Goal: Use online tool/utility: Utilize a website feature to perform a specific function

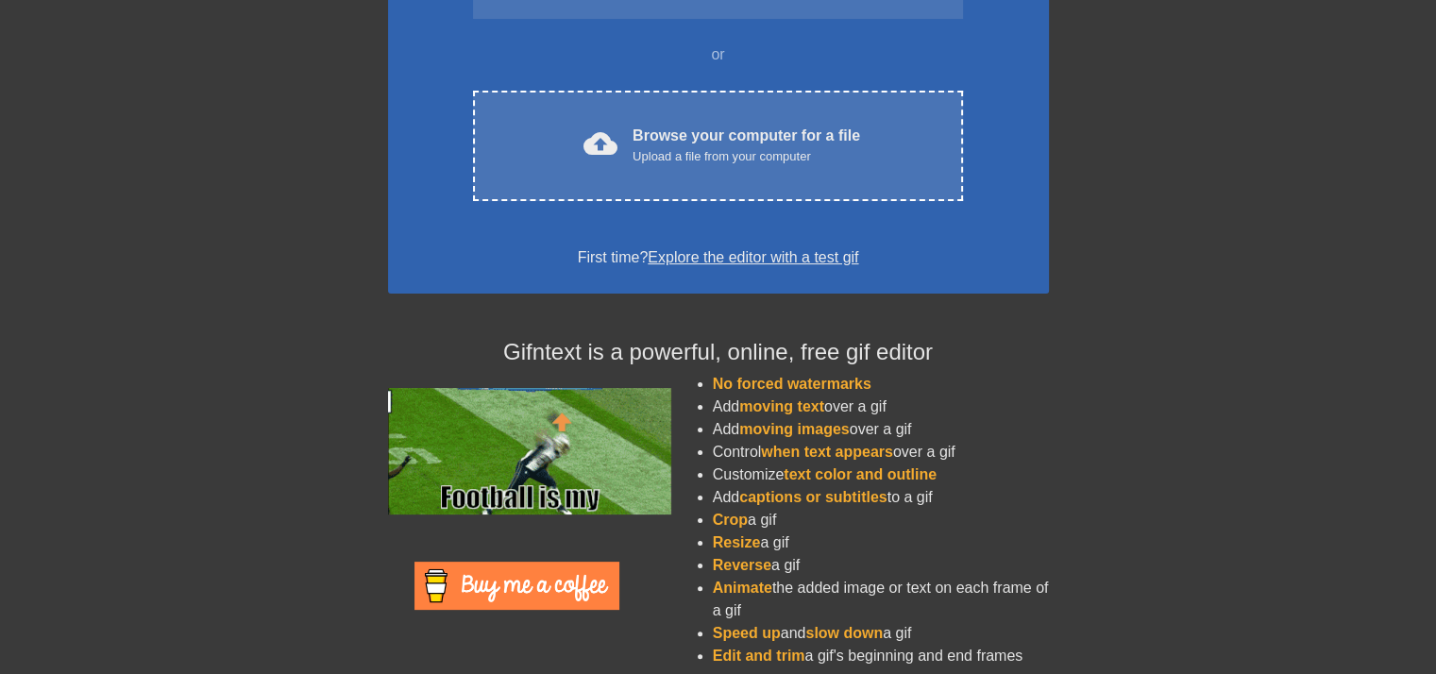
scroll to position [144, 0]
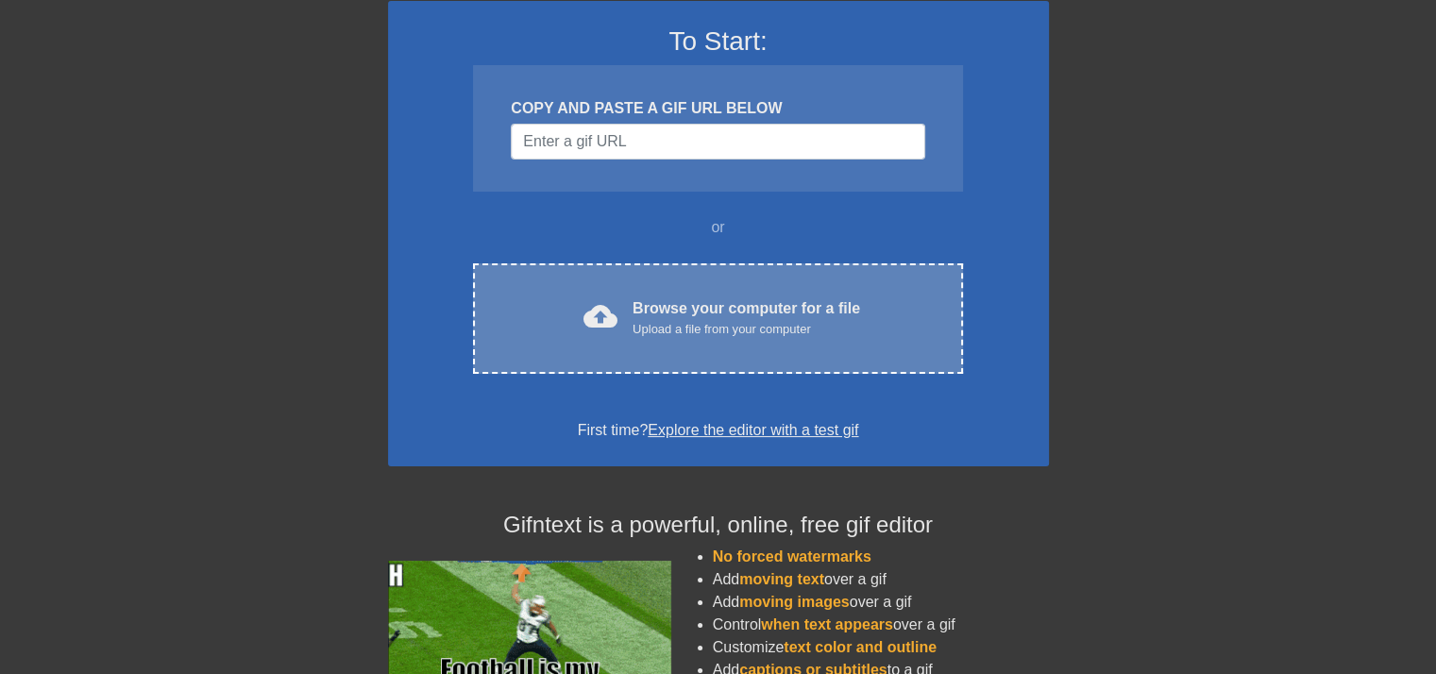
click at [677, 292] on div "cloud_upload Browse your computer for a file Upload a file from your computer C…" at bounding box center [717, 318] width 489 height 110
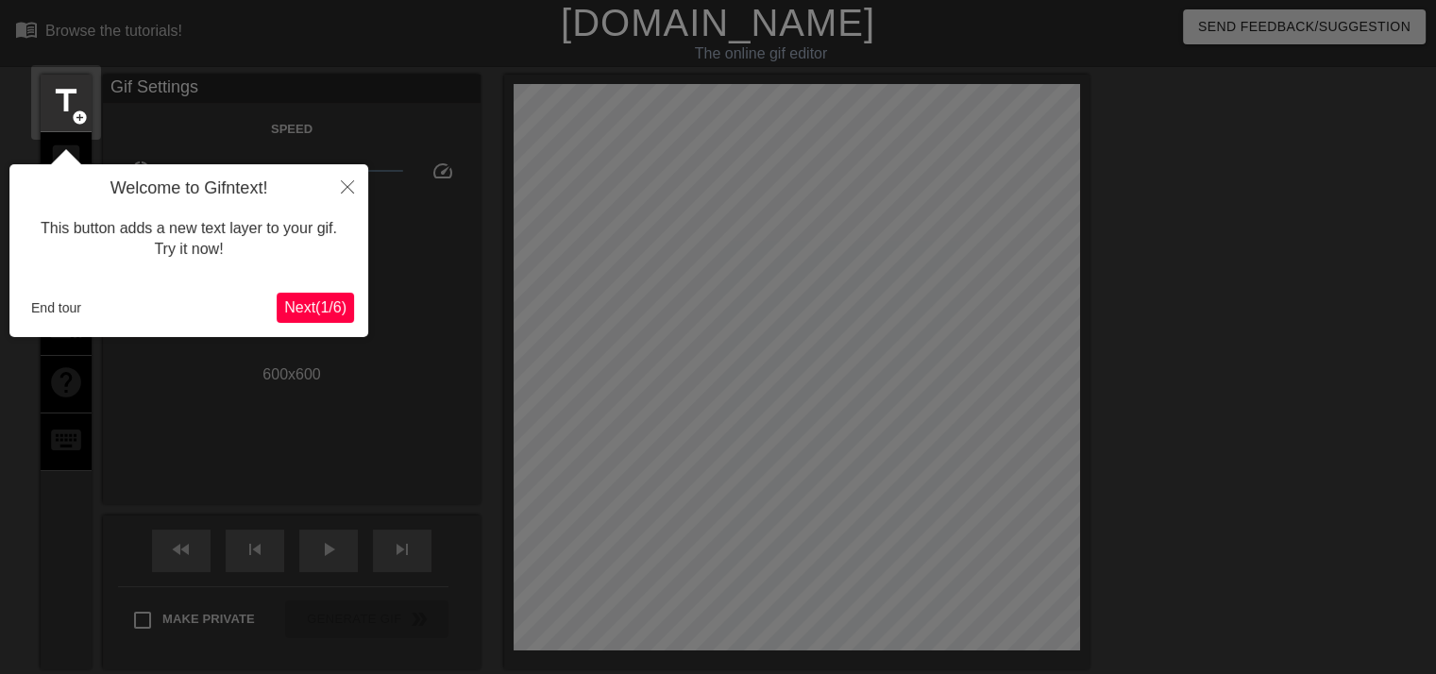
scroll to position [45, 0]
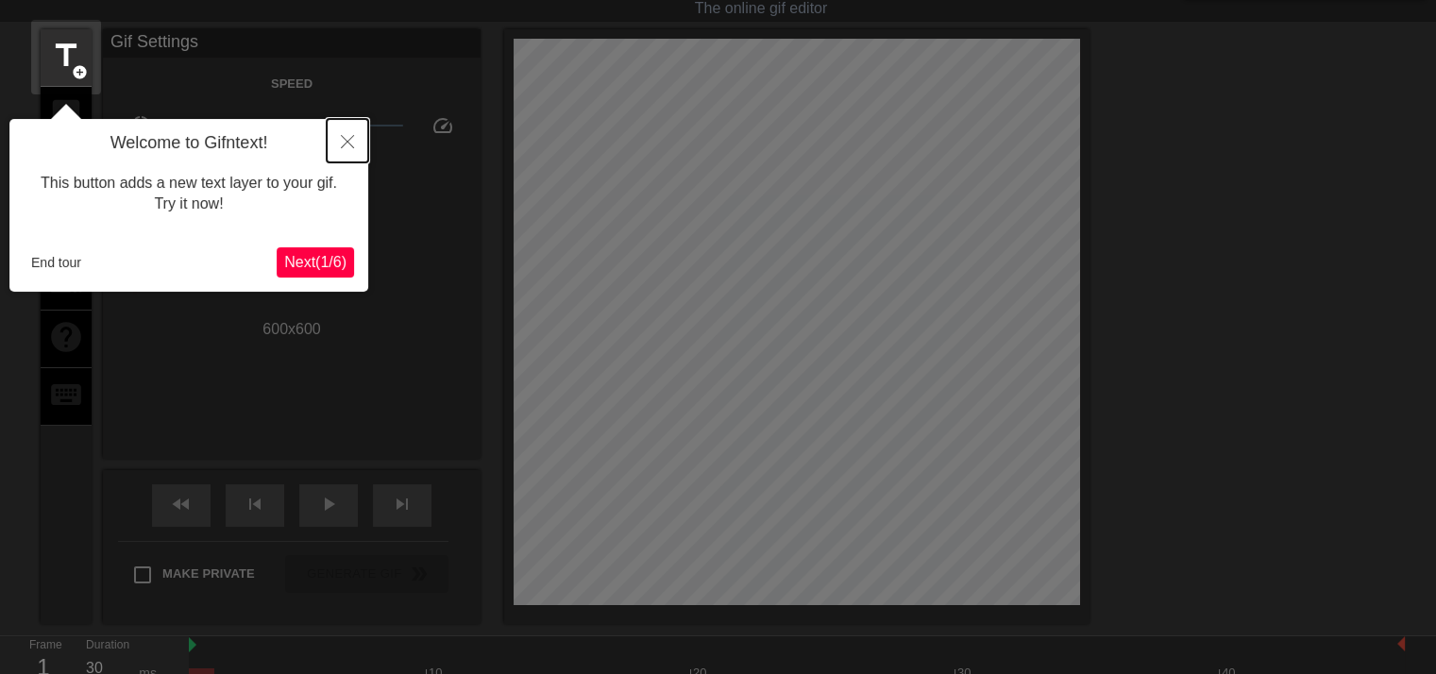
click at [352, 132] on button "Close" at bounding box center [348, 140] width 42 height 43
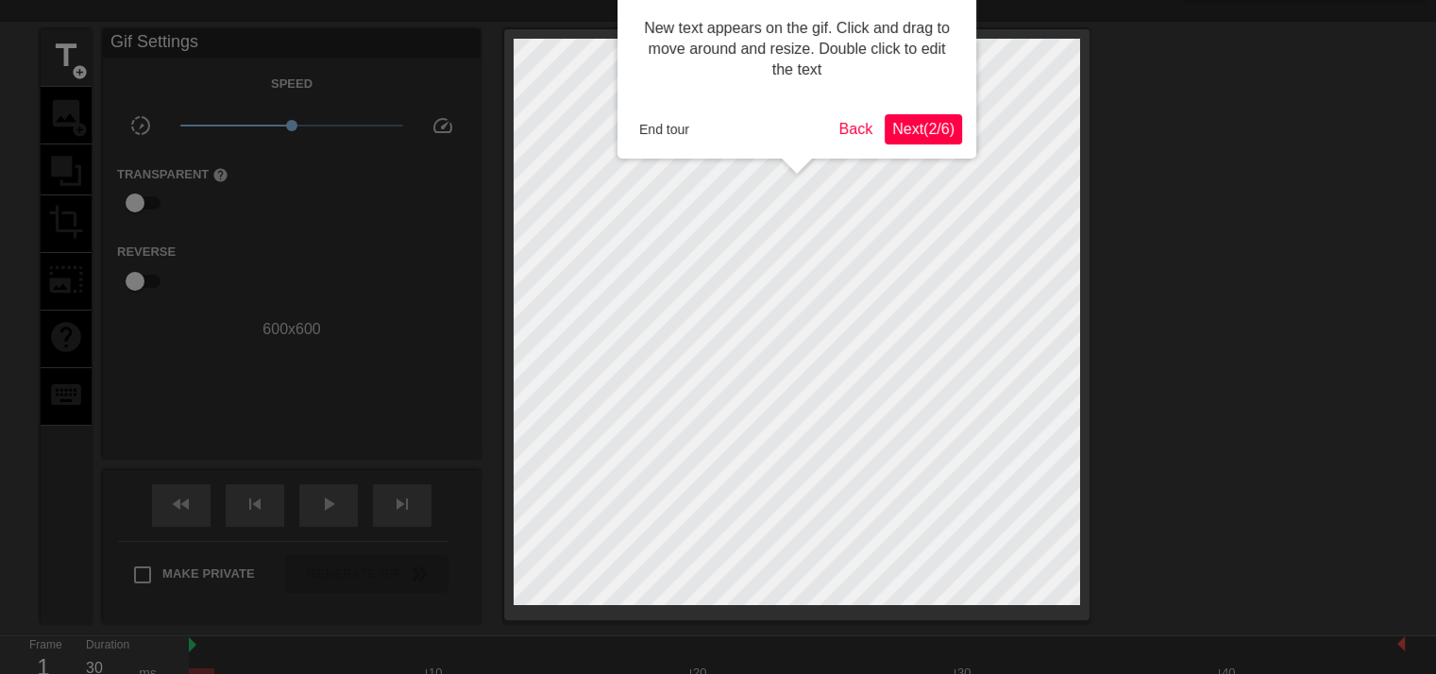
scroll to position [0, 0]
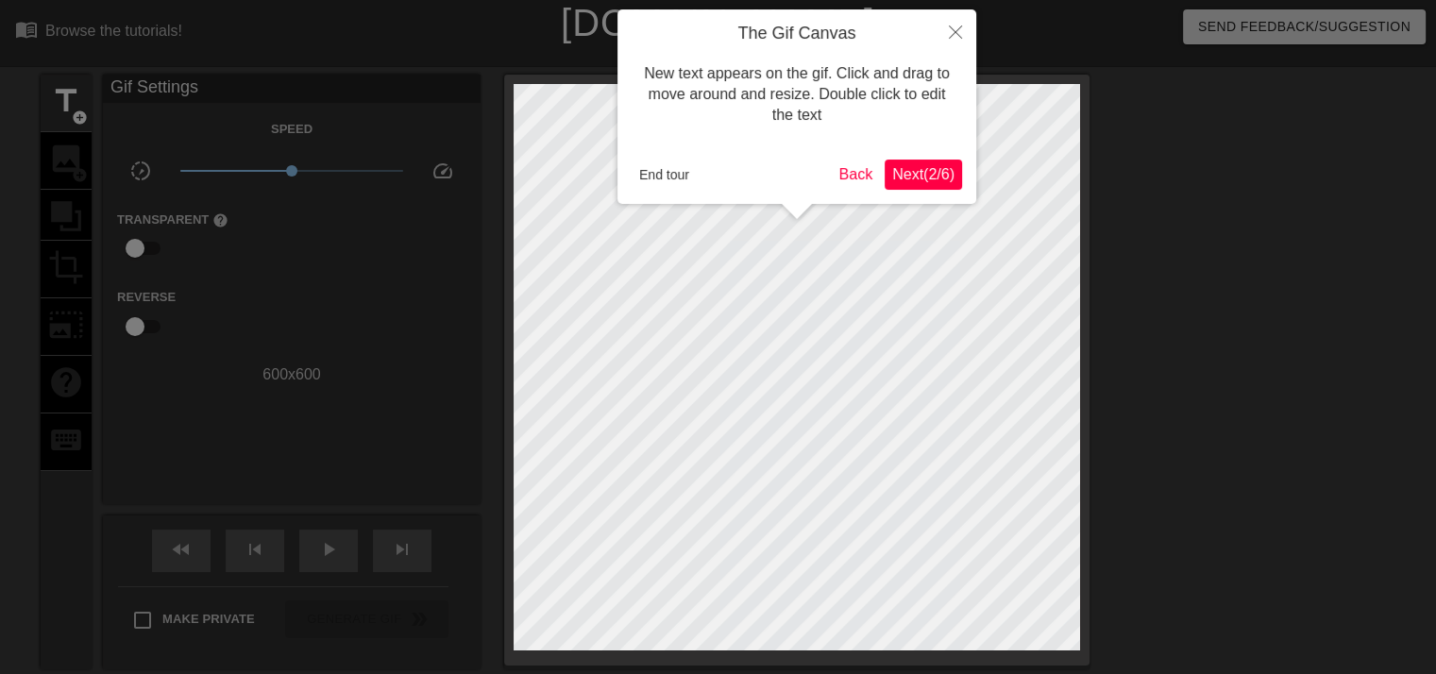
click at [939, 180] on span "Next ( 2 / 6 )" at bounding box center [923, 174] width 62 height 16
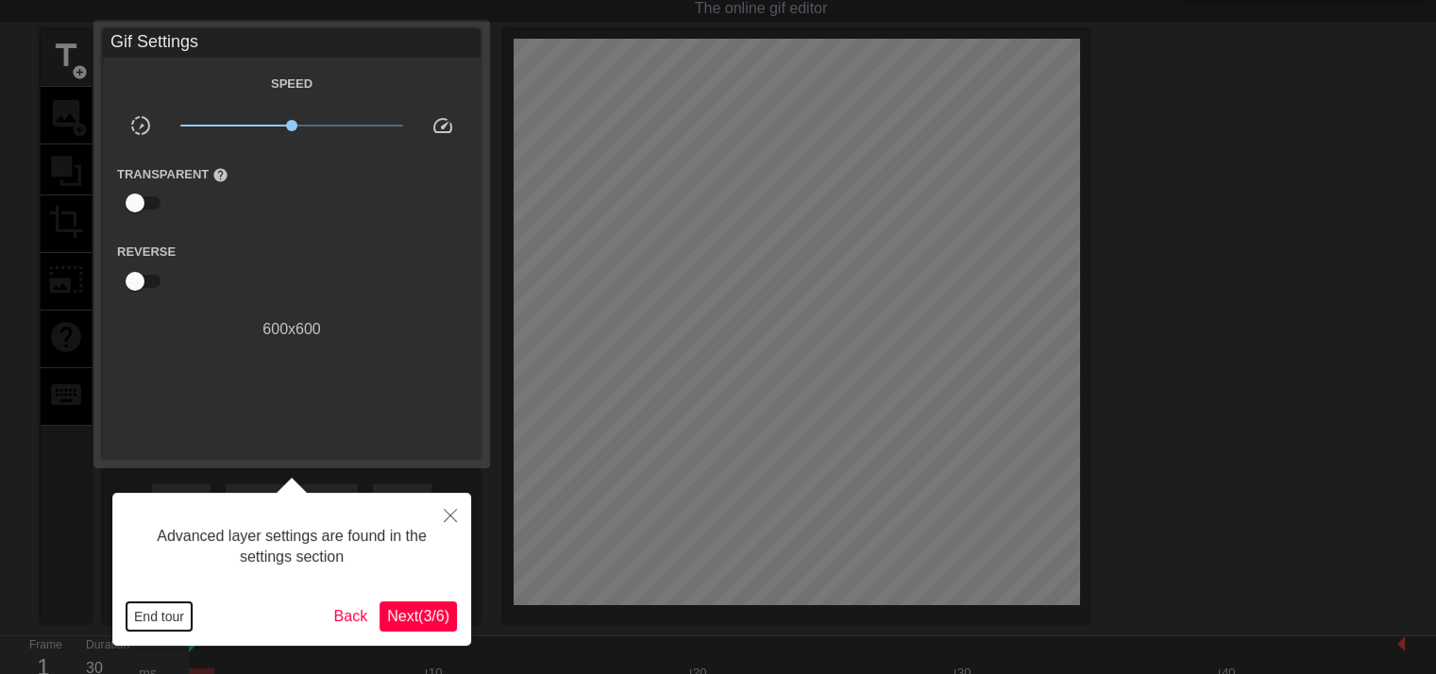
click at [178, 621] on button "End tour" at bounding box center [159, 616] width 65 height 28
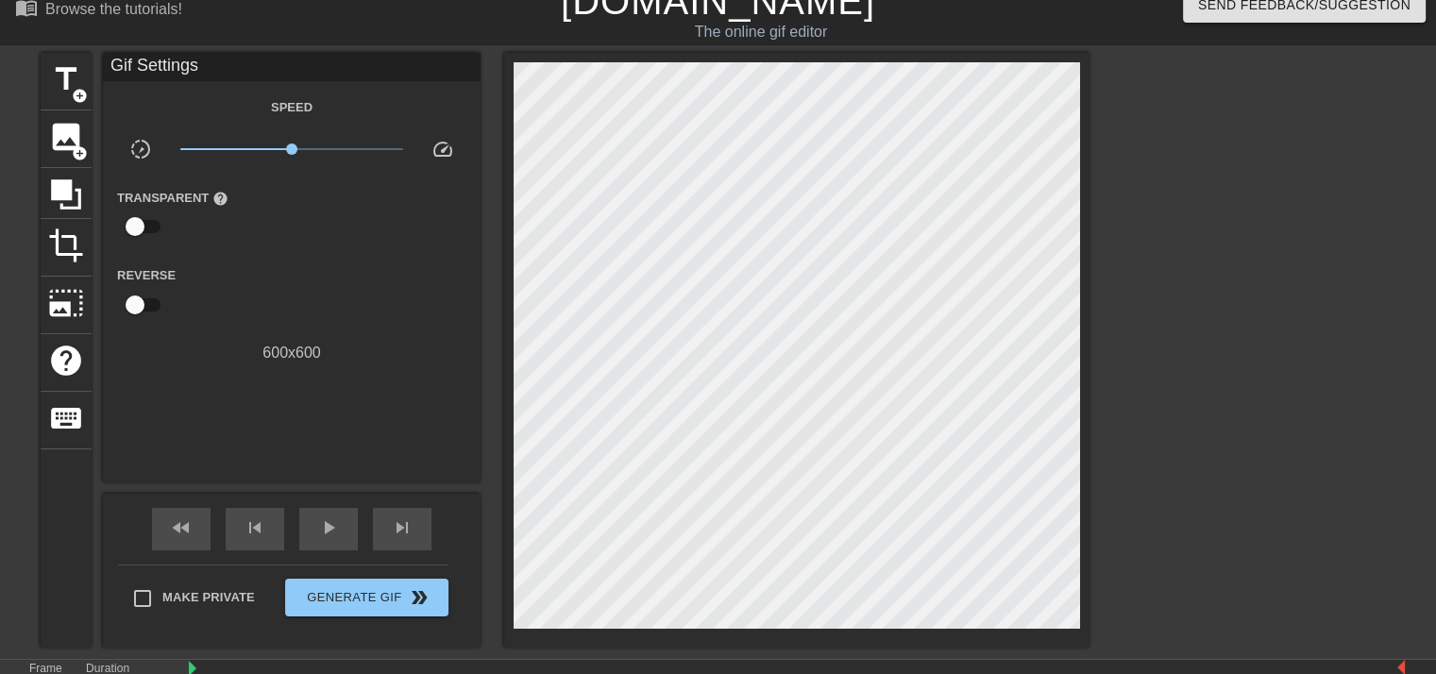
scroll to position [0, 0]
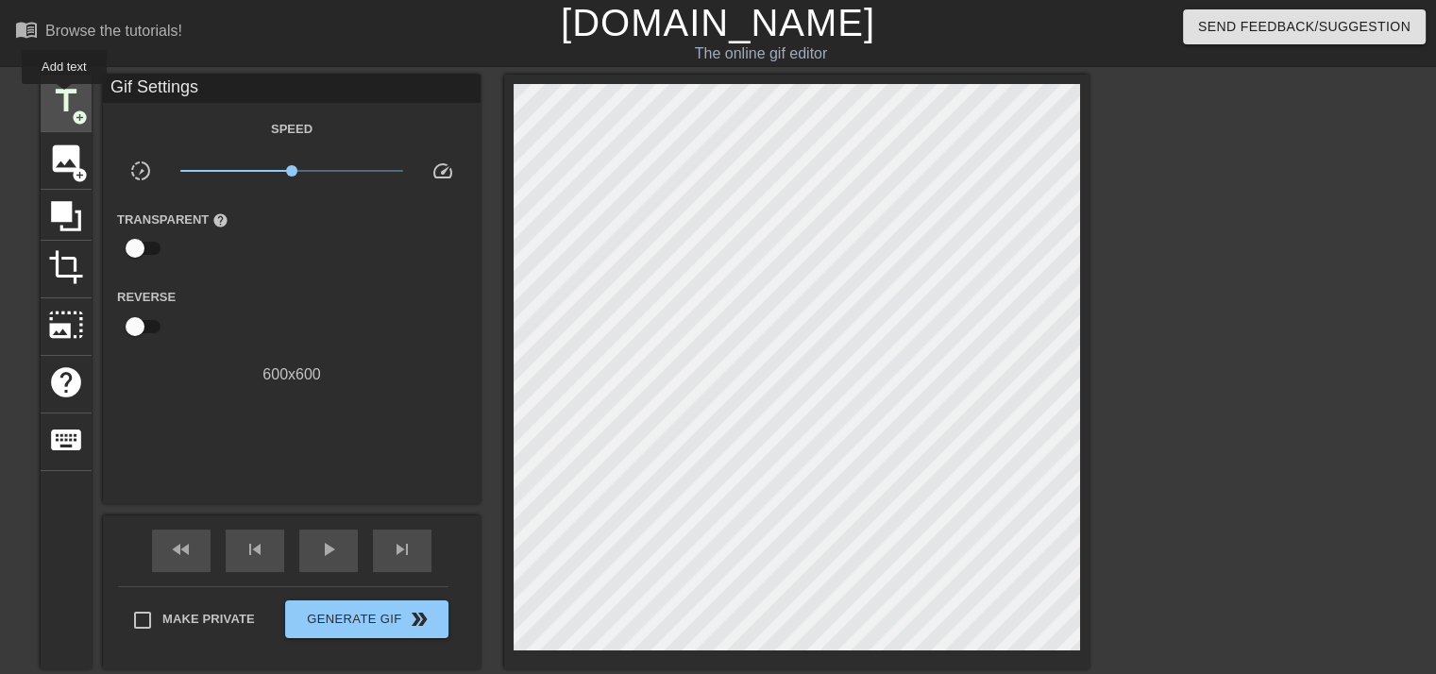
click at [64, 97] on span "title" at bounding box center [66, 101] width 36 height 36
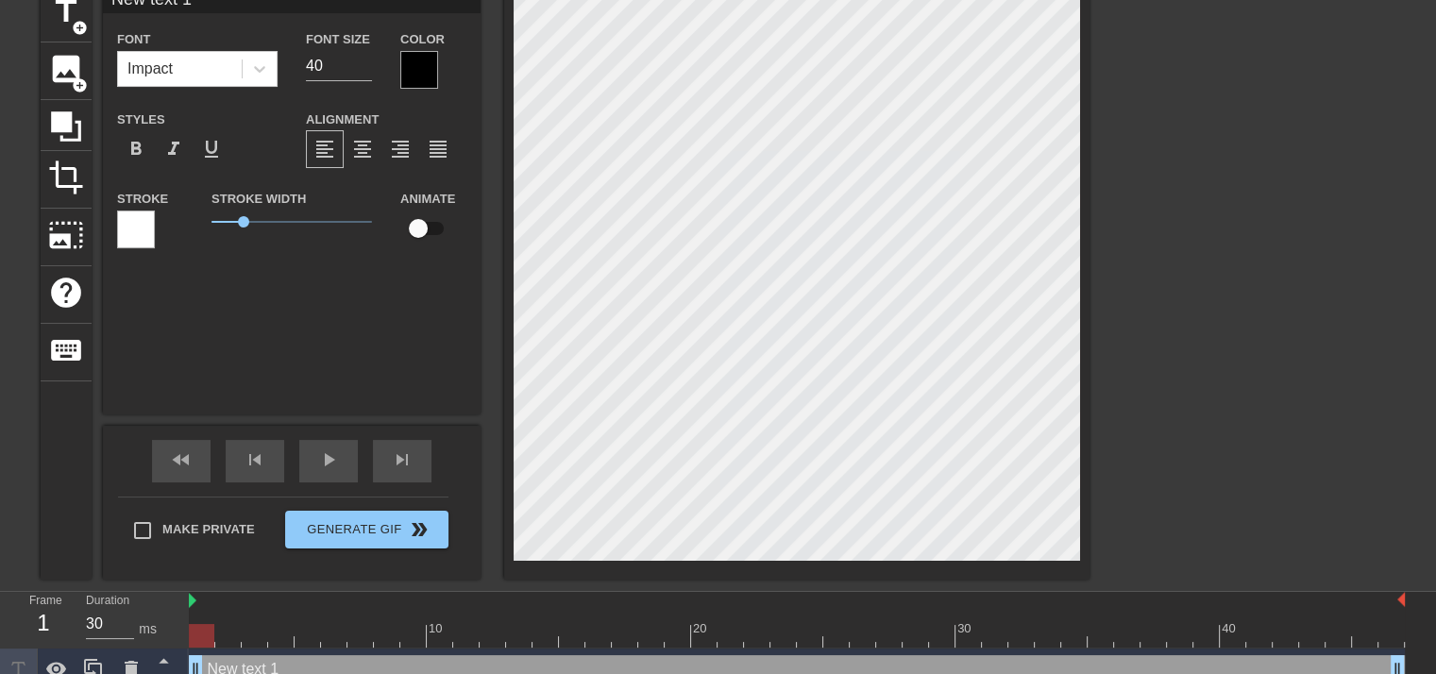
scroll to position [58, 0]
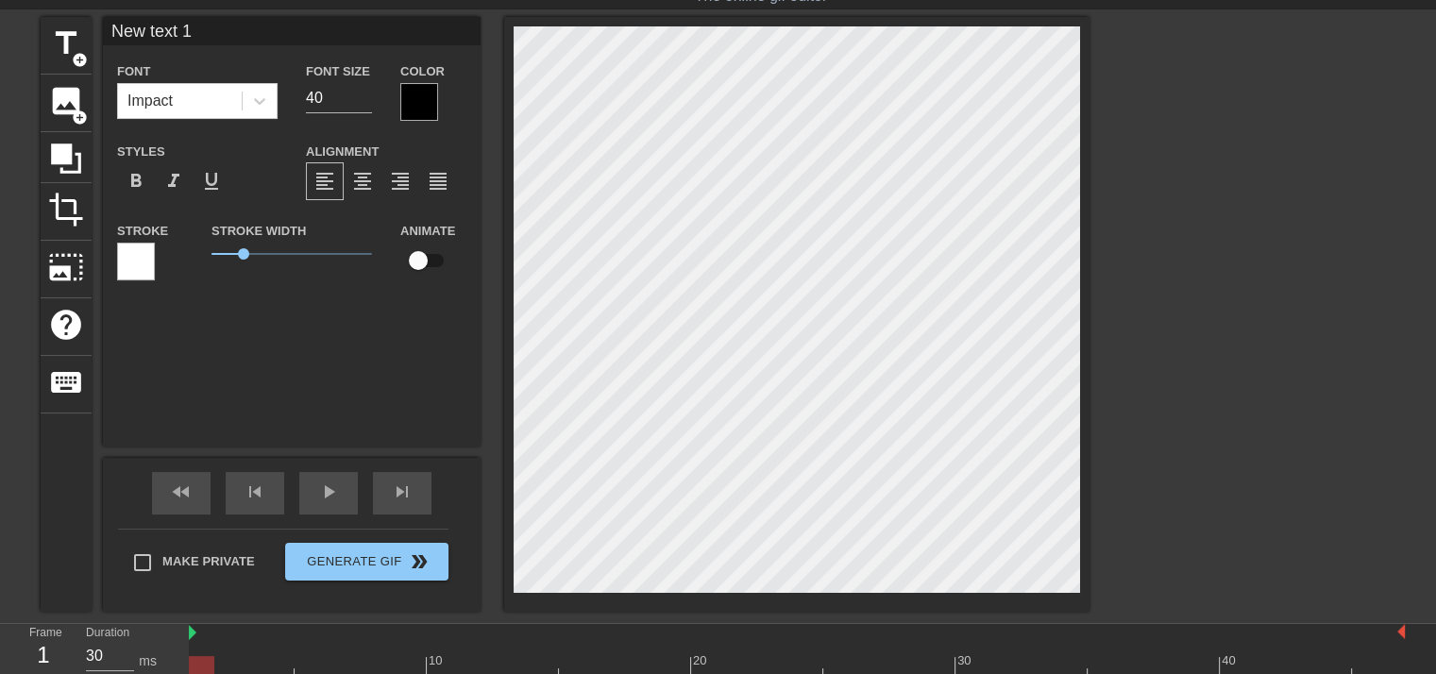
drag, startPoint x: 452, startPoint y: 366, endPoint x: 322, endPoint y: 370, distance: 130.4
click at [322, 370] on div "New text 1 Font Impact Font Size 40 Color Styles format_bold format_italic form…" at bounding box center [292, 232] width 378 height 430
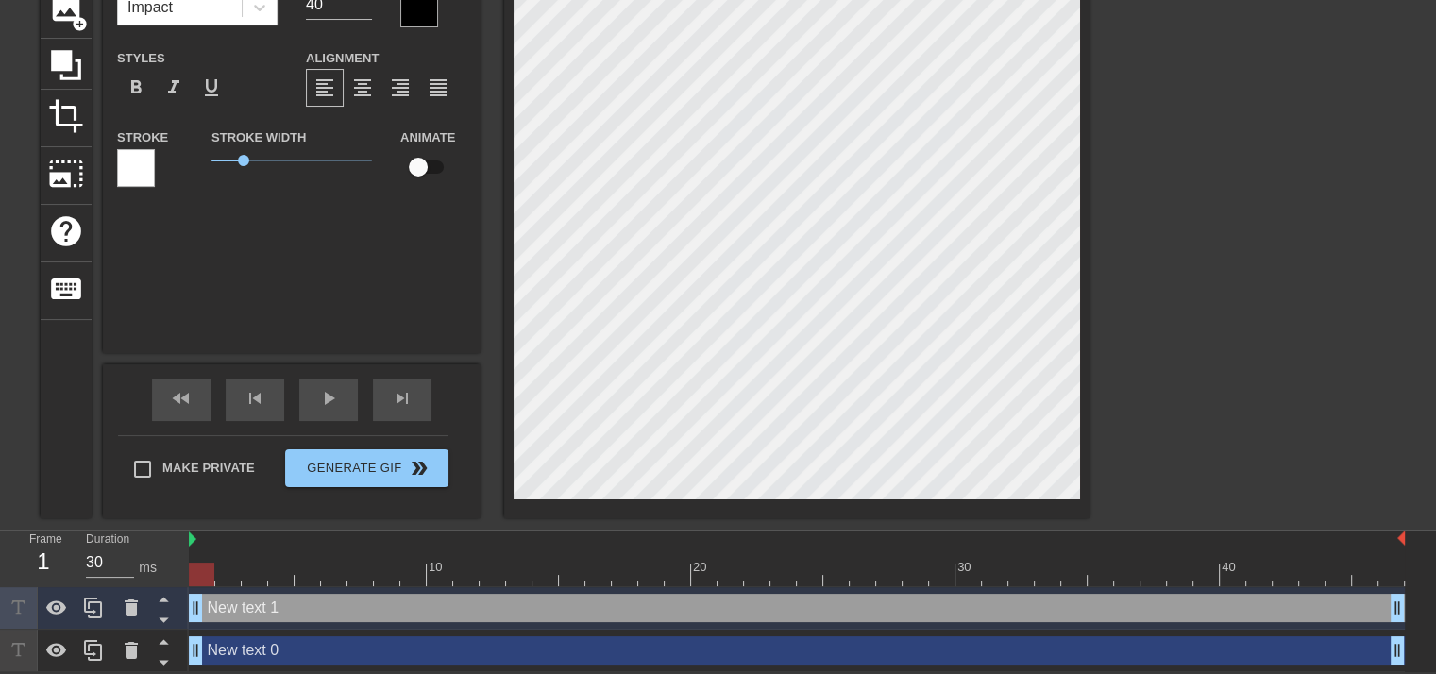
drag, startPoint x: 229, startPoint y: 602, endPoint x: 259, endPoint y: 651, distance: 57.7
click at [259, 651] on div "New text 0 drag_handle drag_handle" at bounding box center [797, 650] width 1216 height 28
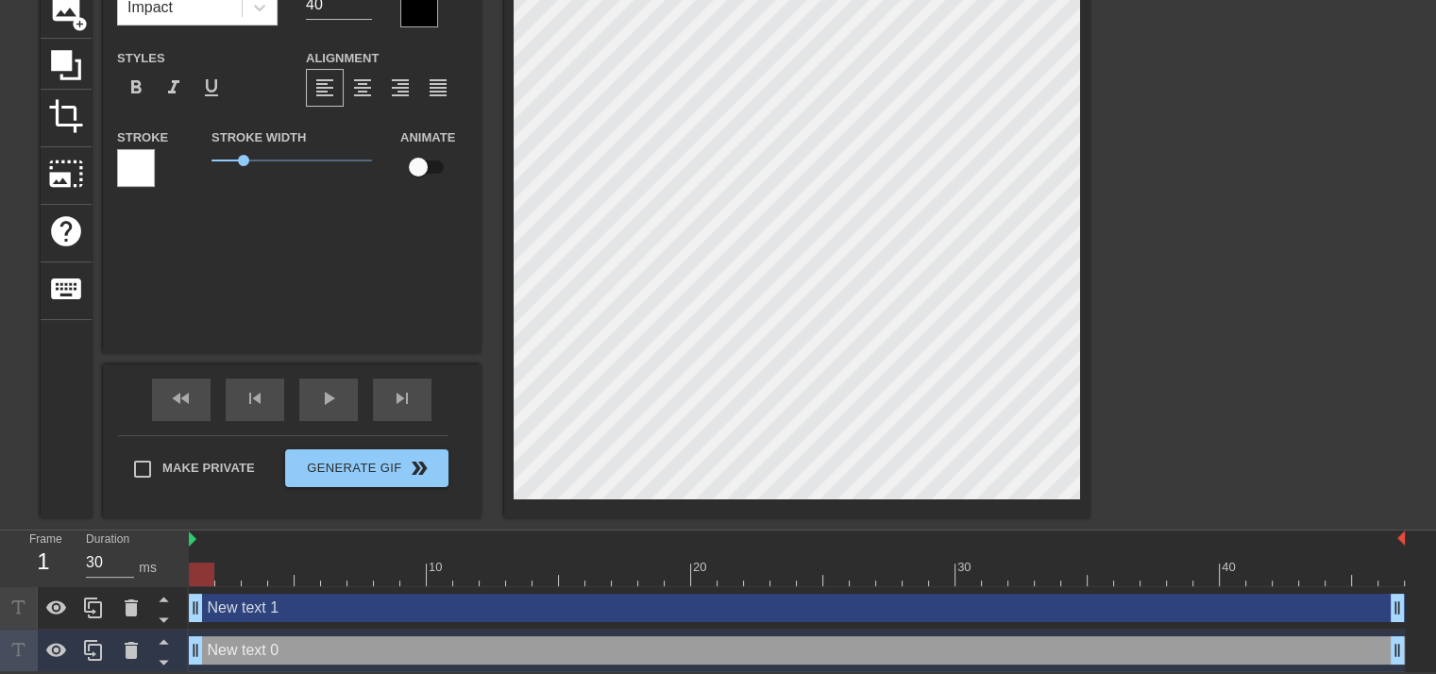
click at [283, 594] on div "New text 1 drag_handle drag_handle" at bounding box center [797, 608] width 1216 height 28
type input "New text 1"
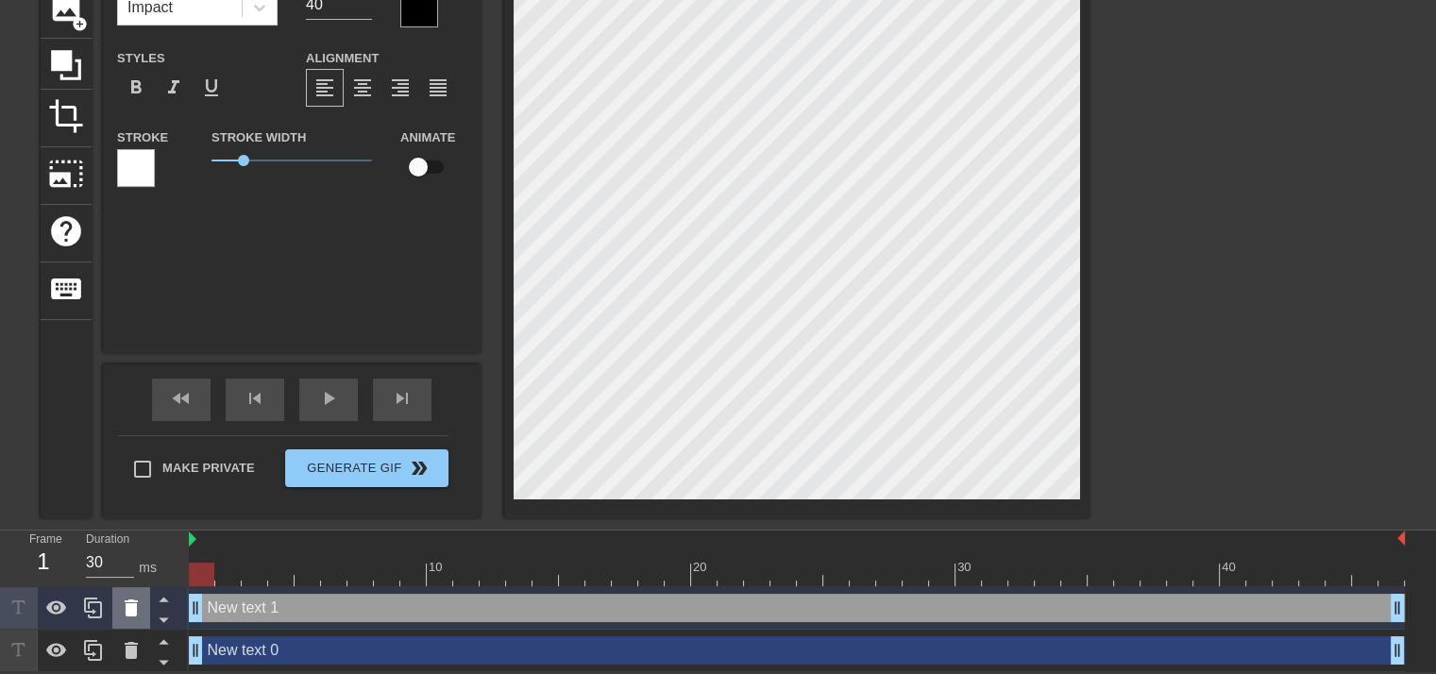
click at [136, 604] on icon at bounding box center [131, 608] width 13 height 17
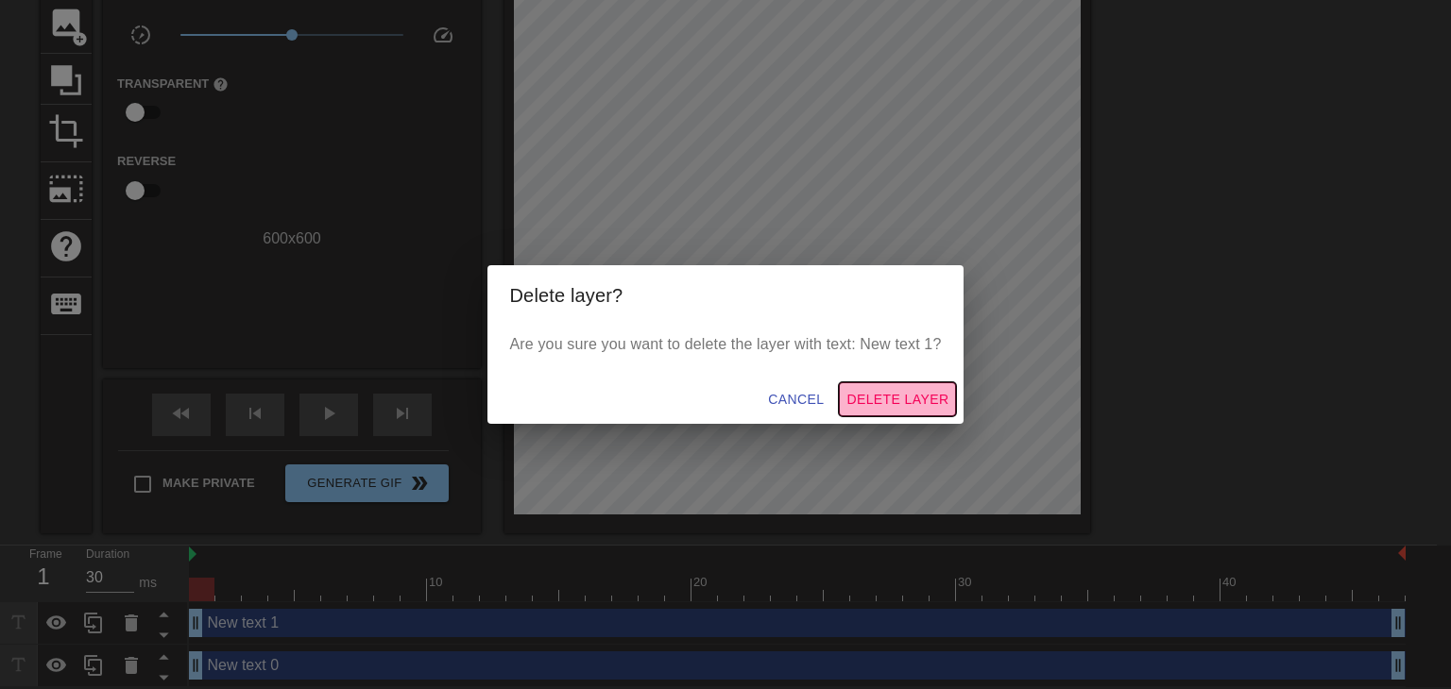
click at [903, 401] on span "Delete Layer" at bounding box center [897, 400] width 102 height 24
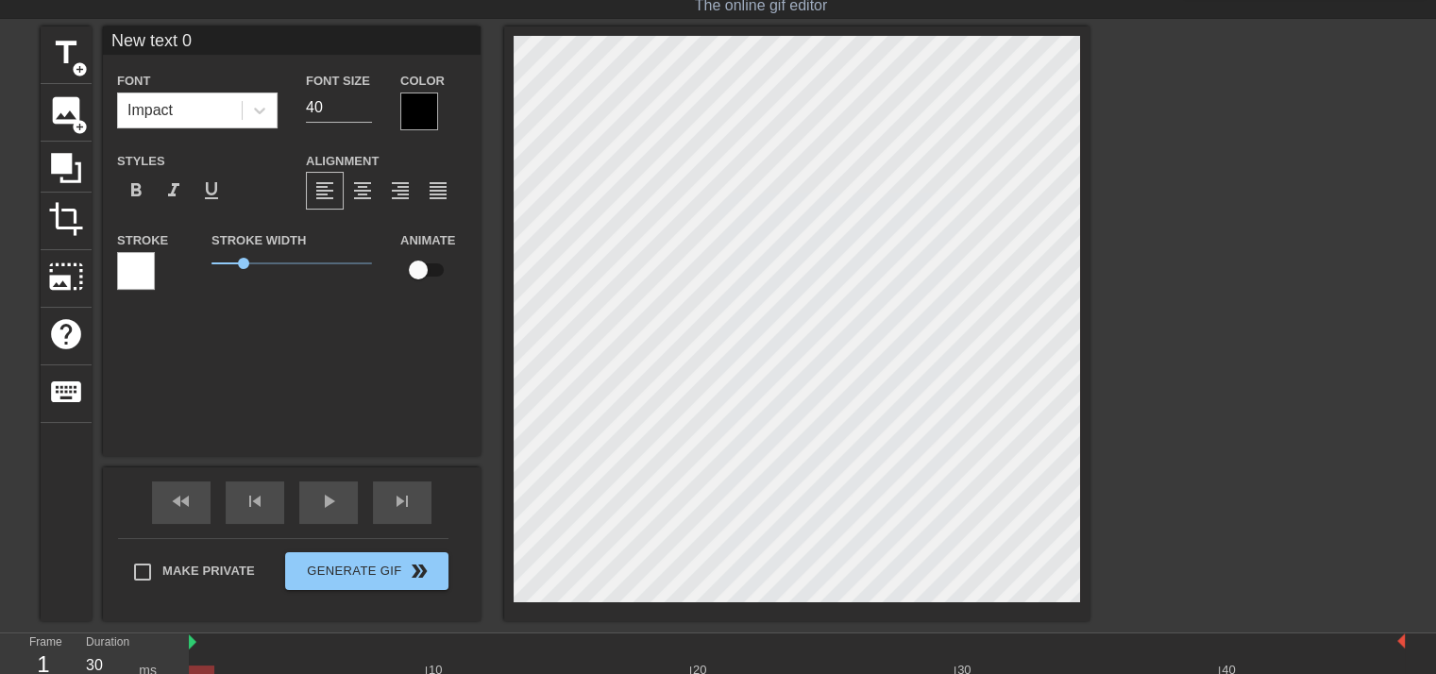
scroll to position [15, 0]
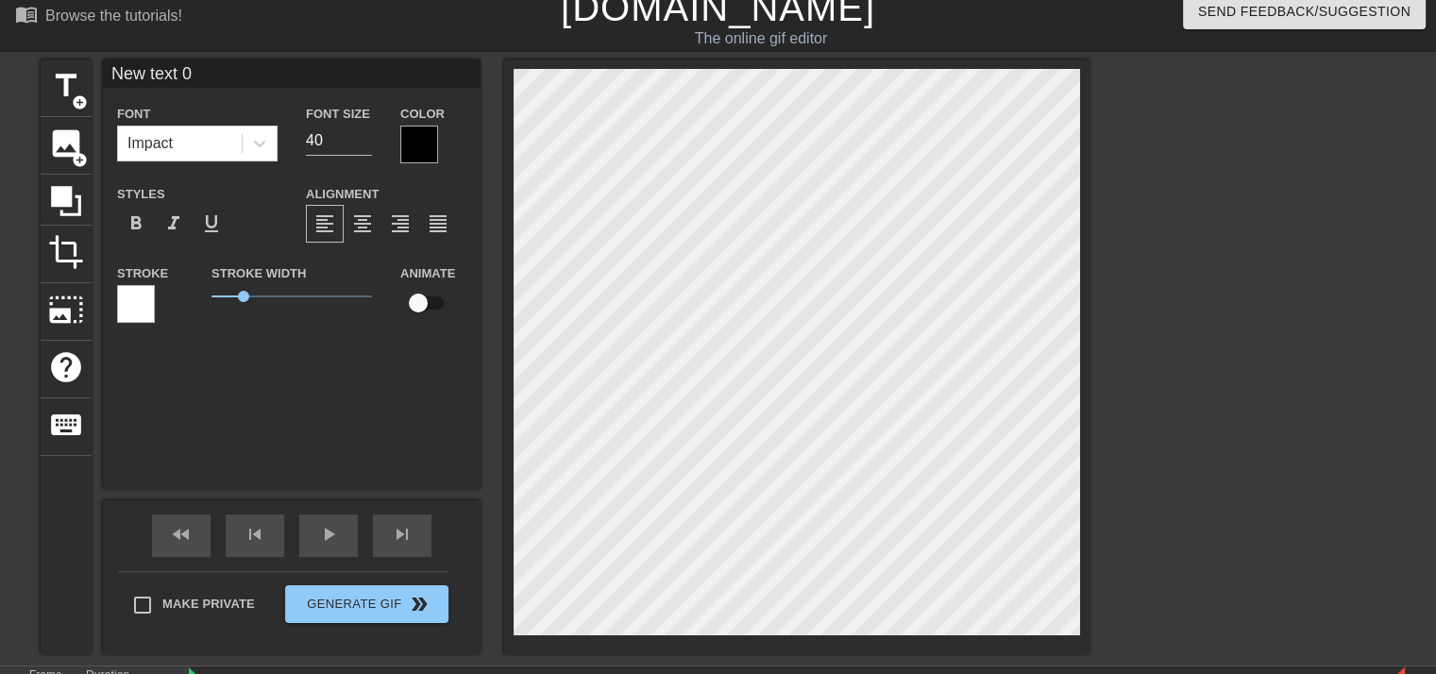
click at [412, 133] on div at bounding box center [419, 145] width 38 height 38
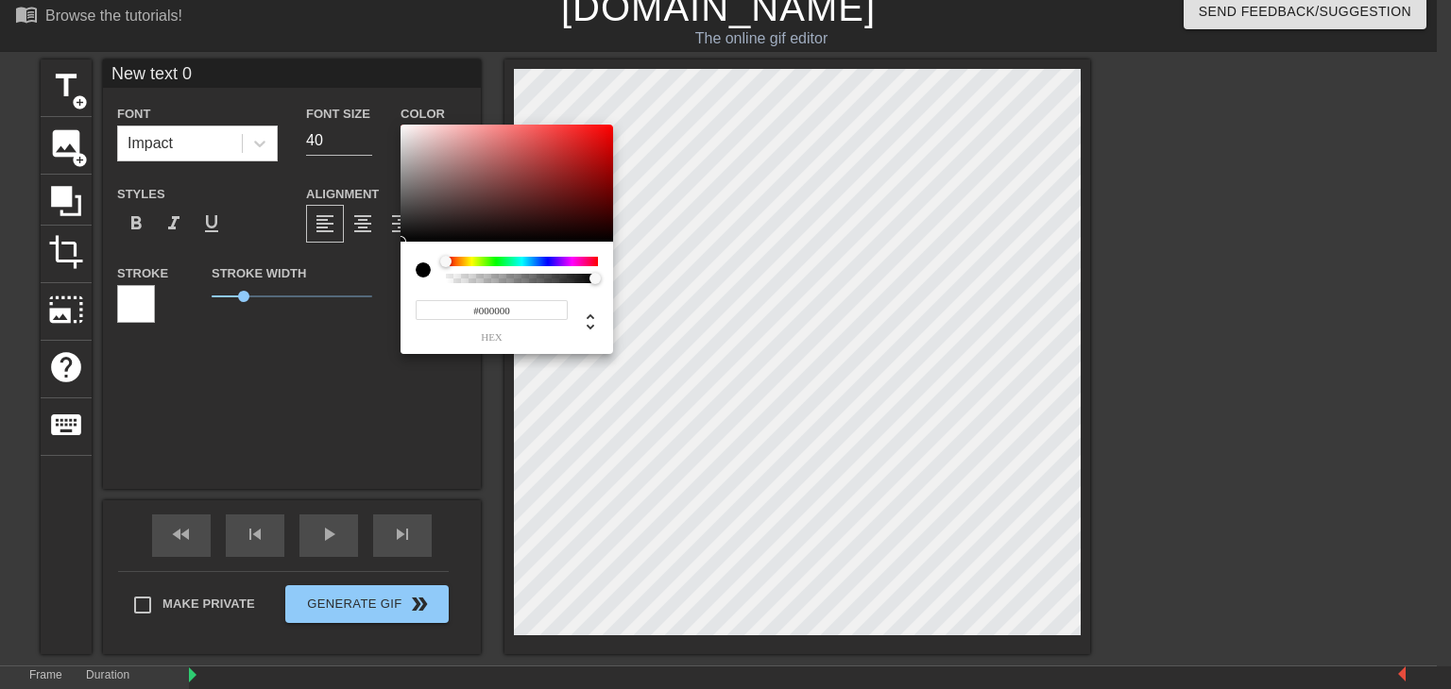
click at [495, 308] on input "#000000" at bounding box center [492, 310] width 152 height 20
click at [503, 317] on input "#000000" at bounding box center [492, 310] width 152 height 20
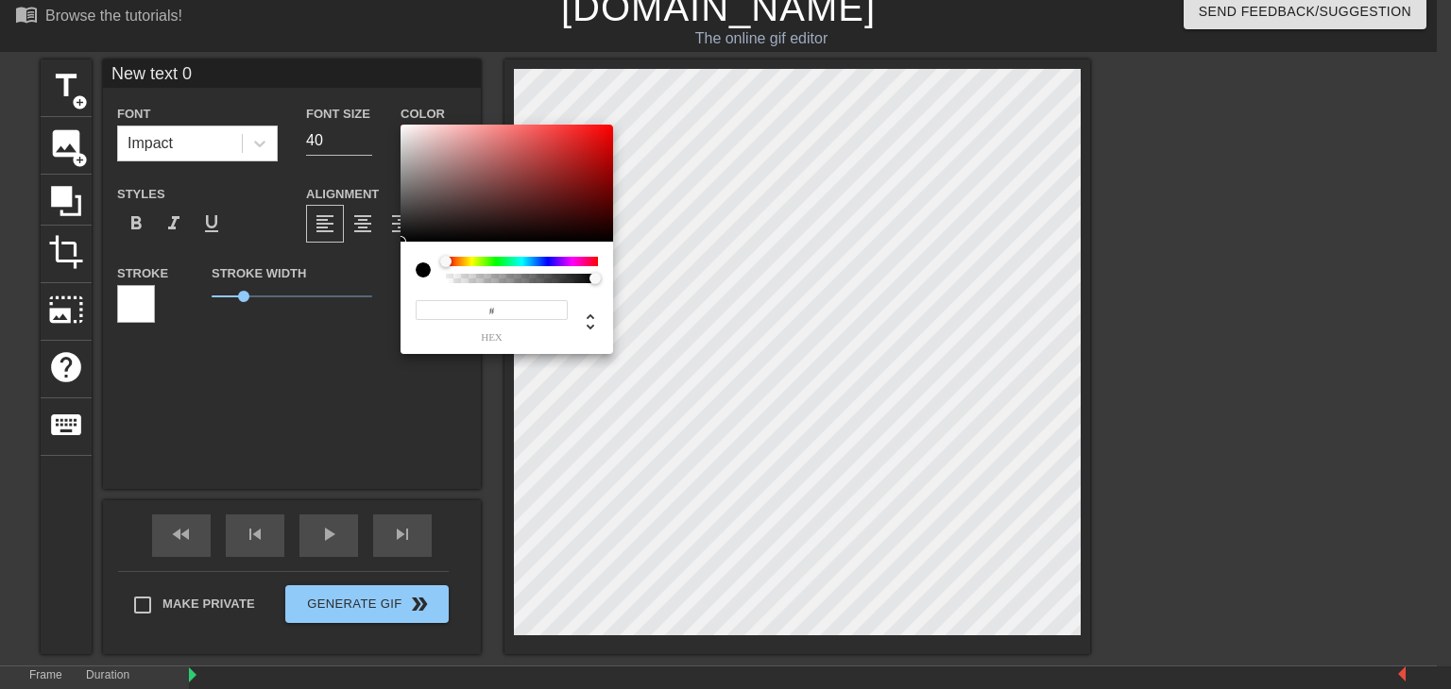
paste input "F4CEFF"
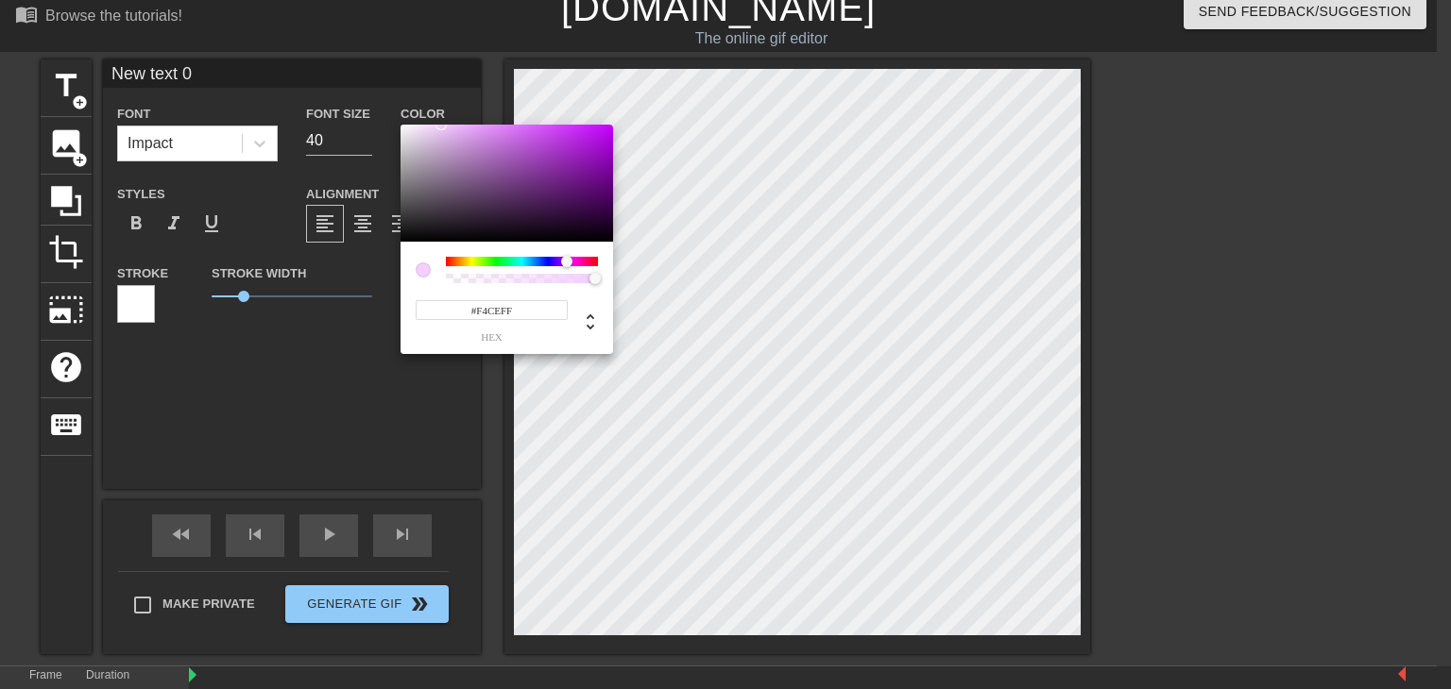
click at [503, 310] on input "#F4CEFF" at bounding box center [492, 310] width 152 height 20
paste input "E4C0F7"
type input "#E4C0F7"
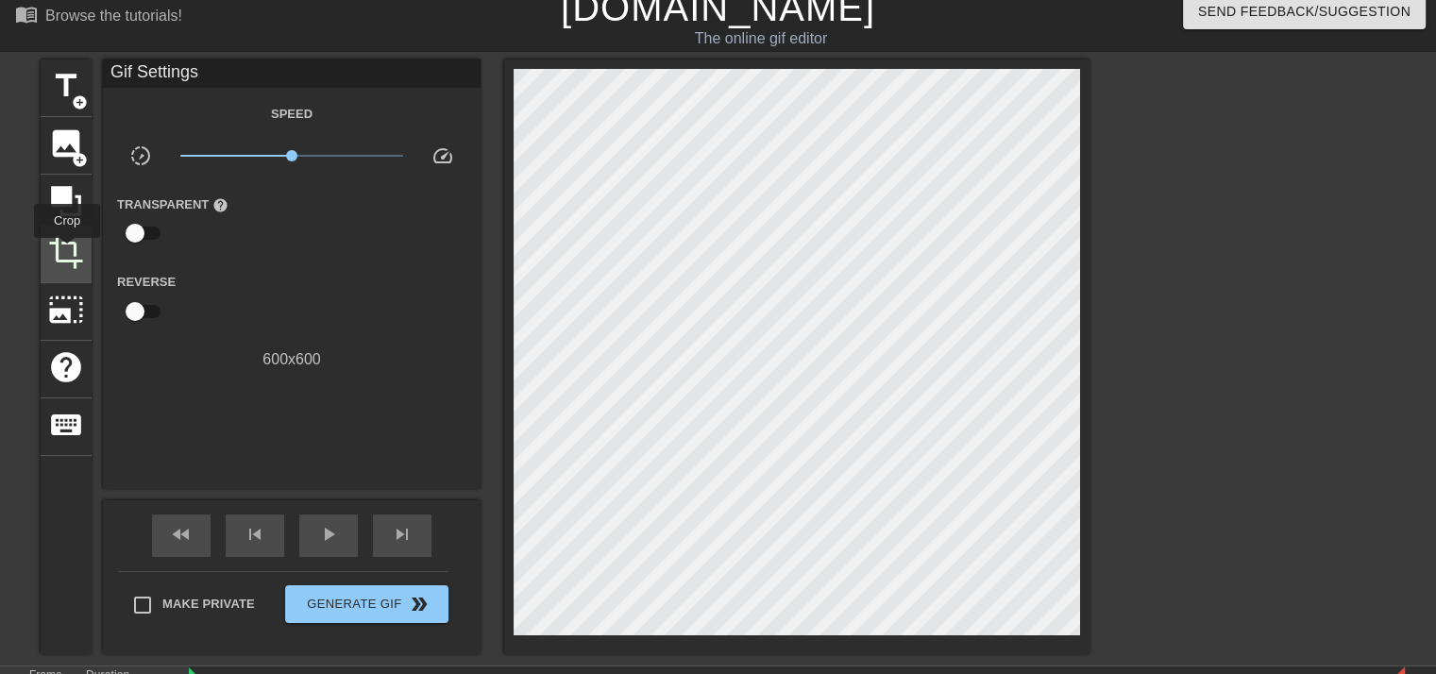
click at [67, 251] on span "crop" at bounding box center [66, 252] width 36 height 36
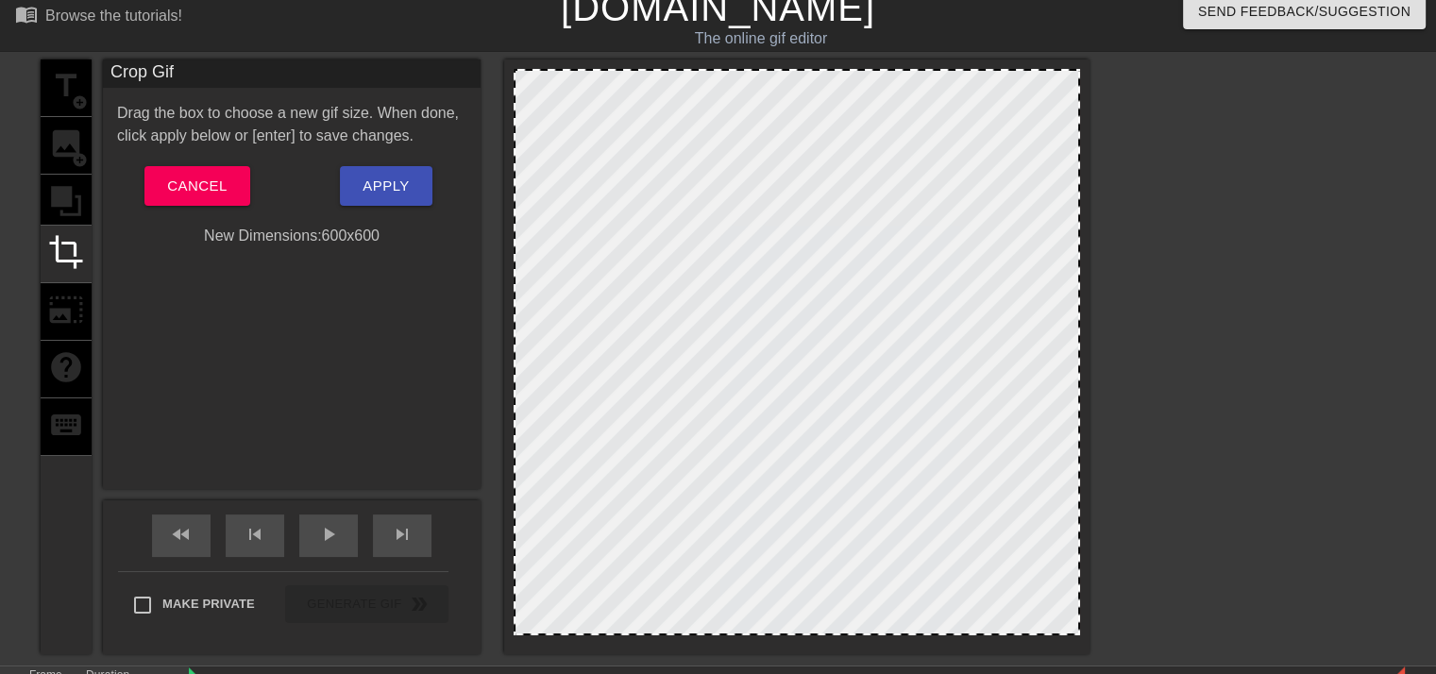
click at [68, 201] on div "title add_circle image add_circle crop photo_size_select_large help keyboard" at bounding box center [66, 356] width 51 height 595
click at [206, 193] on span "Cancel" at bounding box center [196, 186] width 59 height 25
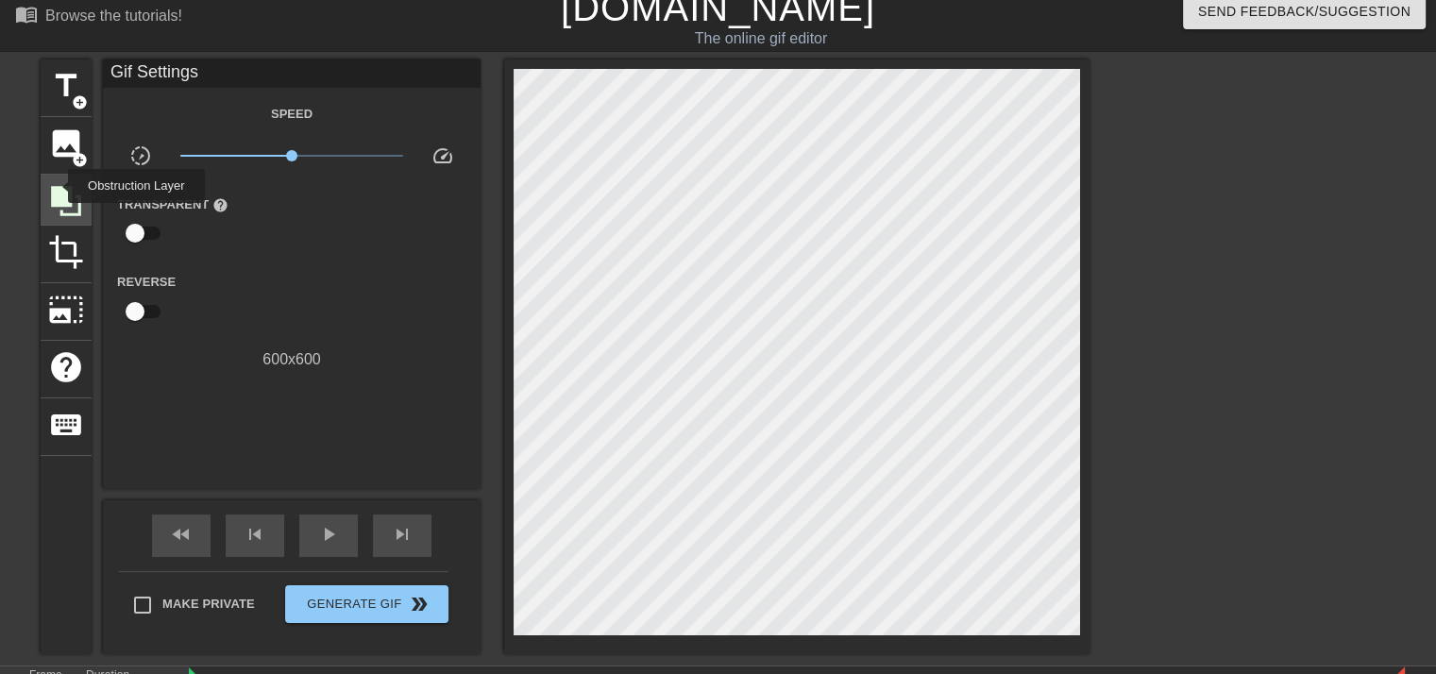
click at [56, 186] on icon at bounding box center [66, 201] width 30 height 30
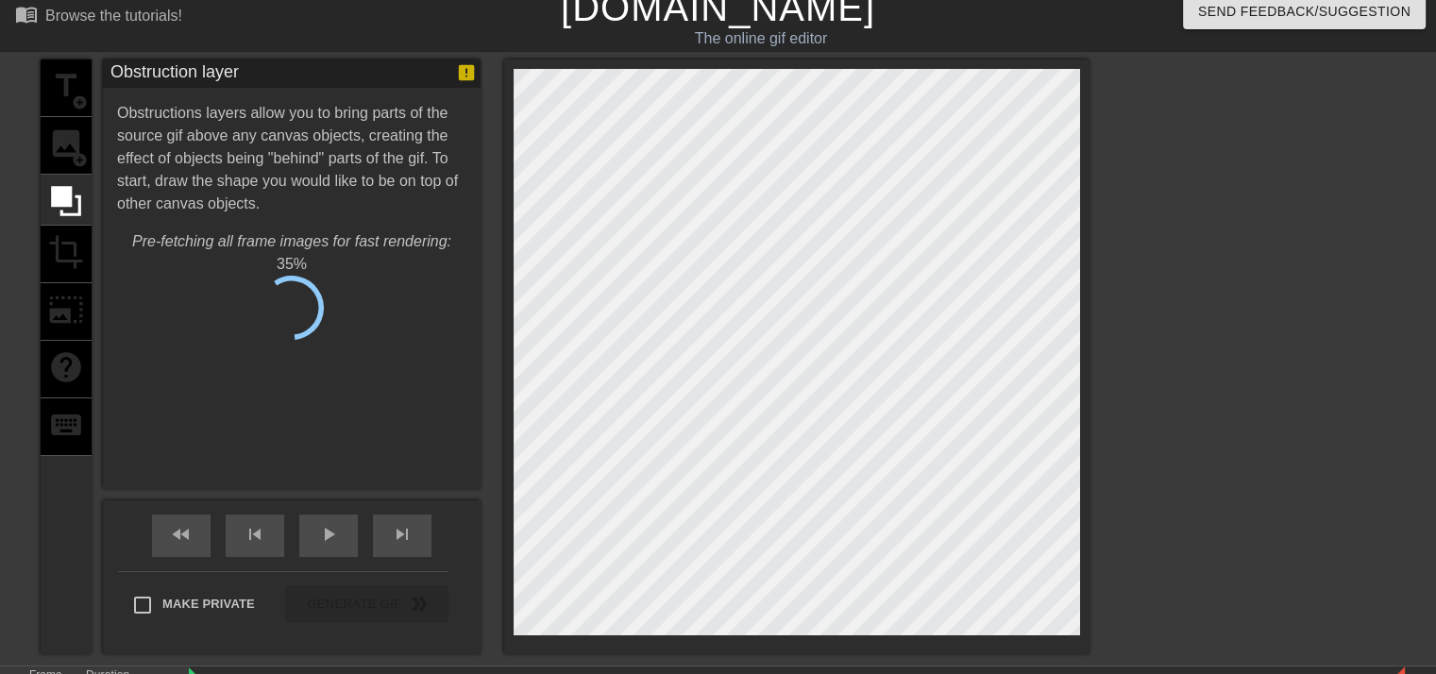
click at [53, 137] on div "title add_circle image add_circle crop photo_size_select_large help keyboard" at bounding box center [66, 356] width 51 height 595
click at [64, 90] on div "title add_circle image add_circle crop photo_size_select_large help keyboard" at bounding box center [66, 356] width 51 height 595
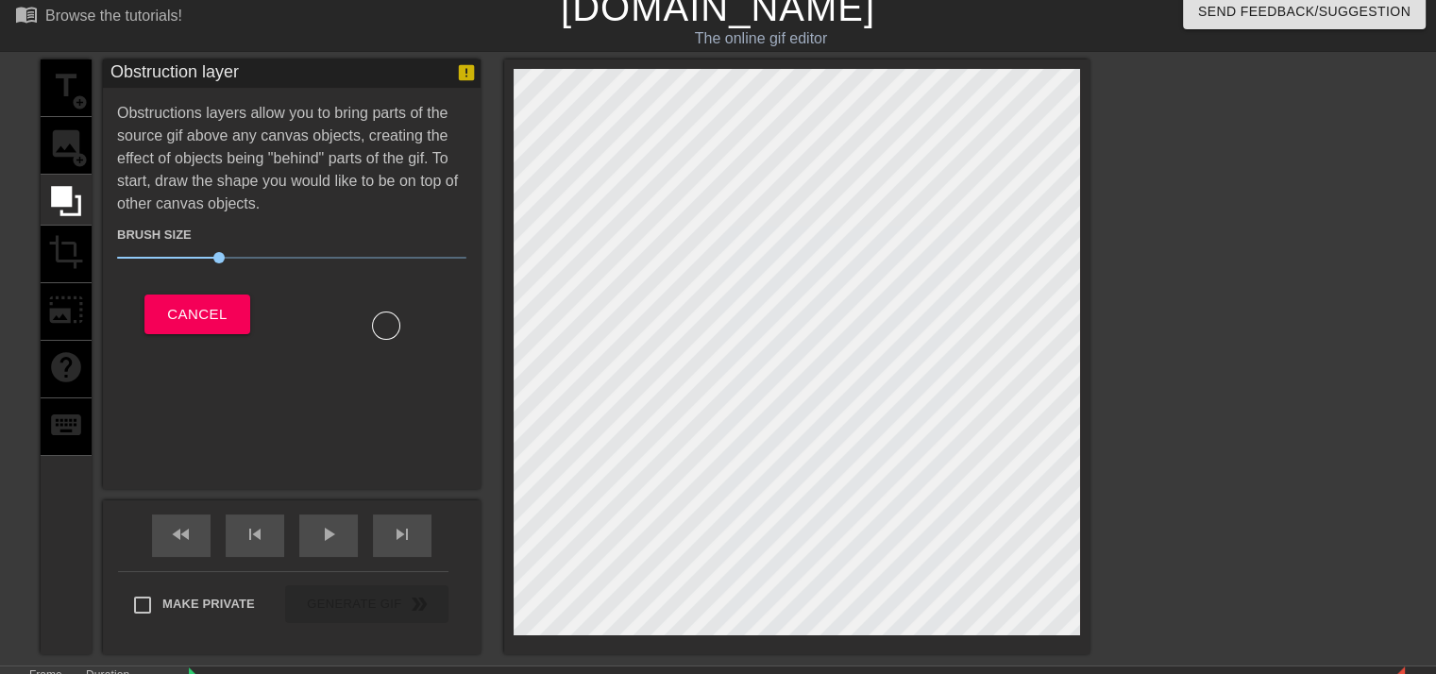
click at [71, 86] on div "title add_circle image add_circle crop photo_size_select_large help keyboard" at bounding box center [66, 356] width 51 height 595
click at [67, 91] on div "title add_circle image add_circle crop photo_size_select_large help keyboard" at bounding box center [66, 356] width 51 height 595
click at [166, 311] on button "Cancel" at bounding box center [196, 315] width 105 height 40
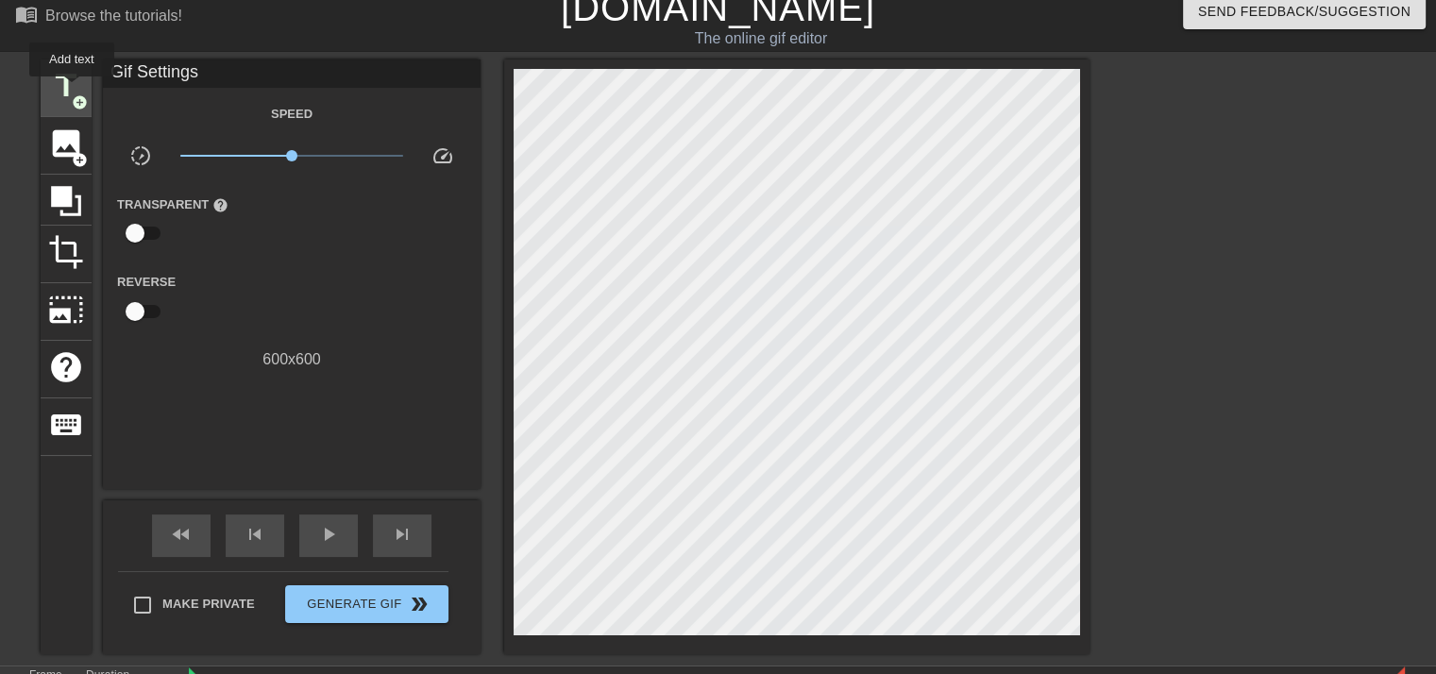
click at [72, 90] on span "title" at bounding box center [66, 86] width 36 height 36
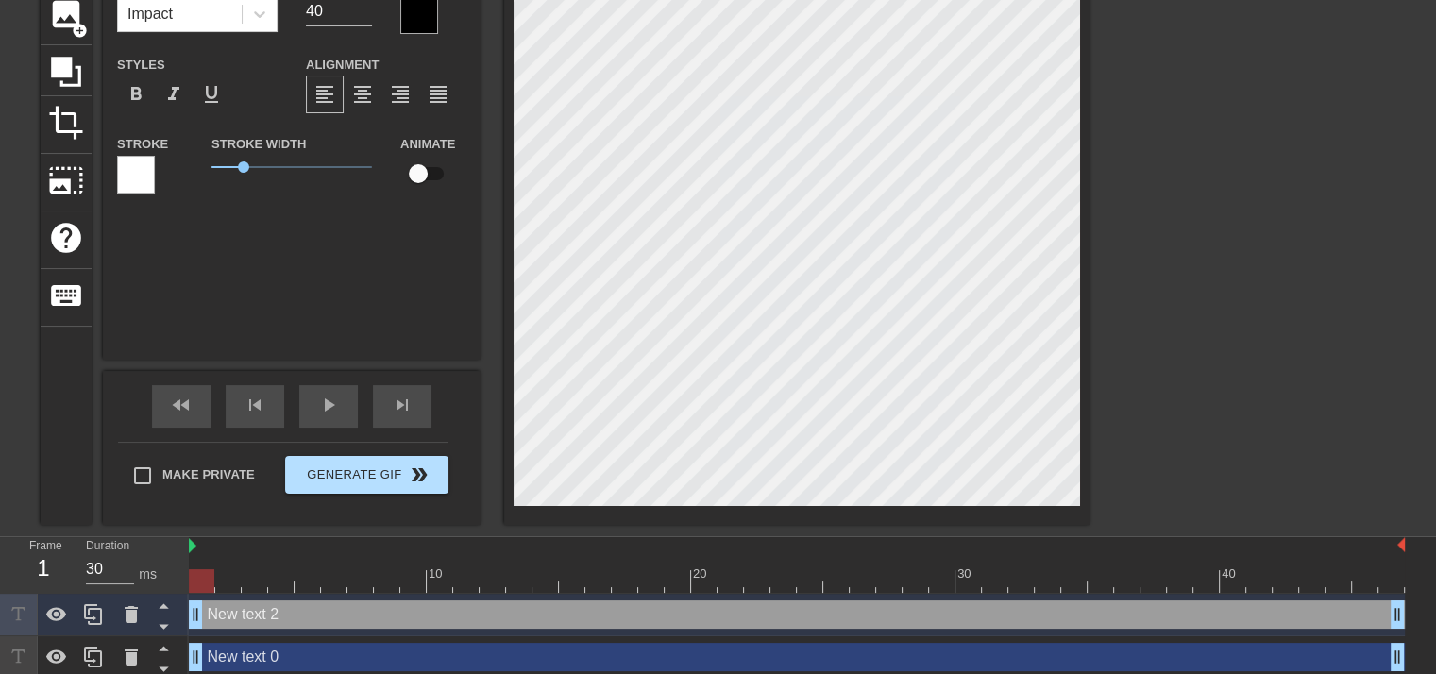
scroll to position [152, 0]
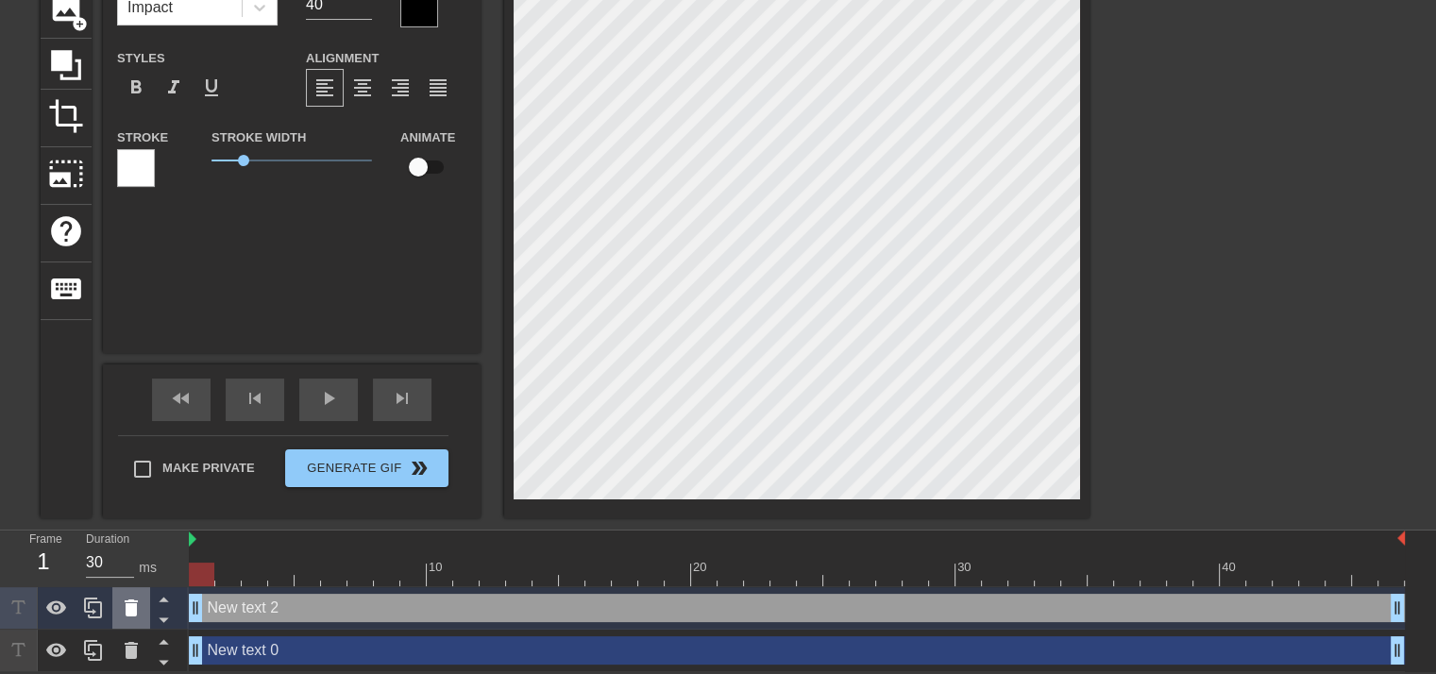
click at [135, 604] on icon at bounding box center [131, 608] width 13 height 17
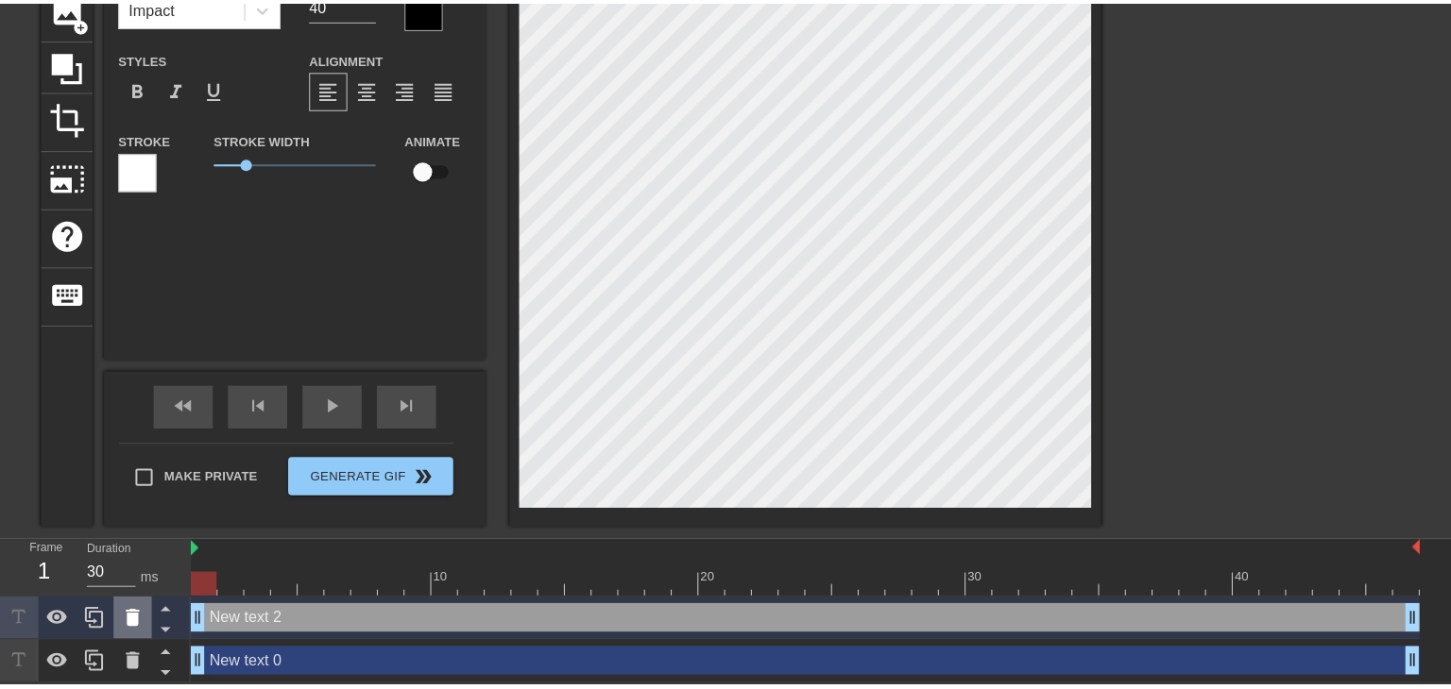
scroll to position [138, 0]
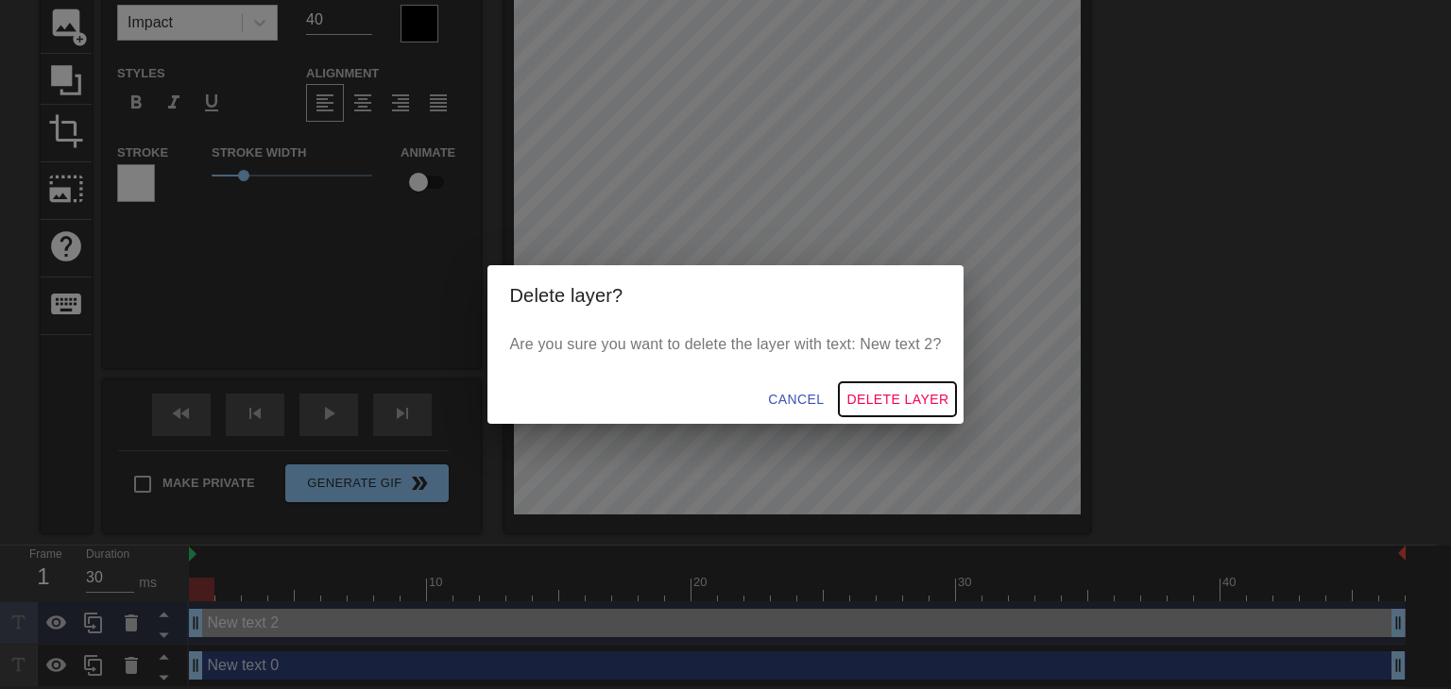
click at [922, 402] on span "Delete Layer" at bounding box center [897, 400] width 102 height 24
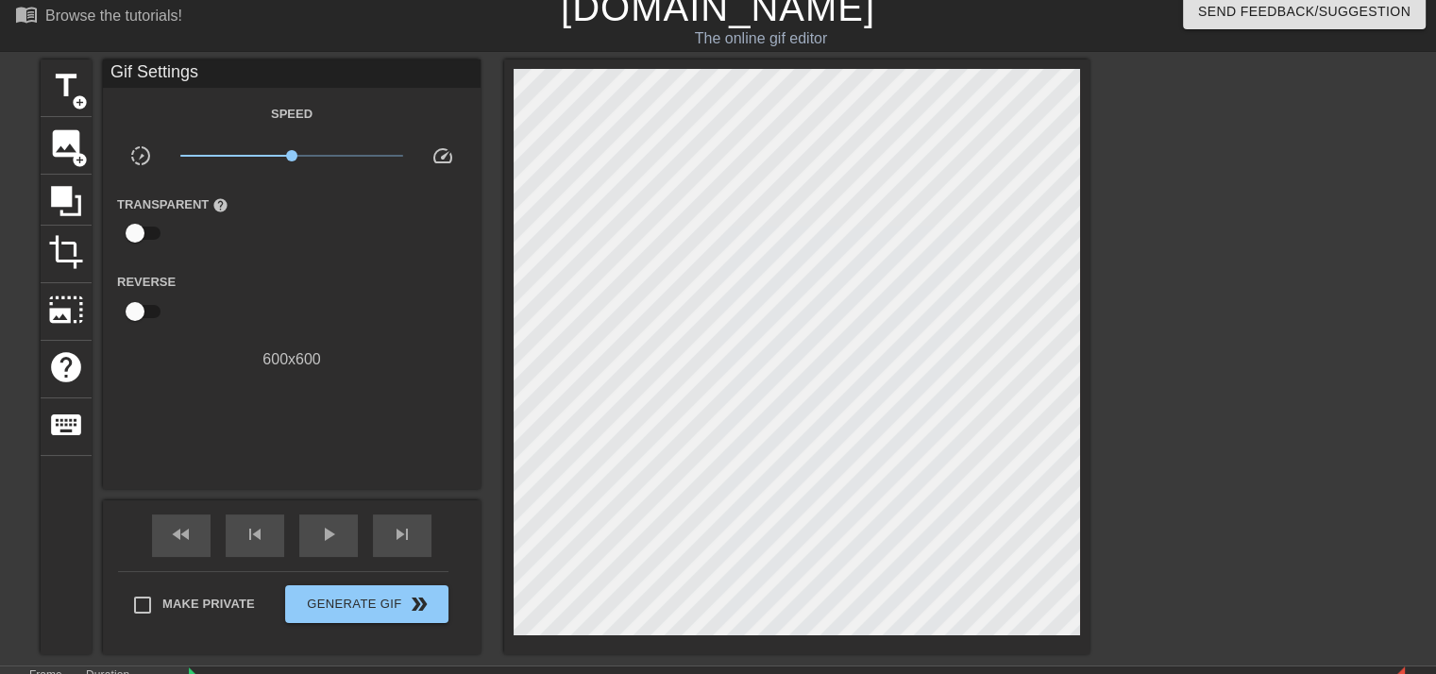
scroll to position [110, 0]
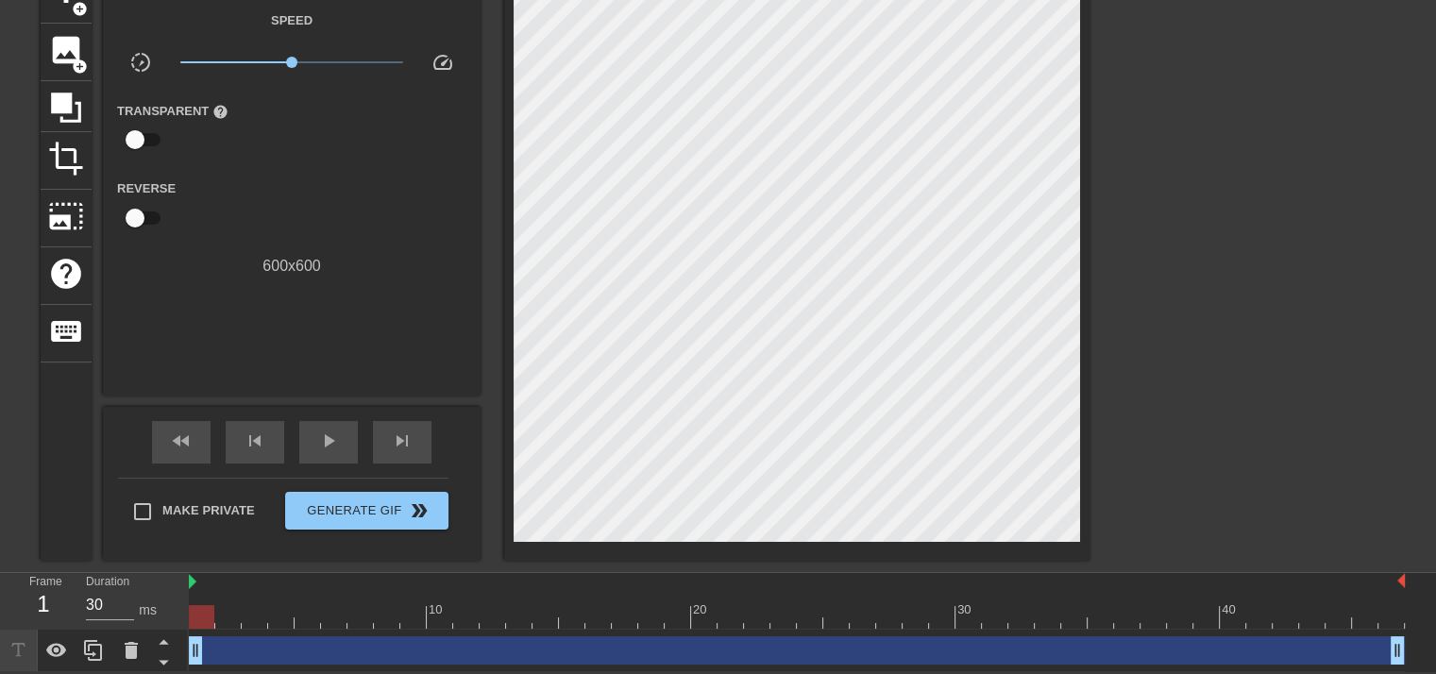
click at [277, 651] on div "drag_handle drag_handle" at bounding box center [797, 650] width 1216 height 28
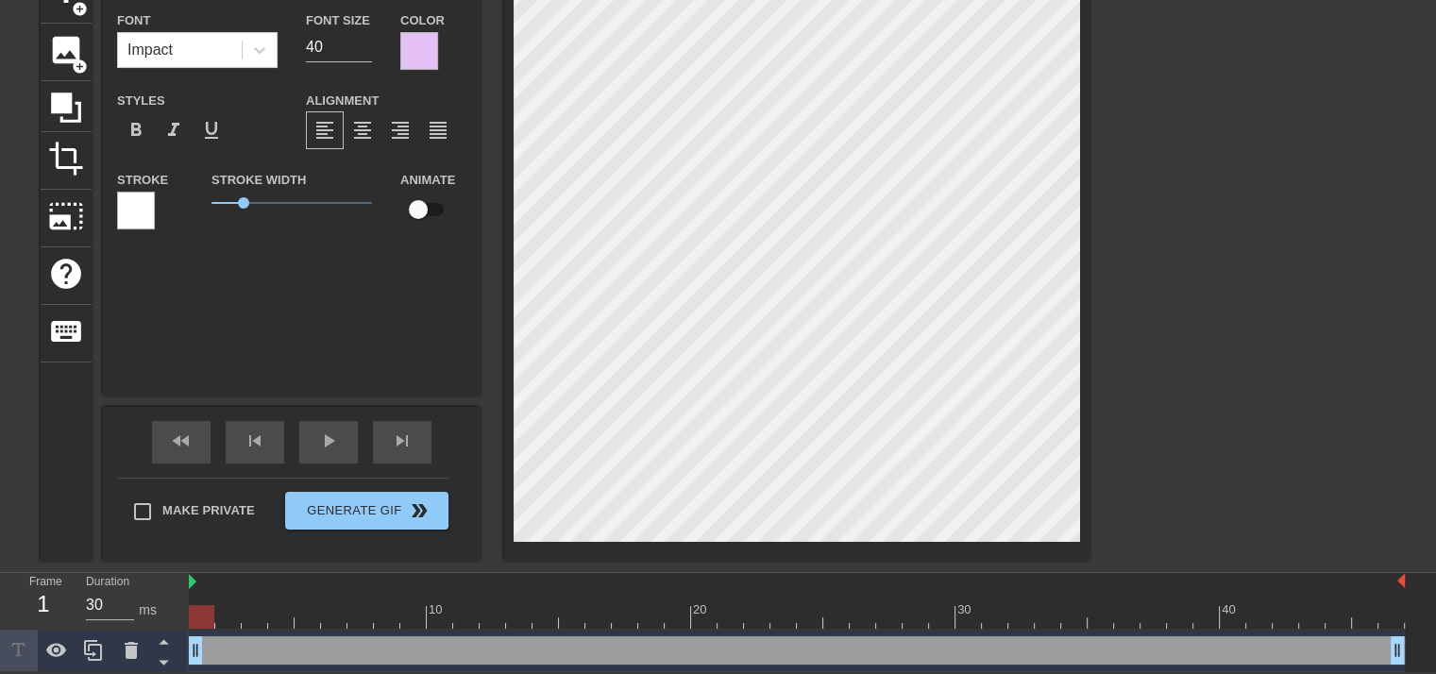
click at [277, 651] on div "drag_handle drag_handle" at bounding box center [797, 650] width 1216 height 28
drag, startPoint x: 257, startPoint y: 646, endPoint x: 219, endPoint y: 324, distance: 324.2
click at [219, 324] on div "Font Impact Font Size 40 Color Styles format_bold format_italic format_underlin…" at bounding box center [292, 181] width 378 height 430
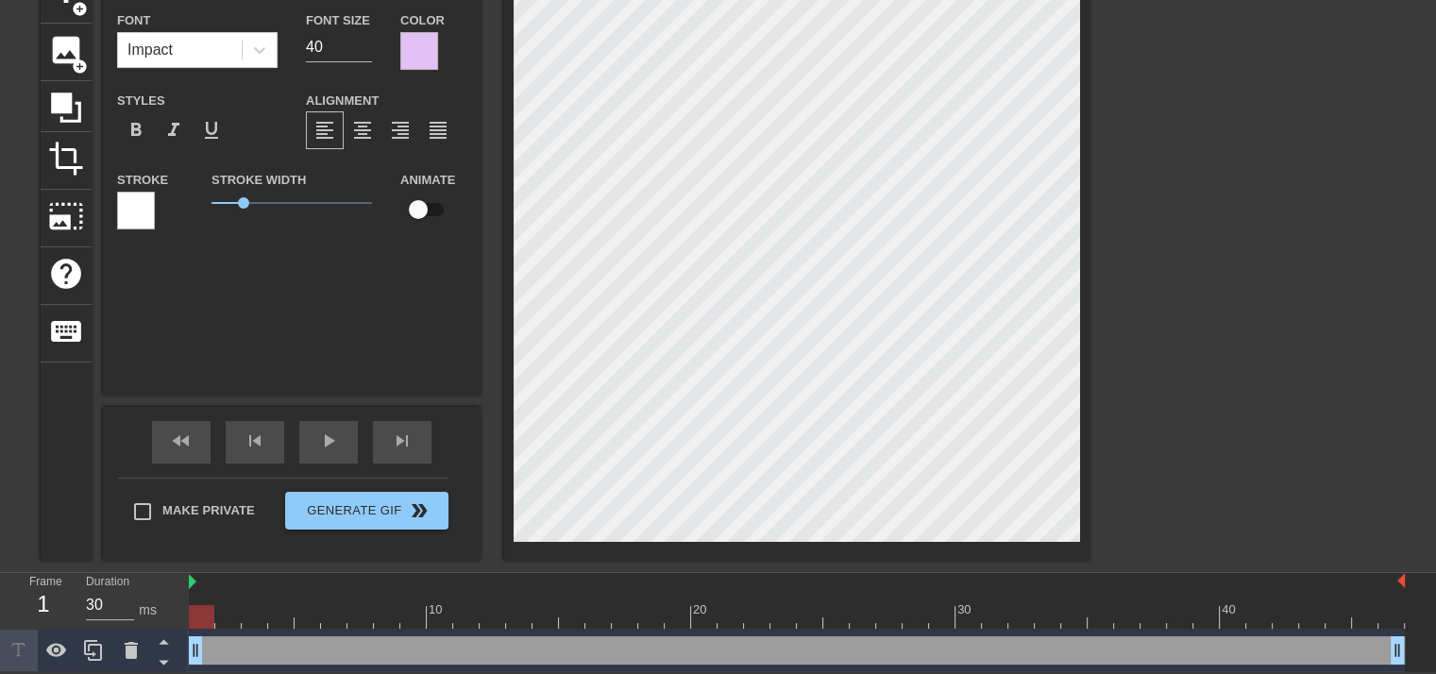
paste textarea "[PERSON_NAME] singing "From The Start""
type input "[PERSON_NAME] singing "From The Start""
type textarea "[PERSON_NAME] singing "From The Start""
drag, startPoint x: 481, startPoint y: 446, endPoint x: 248, endPoint y: 658, distance: 314.8
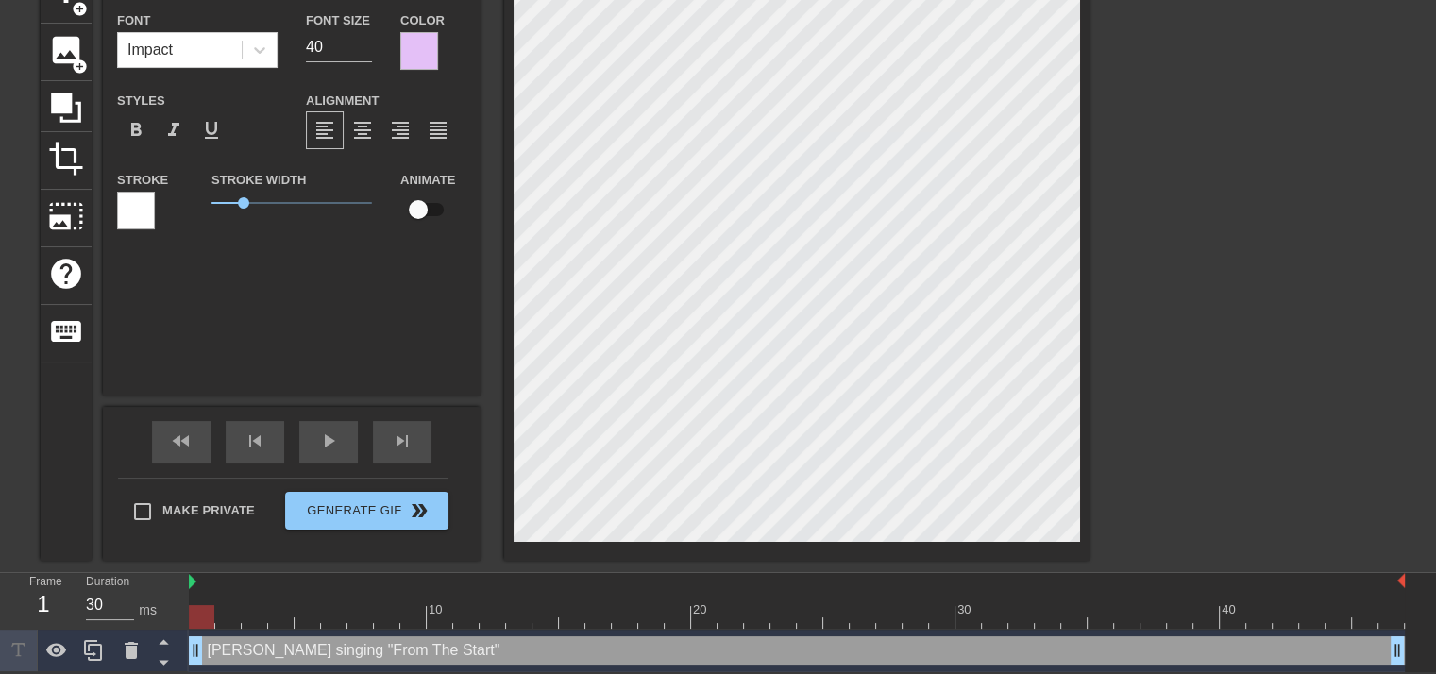
click at [248, 658] on div "[PERSON_NAME] singing "From The Start" drag_handle drag_handle" at bounding box center [797, 650] width 1216 height 28
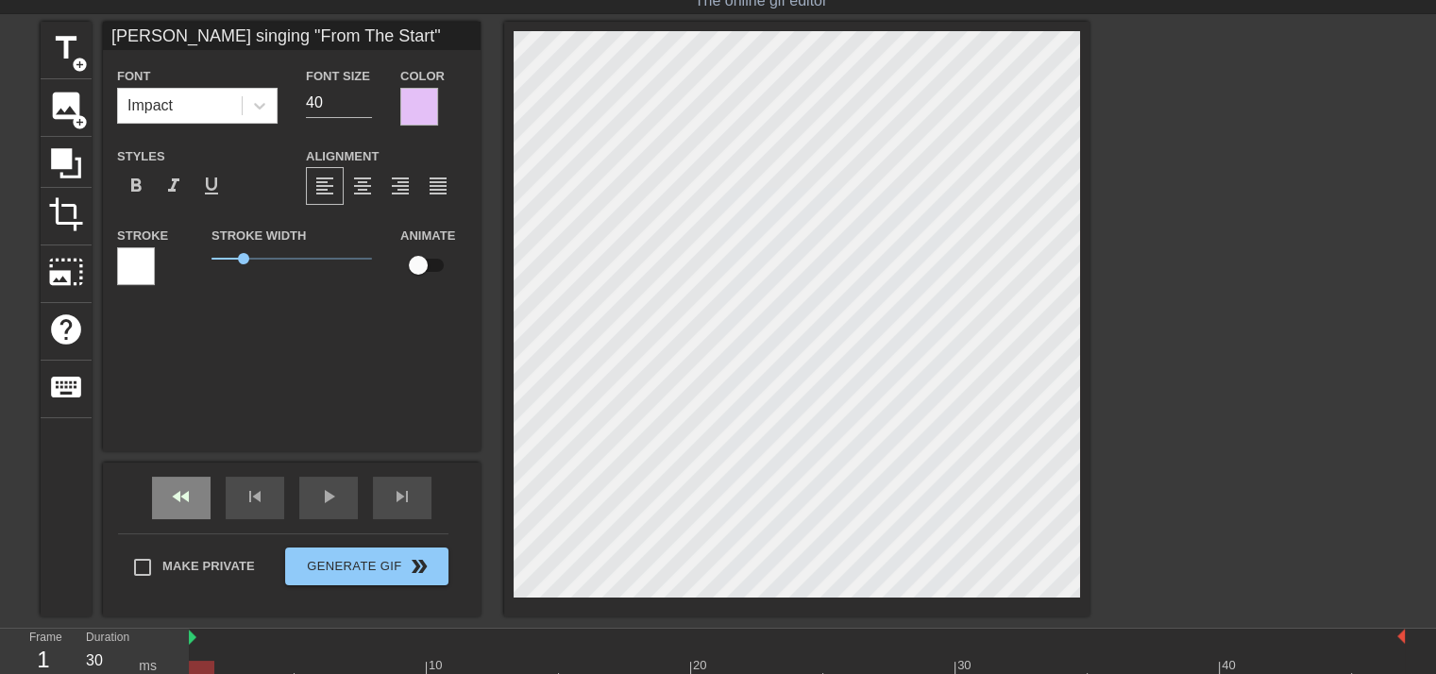
scroll to position [0, 0]
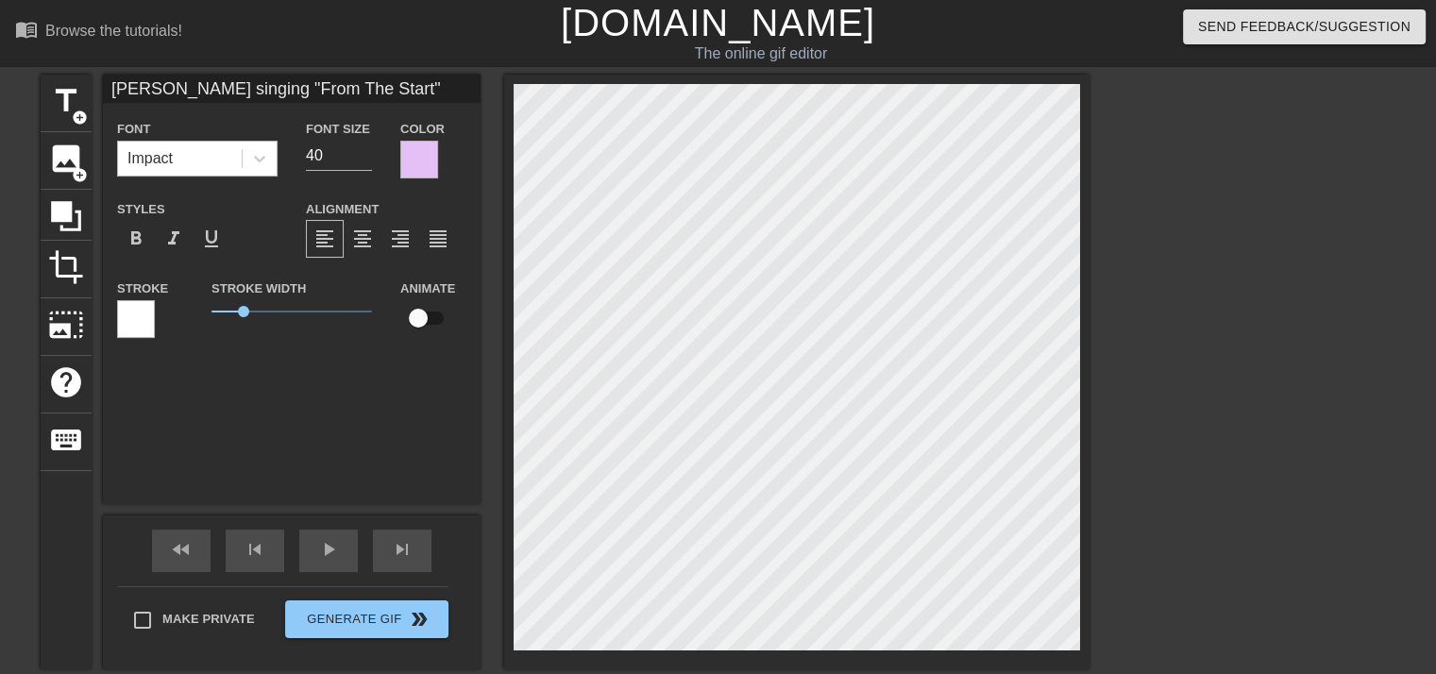
click at [193, 165] on div "Impact" at bounding box center [180, 159] width 124 height 34
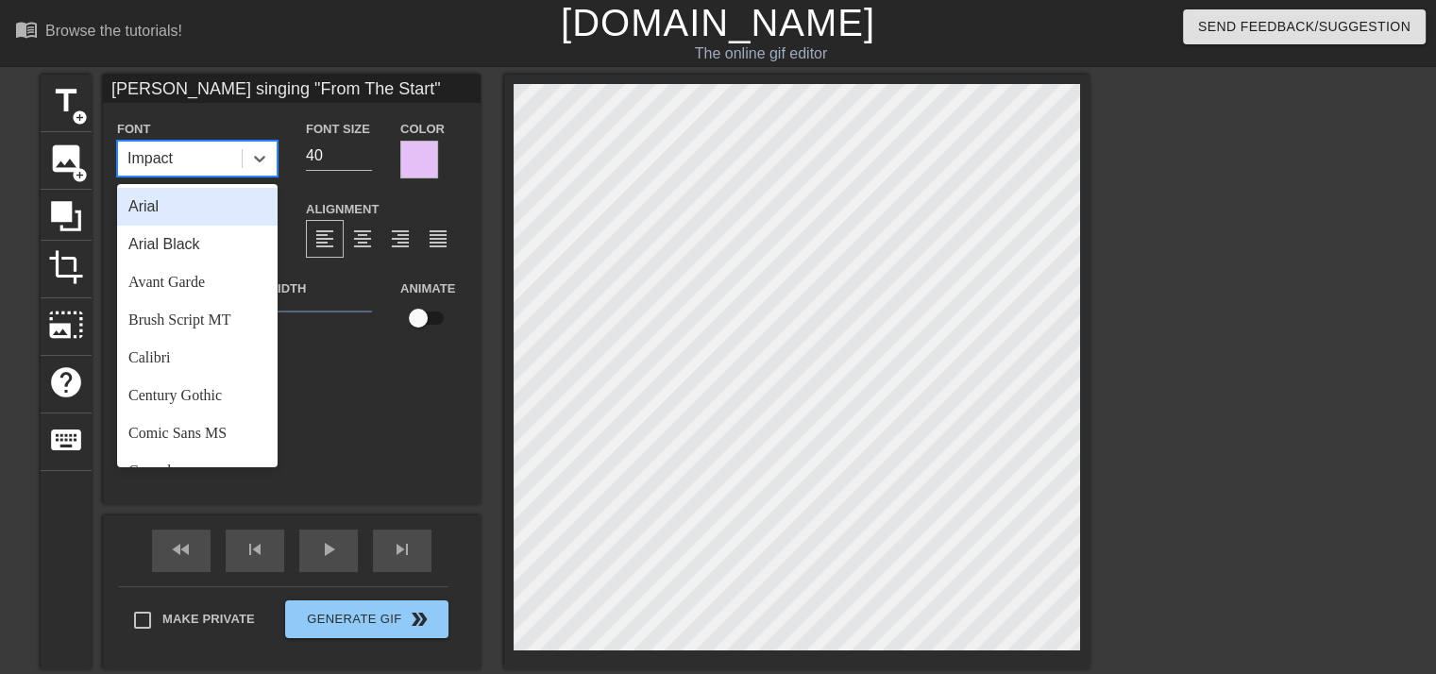
click at [207, 160] on div "Impact" at bounding box center [180, 159] width 124 height 34
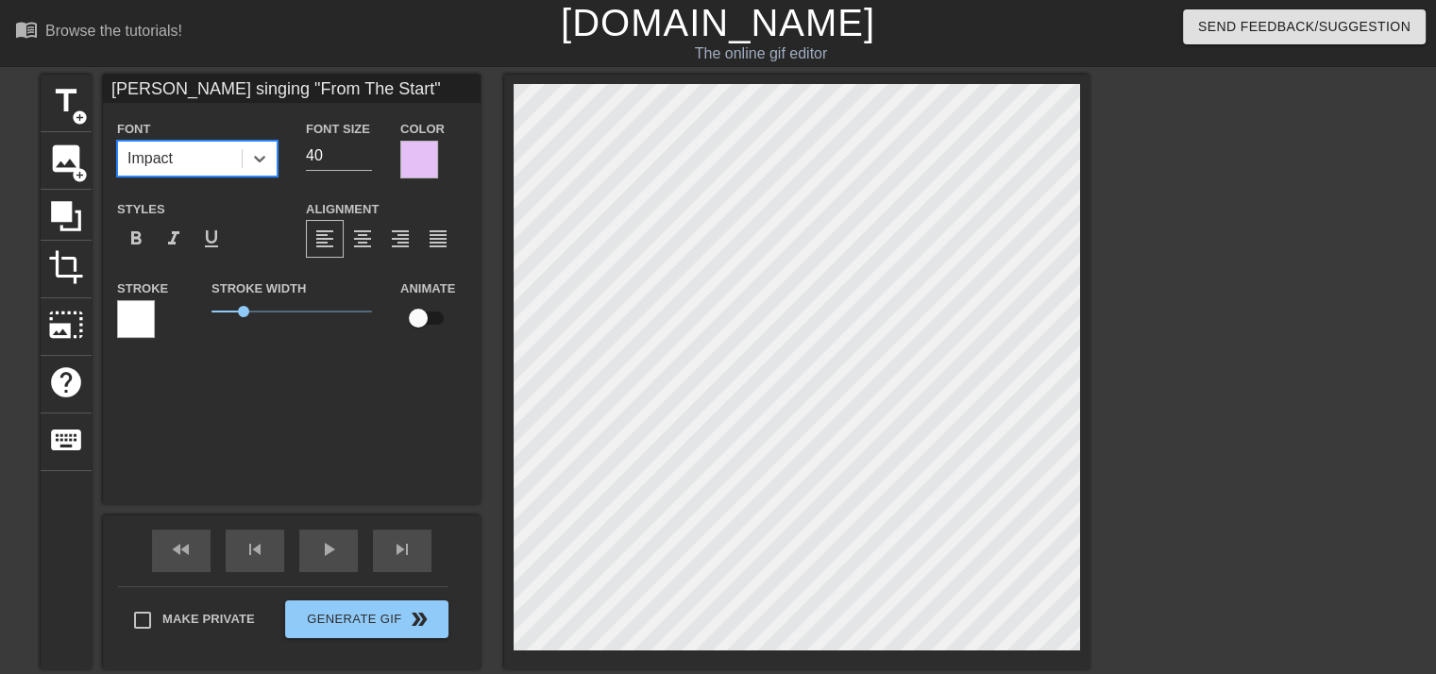
click at [316, 90] on input "[PERSON_NAME] singing "From The Start"" at bounding box center [292, 89] width 378 height 28
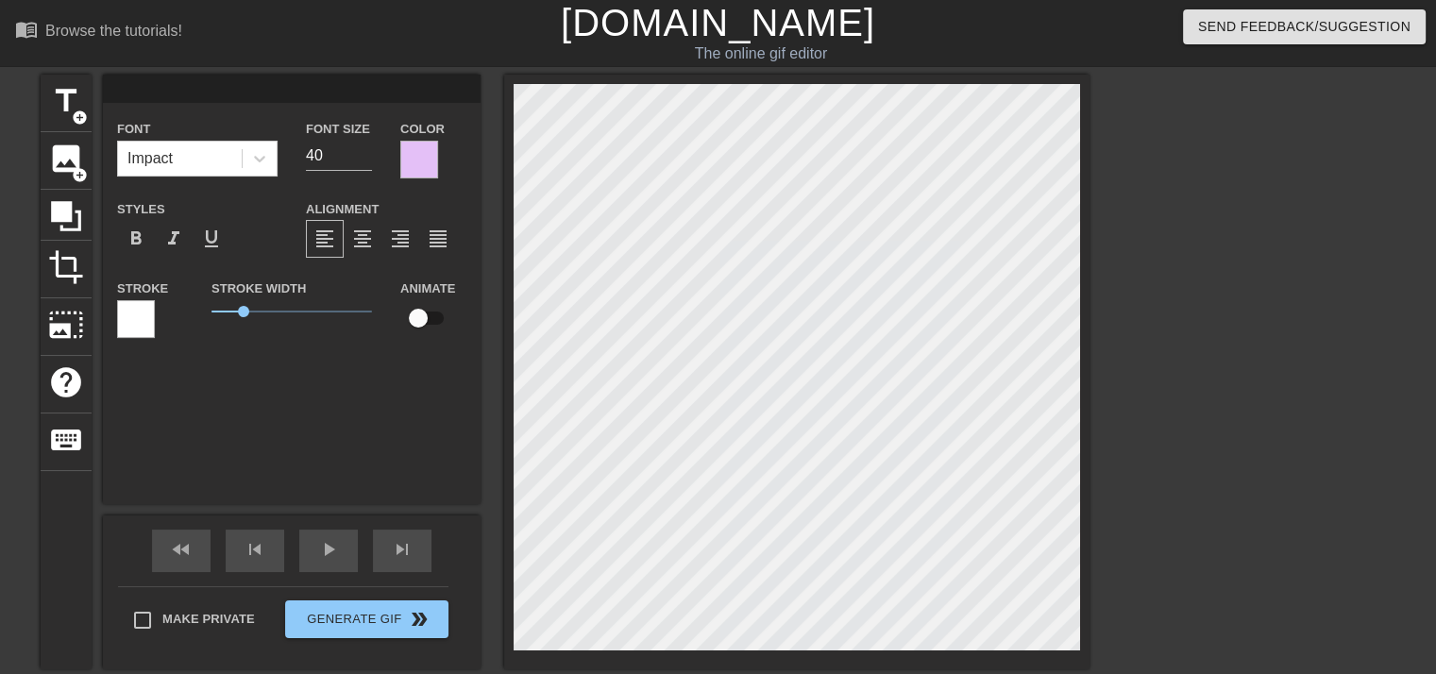
paste input "[PERSON_NAME] singing "From The Start""
type input "[PERSON_NAME] singing "From The Start""
click at [332, 156] on input "40" at bounding box center [339, 156] width 66 height 30
click at [365, 158] on input "39" at bounding box center [339, 156] width 66 height 30
click at [365, 158] on input "38" at bounding box center [339, 156] width 66 height 30
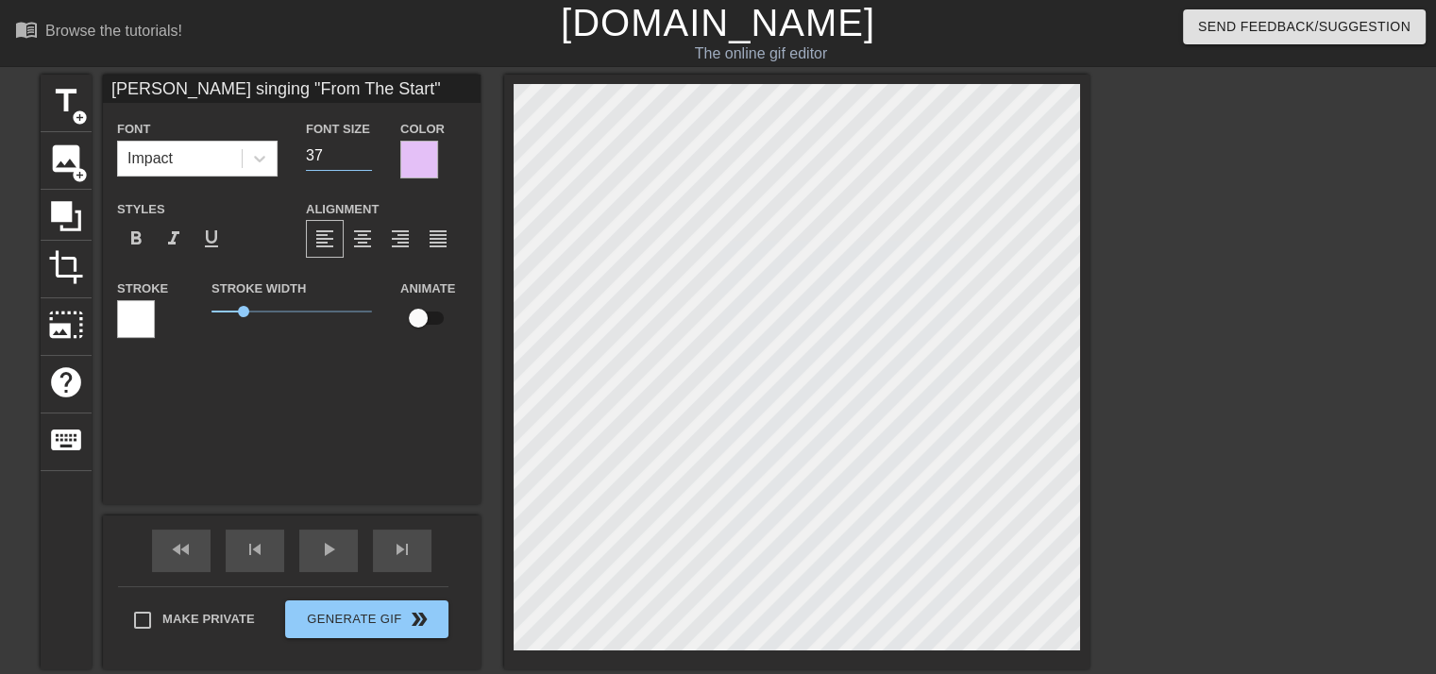
click at [365, 158] on input "37" at bounding box center [339, 156] width 66 height 30
click at [365, 158] on input "36" at bounding box center [339, 156] width 66 height 30
click at [365, 158] on input "35" at bounding box center [339, 156] width 66 height 30
click at [365, 158] on input "34" at bounding box center [339, 156] width 66 height 30
click at [365, 158] on input "33" at bounding box center [339, 156] width 66 height 30
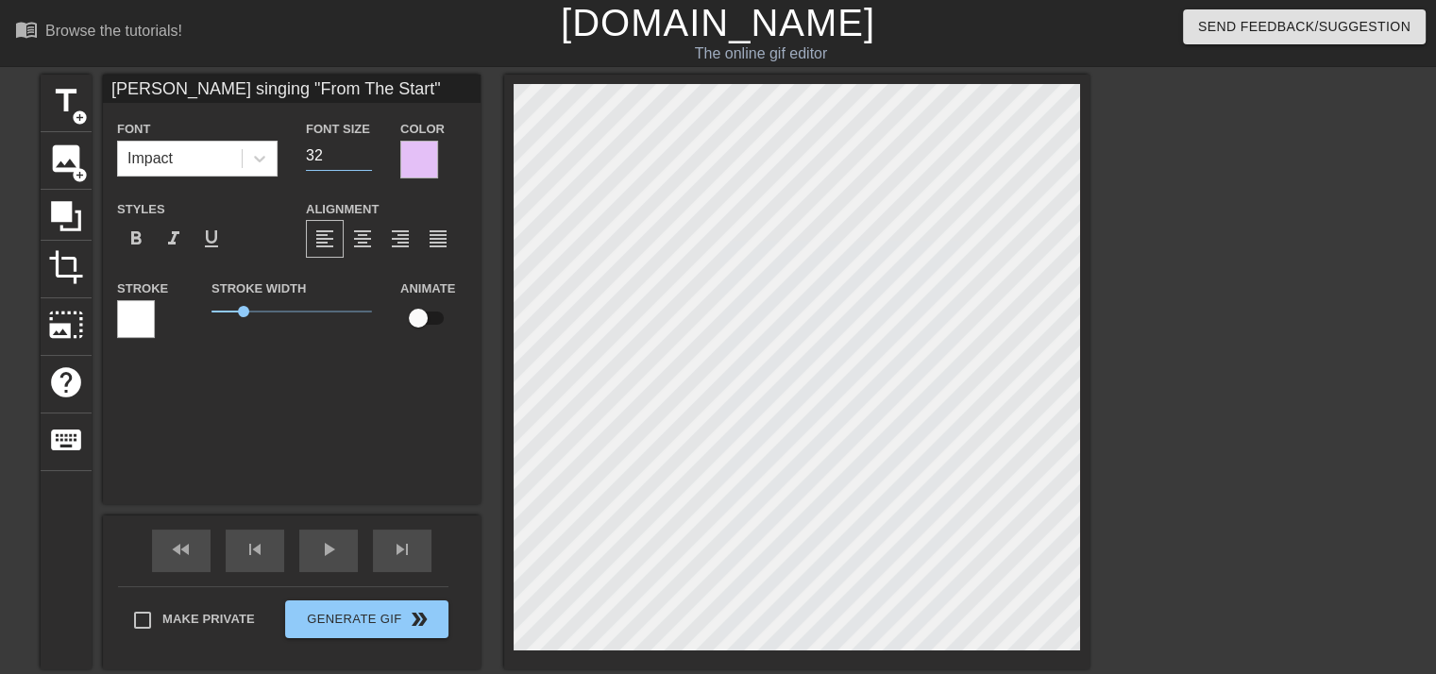
click at [365, 158] on input "32" at bounding box center [339, 156] width 66 height 30
click at [365, 158] on input "31" at bounding box center [339, 156] width 66 height 30
click at [365, 158] on input "30" at bounding box center [339, 156] width 66 height 30
click at [365, 158] on input "29" at bounding box center [339, 156] width 66 height 30
click at [365, 158] on input "28" at bounding box center [339, 156] width 66 height 30
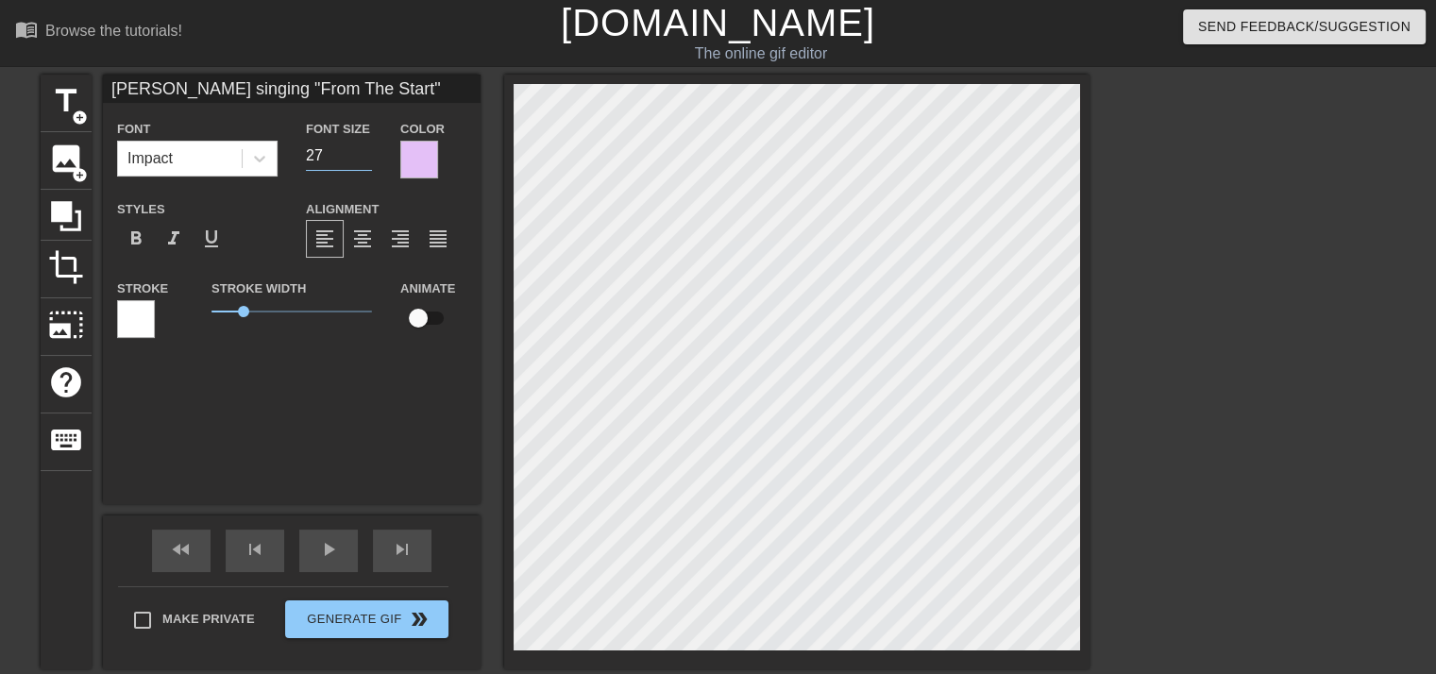
click at [365, 158] on input "27" at bounding box center [339, 156] width 66 height 30
click at [365, 158] on input "26" at bounding box center [339, 156] width 66 height 30
click at [365, 158] on input "25" at bounding box center [339, 156] width 66 height 30
click at [365, 158] on input "24" at bounding box center [339, 156] width 66 height 30
click at [365, 158] on input "23" at bounding box center [339, 156] width 66 height 30
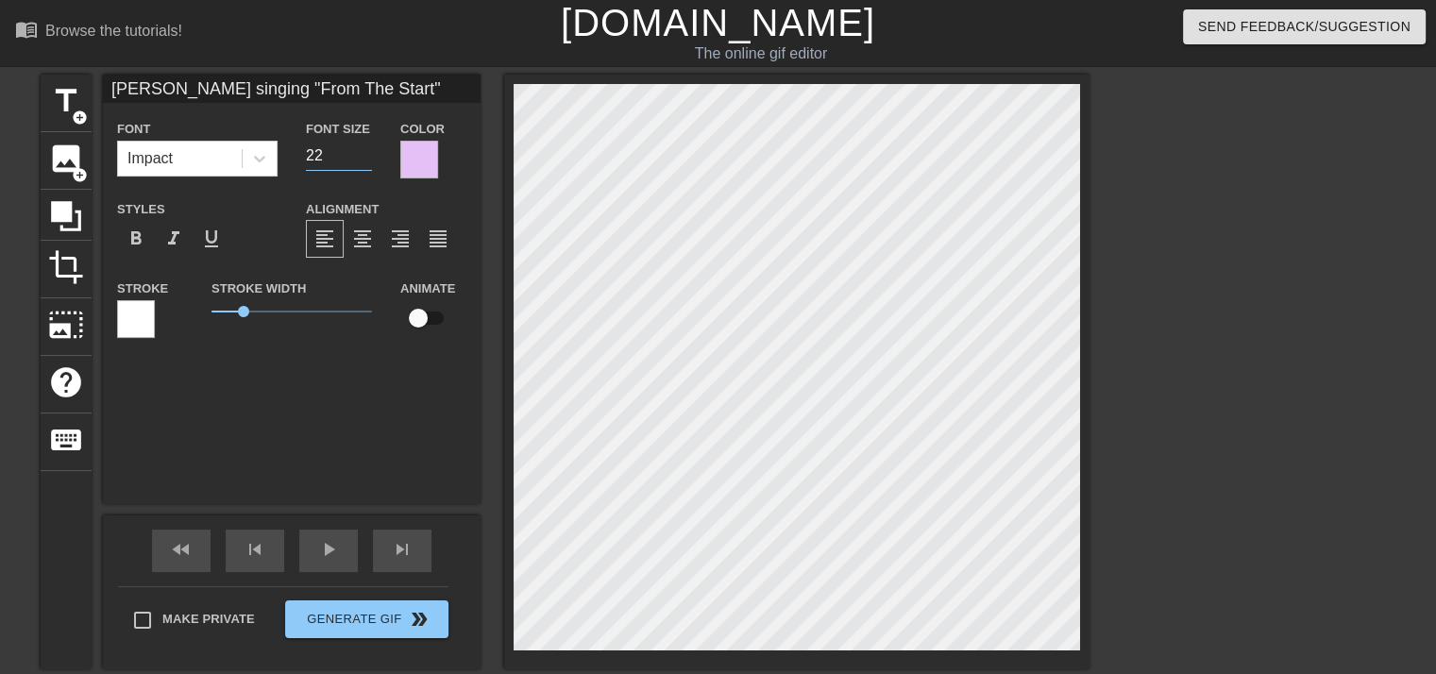
click at [365, 158] on input "22" at bounding box center [339, 156] width 66 height 30
click at [365, 158] on input "21" at bounding box center [339, 156] width 66 height 30
click at [365, 158] on input "20" at bounding box center [339, 156] width 66 height 30
click at [365, 158] on input "19" at bounding box center [339, 156] width 66 height 30
type input "18"
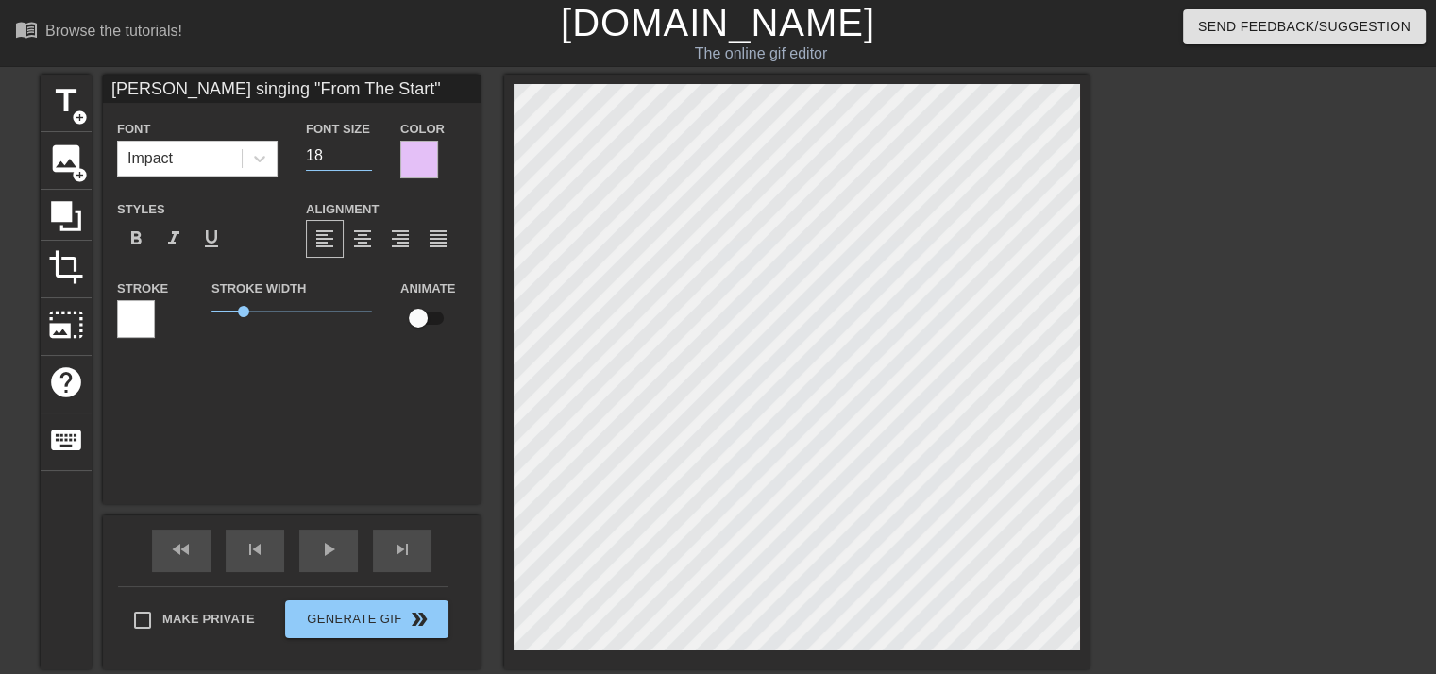
click at [365, 158] on input "18" at bounding box center [339, 156] width 66 height 30
click at [246, 162] on div at bounding box center [260, 159] width 34 height 34
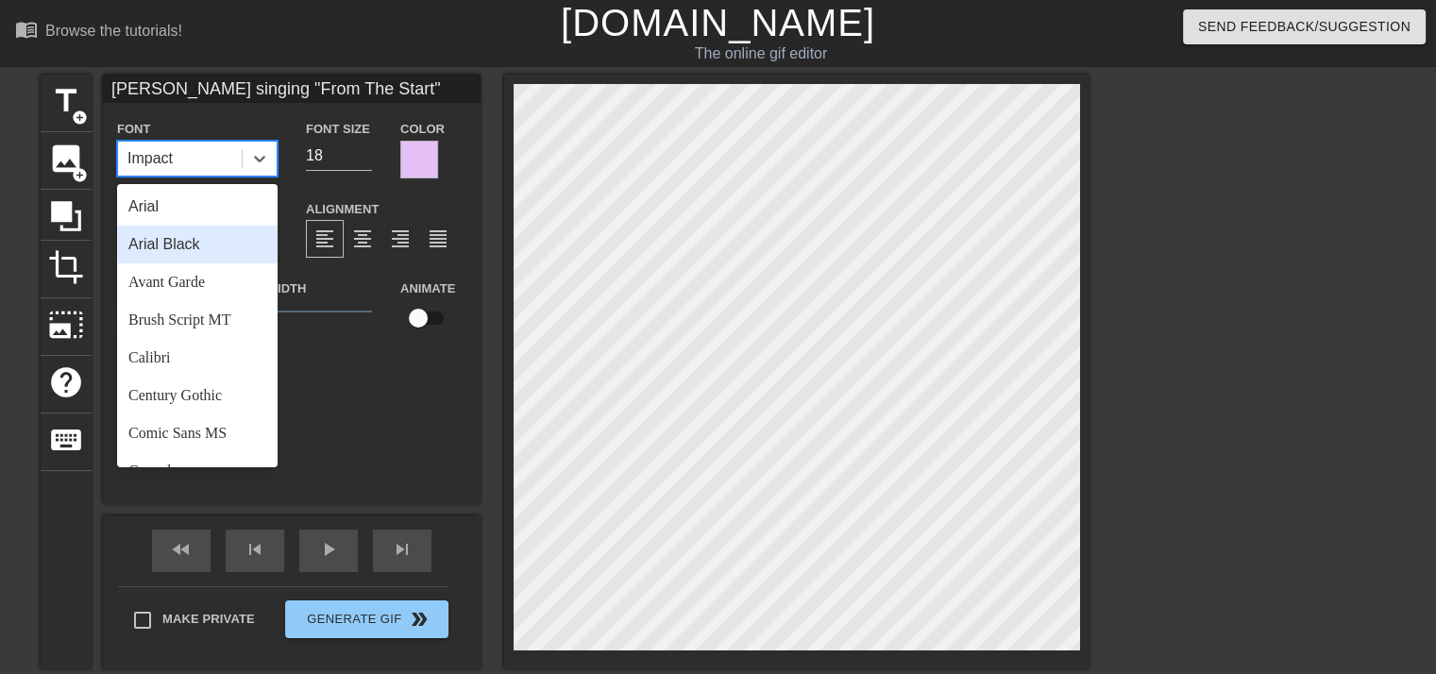
click at [189, 248] on div "Arial Black" at bounding box center [197, 245] width 161 height 38
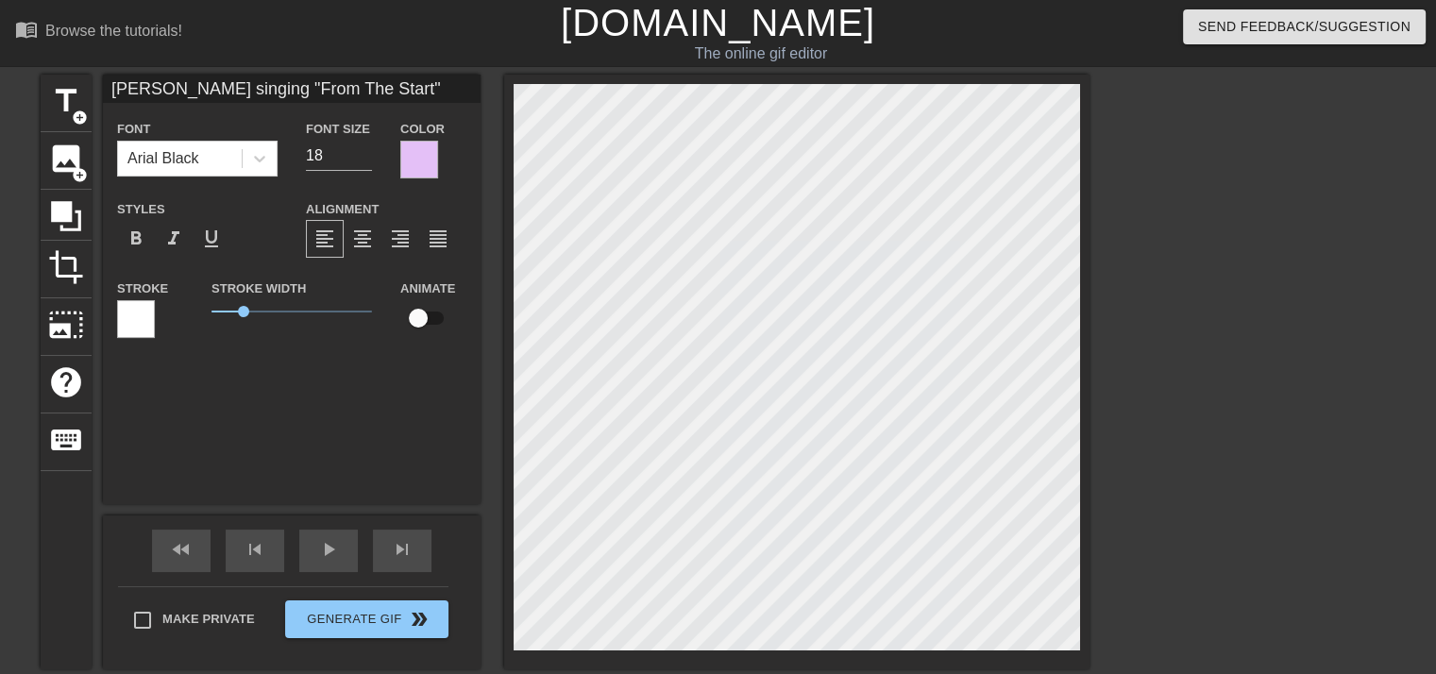
click at [208, 205] on div "Styles format_bold format_italic format_underline" at bounding box center [197, 227] width 189 height 61
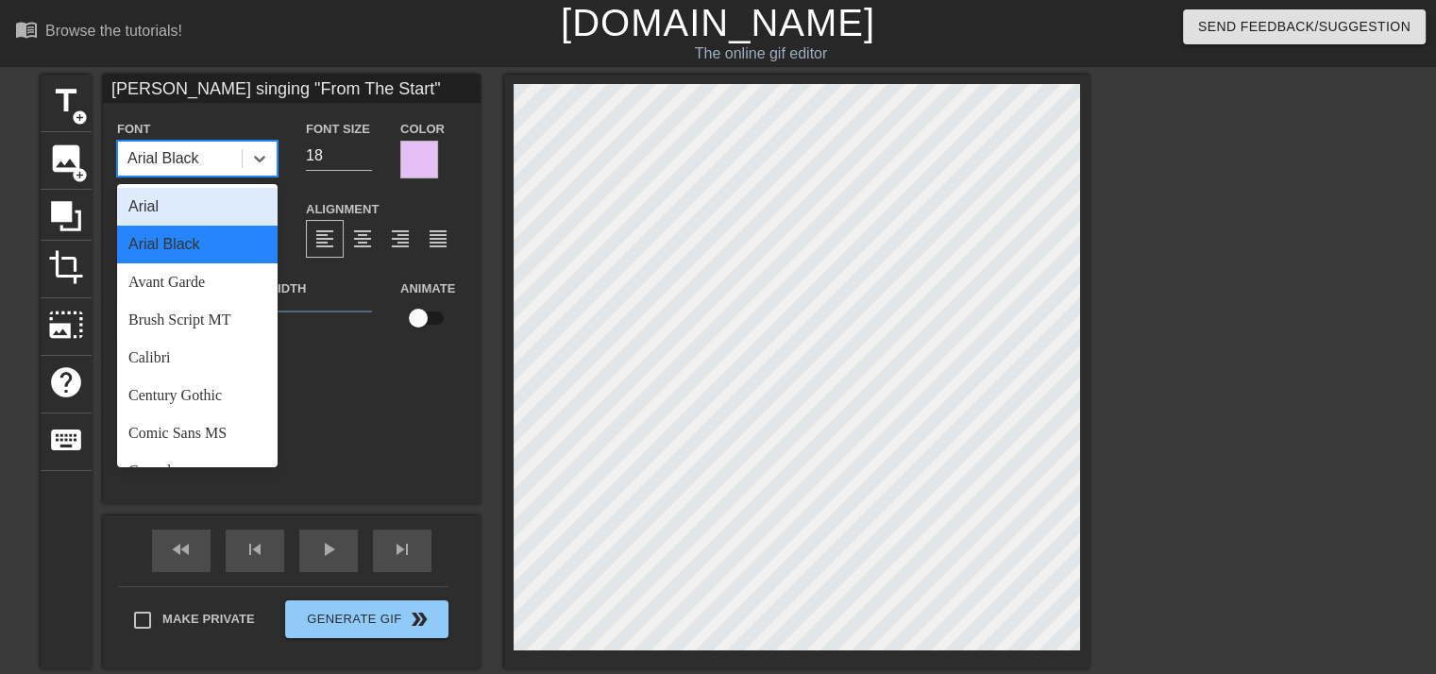
click at [226, 175] on div "Arial Black" at bounding box center [197, 159] width 161 height 36
click at [207, 201] on div "Arial" at bounding box center [197, 207] width 161 height 38
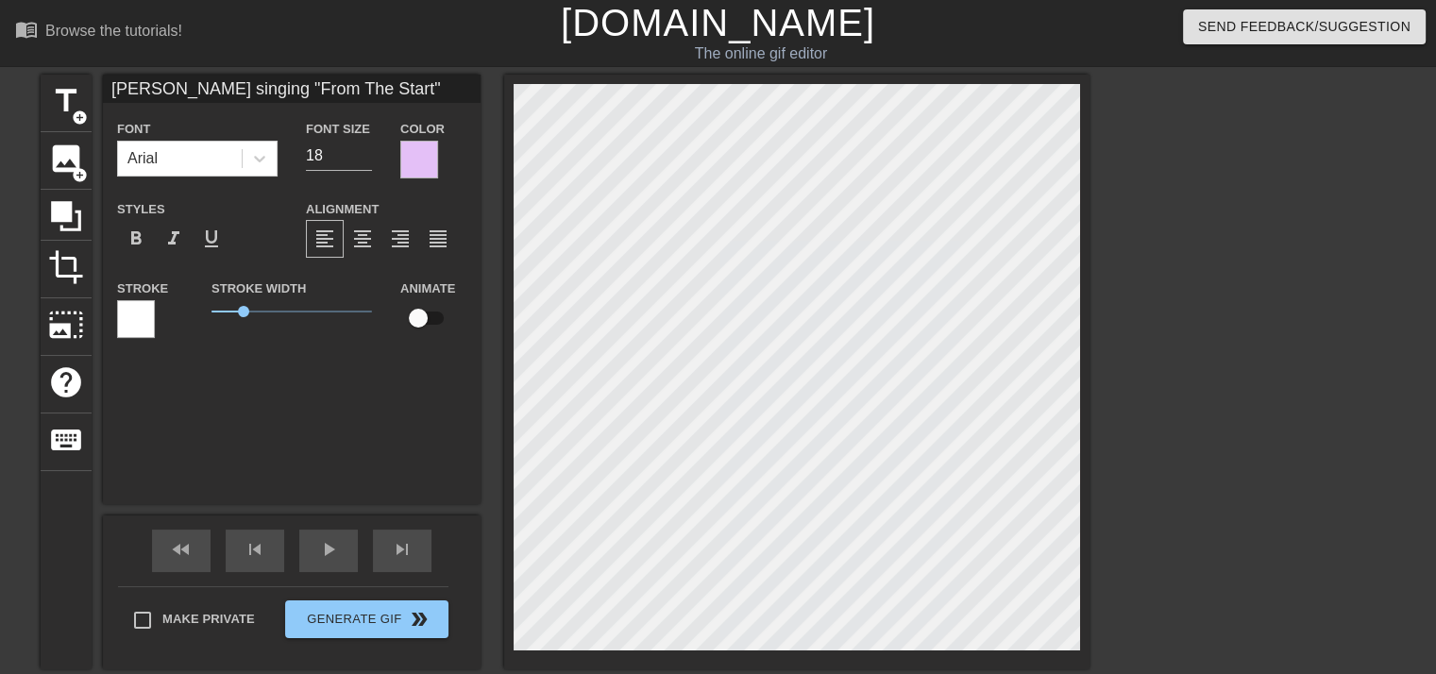
scroll to position [2, 8]
click at [274, 88] on input "[PERSON_NAME] singing "From The Start"" at bounding box center [292, 89] width 378 height 28
drag, startPoint x: 233, startPoint y: 310, endPoint x: 434, endPoint y: 311, distance: 201.1
click at [434, 311] on div "Stroke Stroke Width 5 Animate" at bounding box center [292, 316] width 378 height 78
drag, startPoint x: 370, startPoint y: 314, endPoint x: 121, endPoint y: 314, distance: 249.3
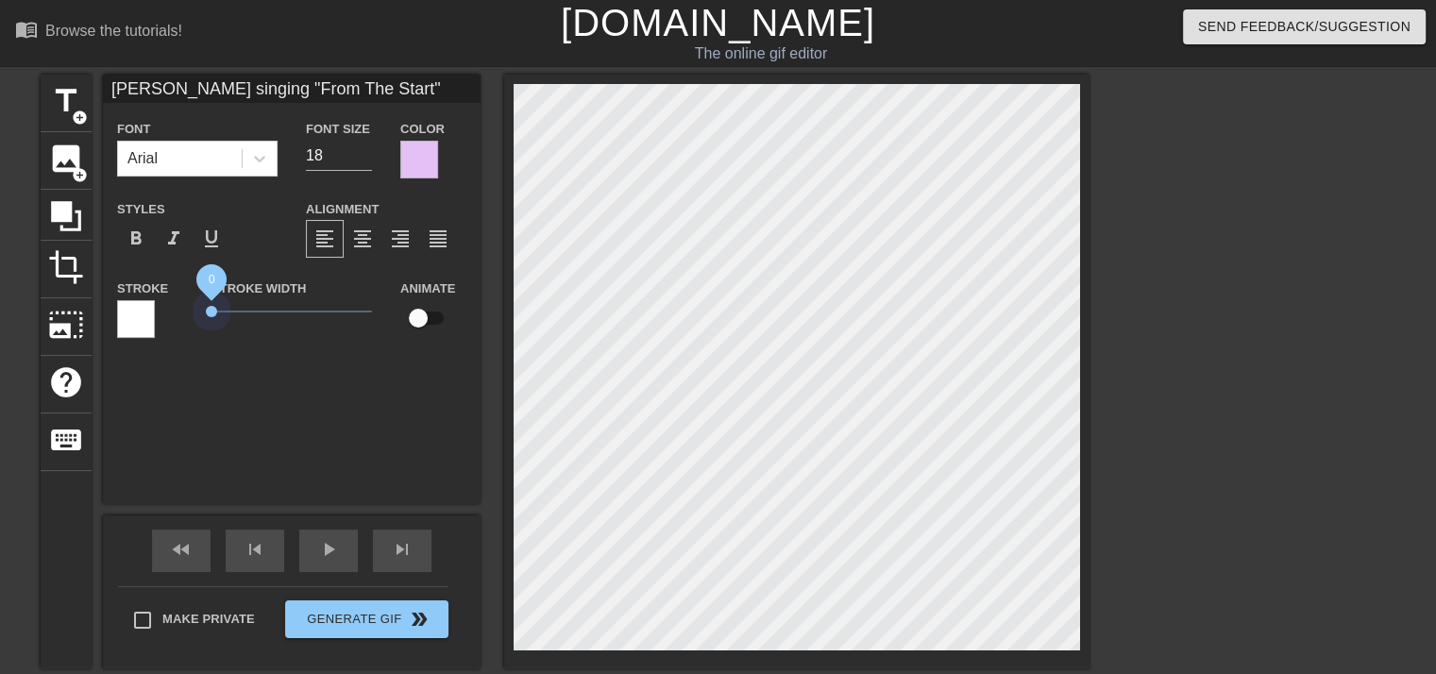
click at [121, 314] on div "Stroke Stroke Width 0 Animate" at bounding box center [292, 316] width 378 height 78
drag, startPoint x: 215, startPoint y: 312, endPoint x: 397, endPoint y: 314, distance: 181.3
click at [397, 314] on div "Stroke Stroke Width 5 Animate" at bounding box center [292, 316] width 378 height 78
click at [359, 253] on div "format_align_center" at bounding box center [363, 239] width 38 height 38
click at [398, 243] on span "format_align_right" at bounding box center [400, 239] width 23 height 23
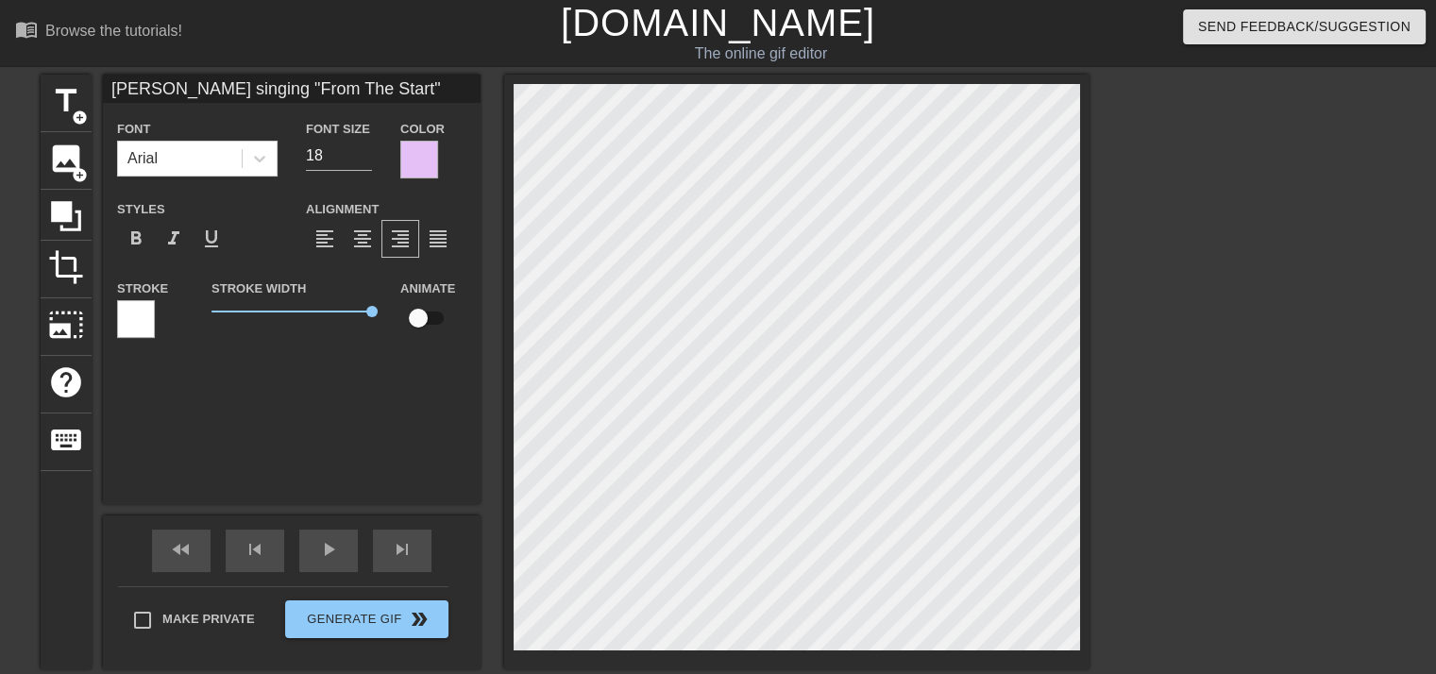
click at [418, 313] on input "checkbox" at bounding box center [419, 318] width 108 height 36
click at [418, 322] on input "checkbox" at bounding box center [436, 318] width 108 height 36
checkbox input "false"
click at [305, 93] on input "[PERSON_NAME] singing "From The Start"" at bounding box center [292, 89] width 378 height 28
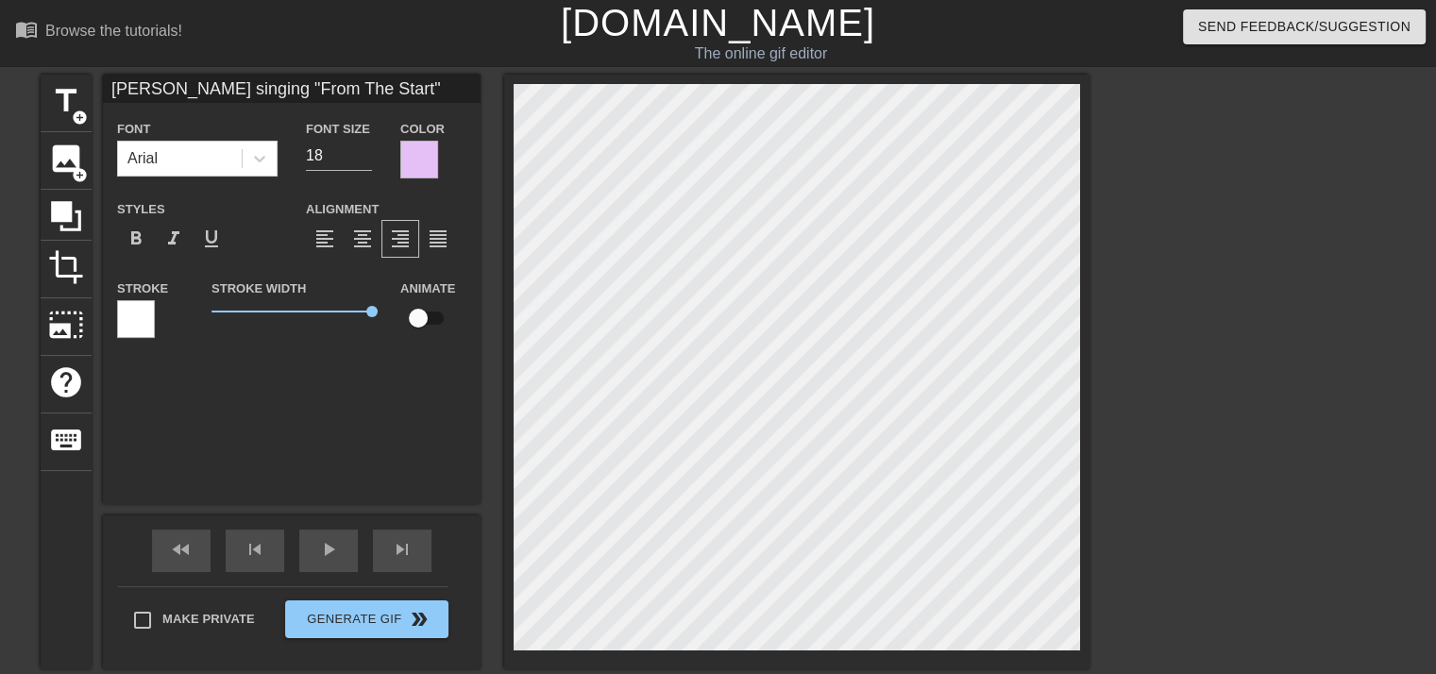
click at [305, 93] on input "[PERSON_NAME] singing "From The Start"" at bounding box center [292, 89] width 378 height 28
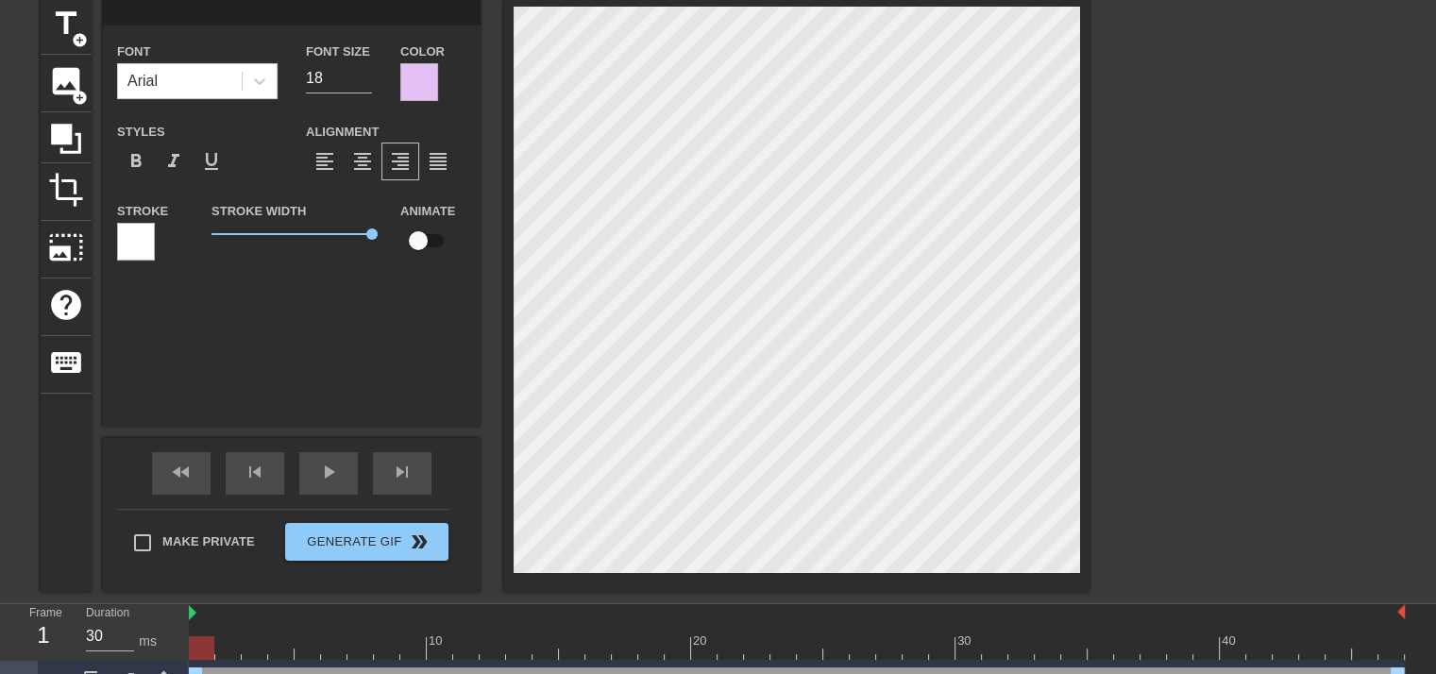
scroll to position [110, 0]
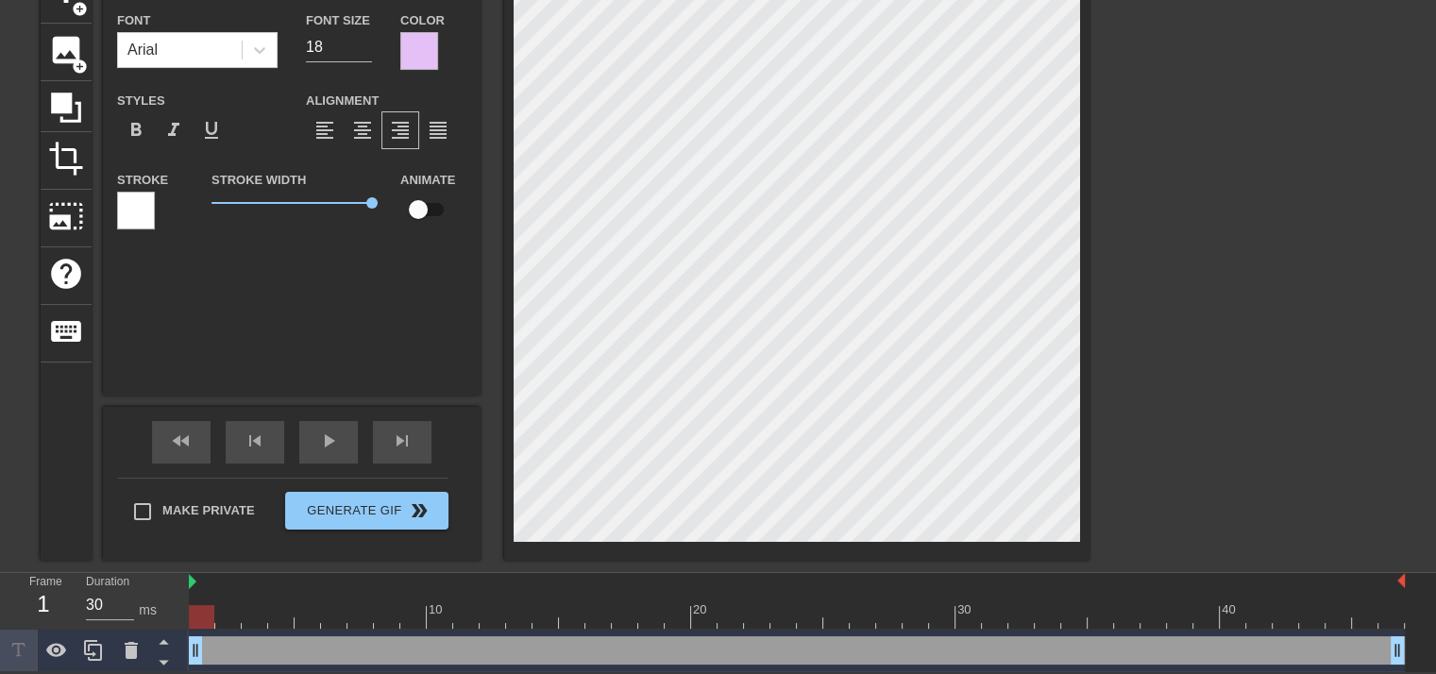
click at [305, 642] on div "drag_handle drag_handle" at bounding box center [797, 650] width 1216 height 28
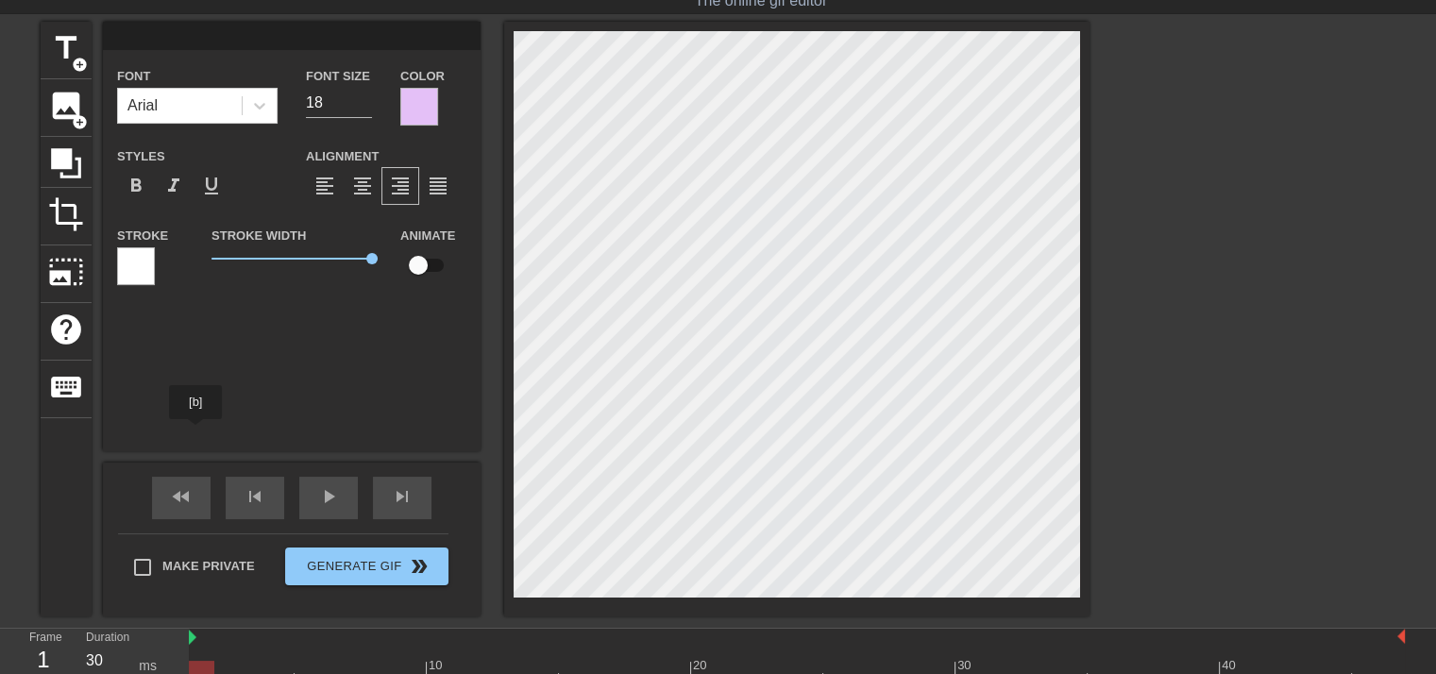
scroll to position [0, 0]
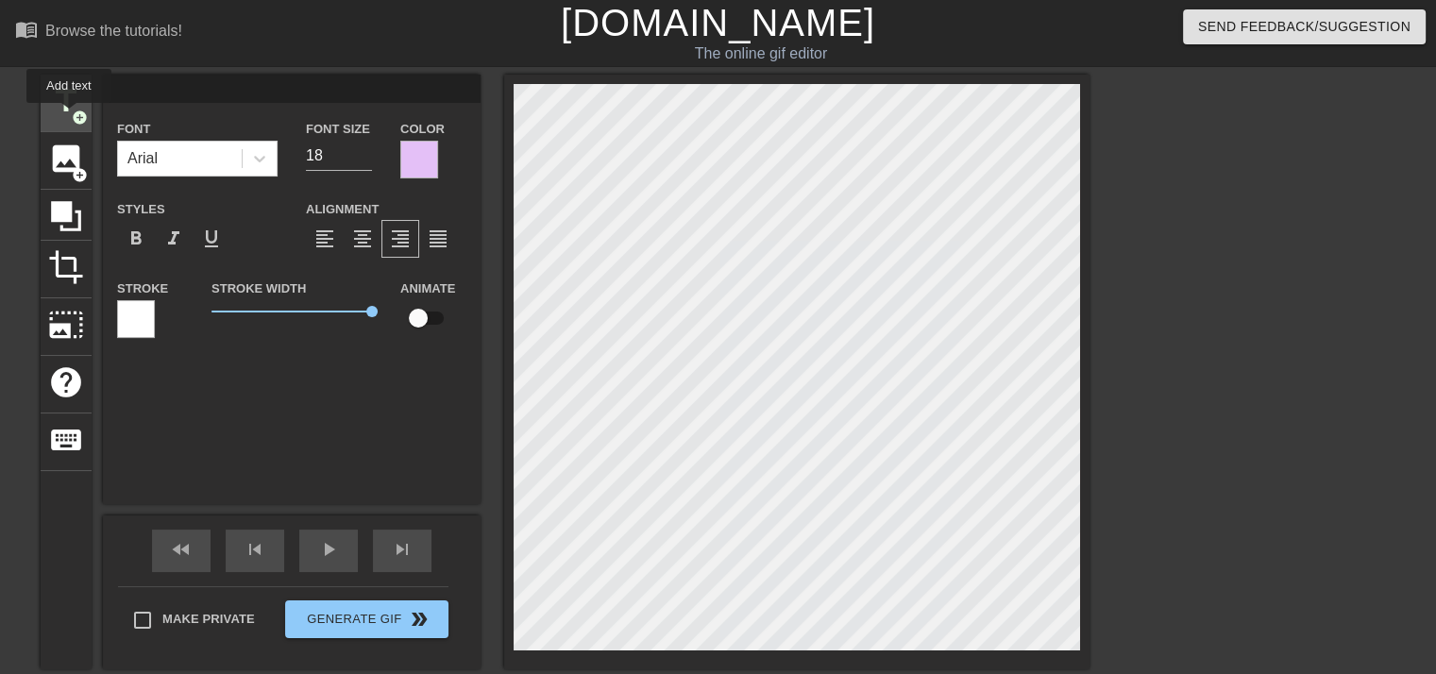
click at [69, 116] on span "title" at bounding box center [66, 101] width 36 height 36
type input "New text 3"
type input "40"
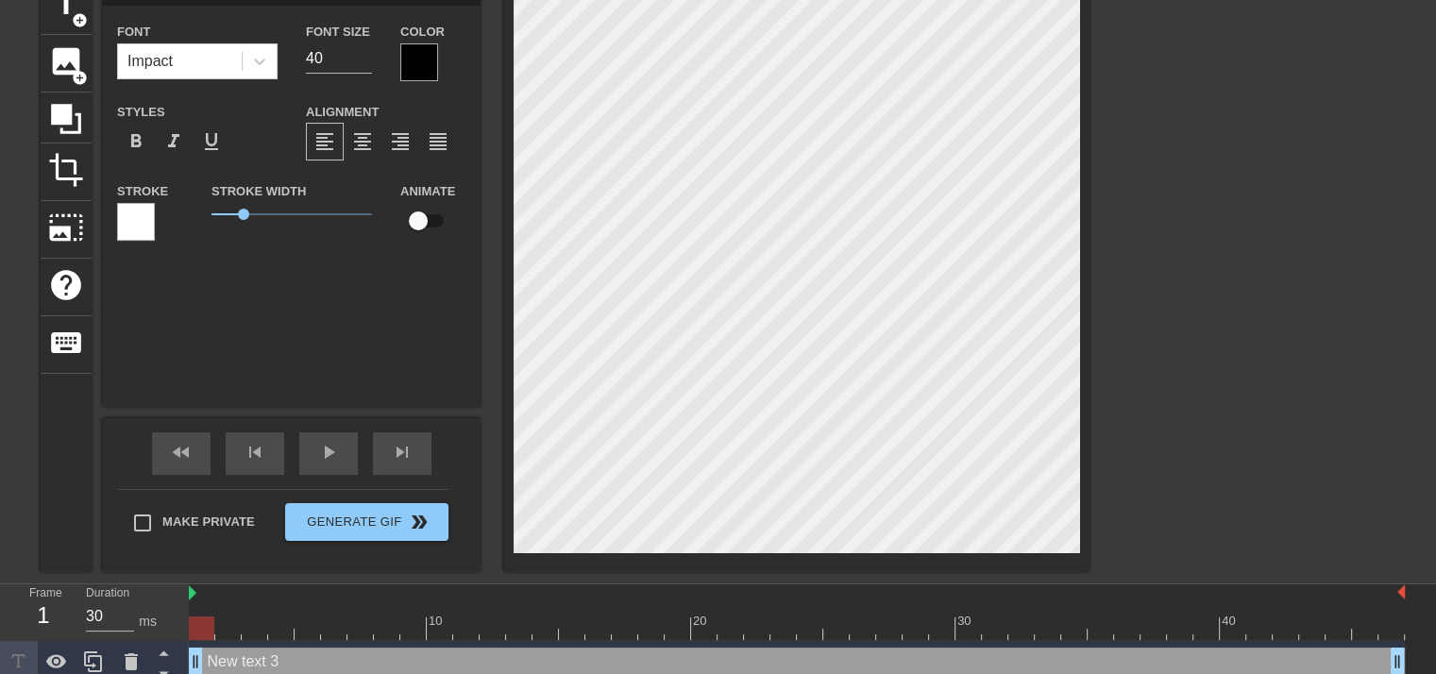
scroll to position [152, 0]
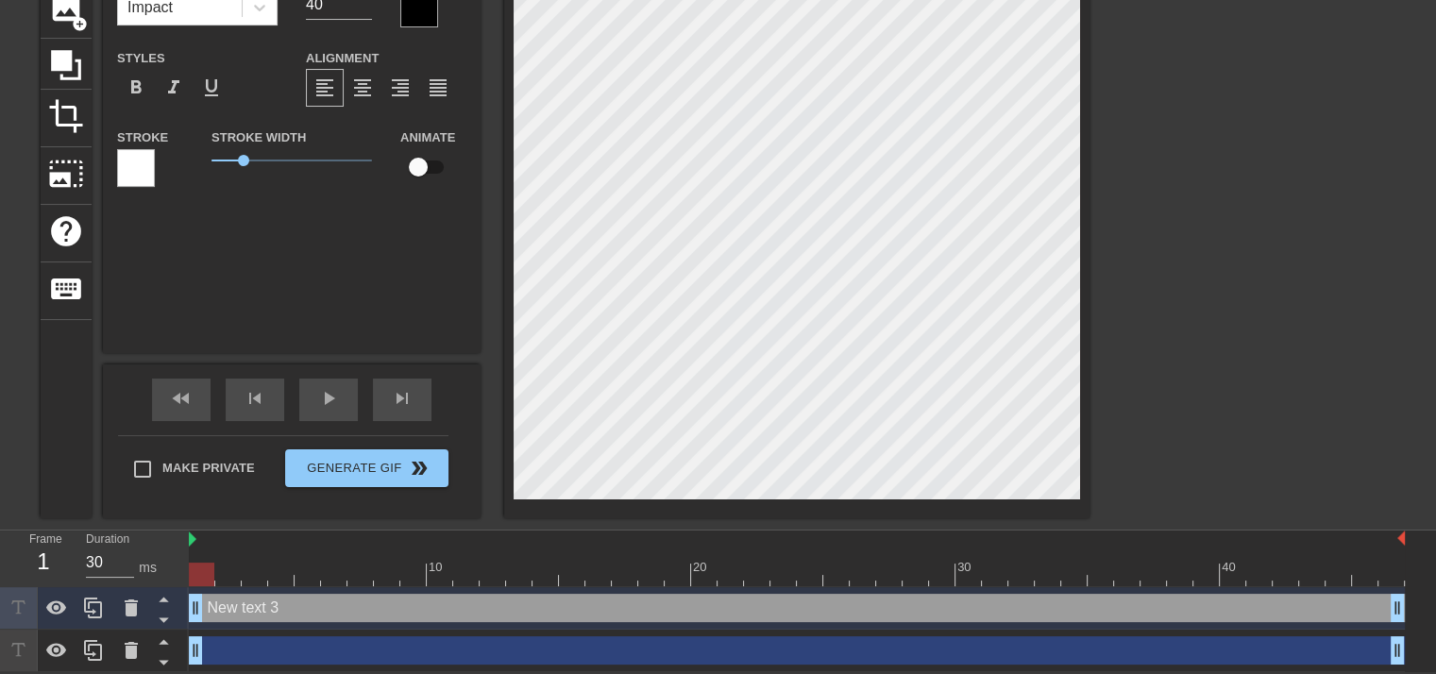
click at [275, 641] on div "drag_handle drag_handle" at bounding box center [797, 650] width 1216 height 28
type input "18"
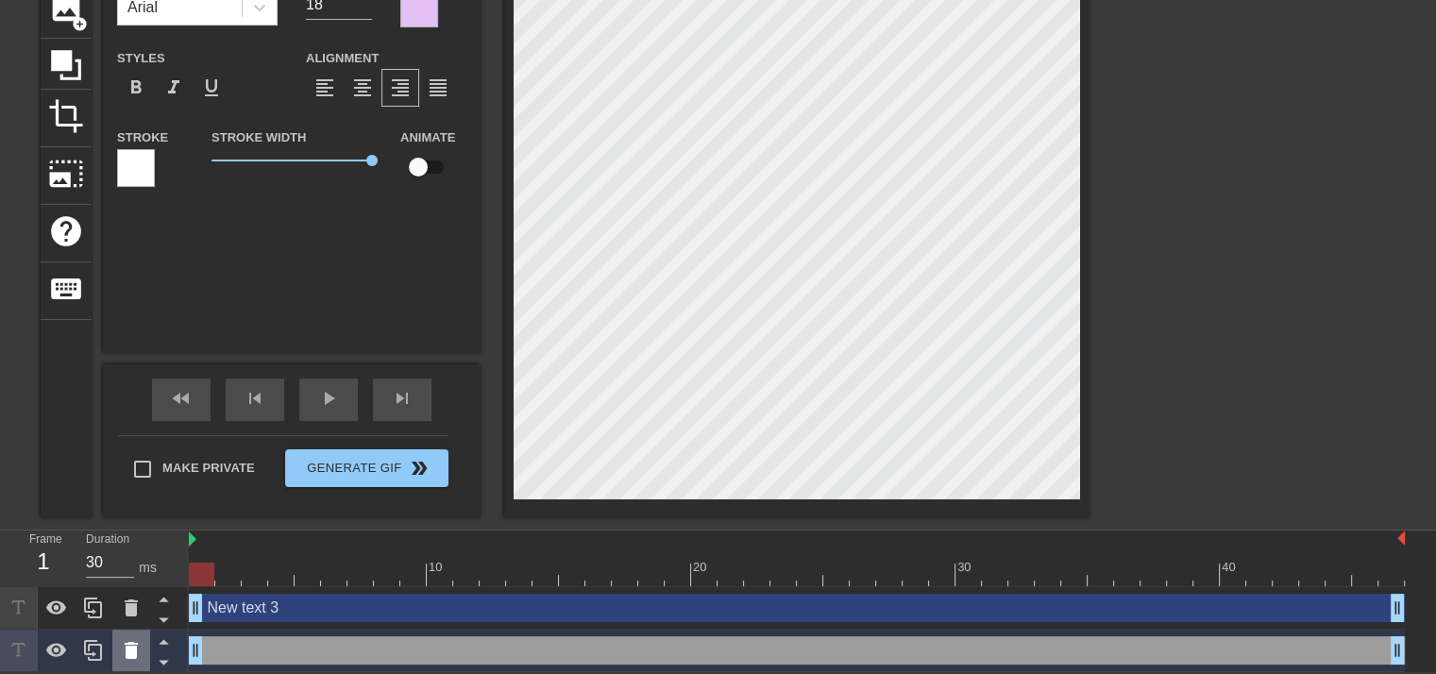
drag, startPoint x: 275, startPoint y: 641, endPoint x: 132, endPoint y: 653, distance: 143.0
click at [132, 653] on icon at bounding box center [131, 650] width 13 height 17
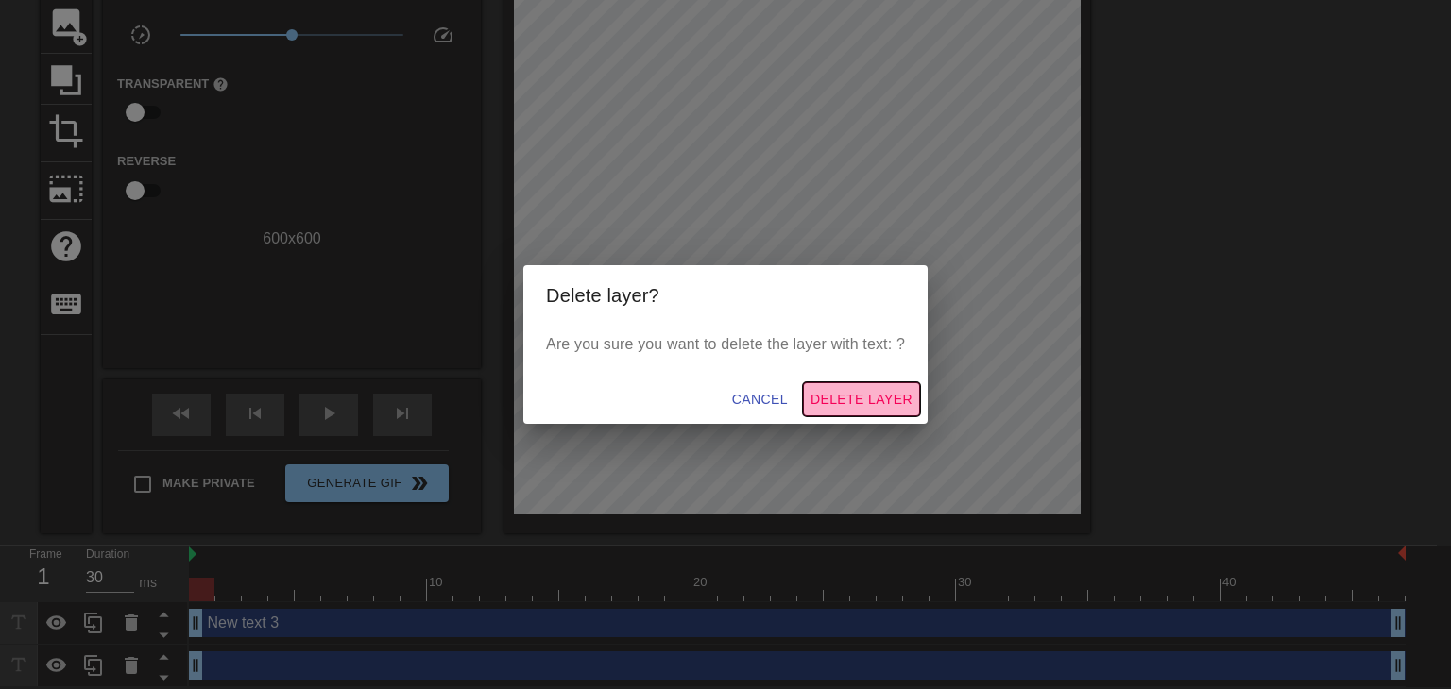
click at [880, 394] on span "Delete Layer" at bounding box center [861, 400] width 102 height 24
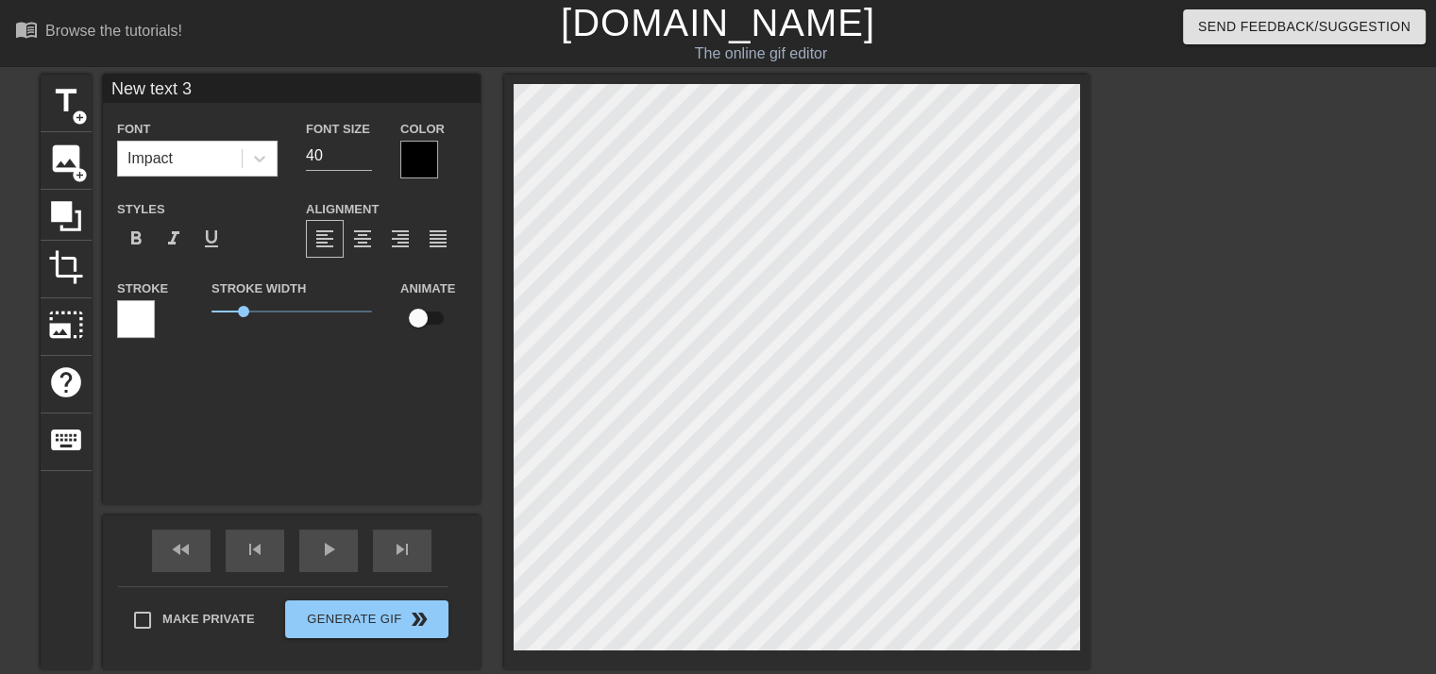
scroll to position [2, 2]
click at [227, 95] on input at bounding box center [292, 89] width 378 height 28
paste input "[PERSON_NAME] singing "From The Start""
type input "[PERSON_NAME] singing "From The Start""
click at [287, 394] on div "[PERSON_NAME] singing "From The Start" Font Impact Font Size 40 Color Styles fo…" at bounding box center [292, 290] width 378 height 430
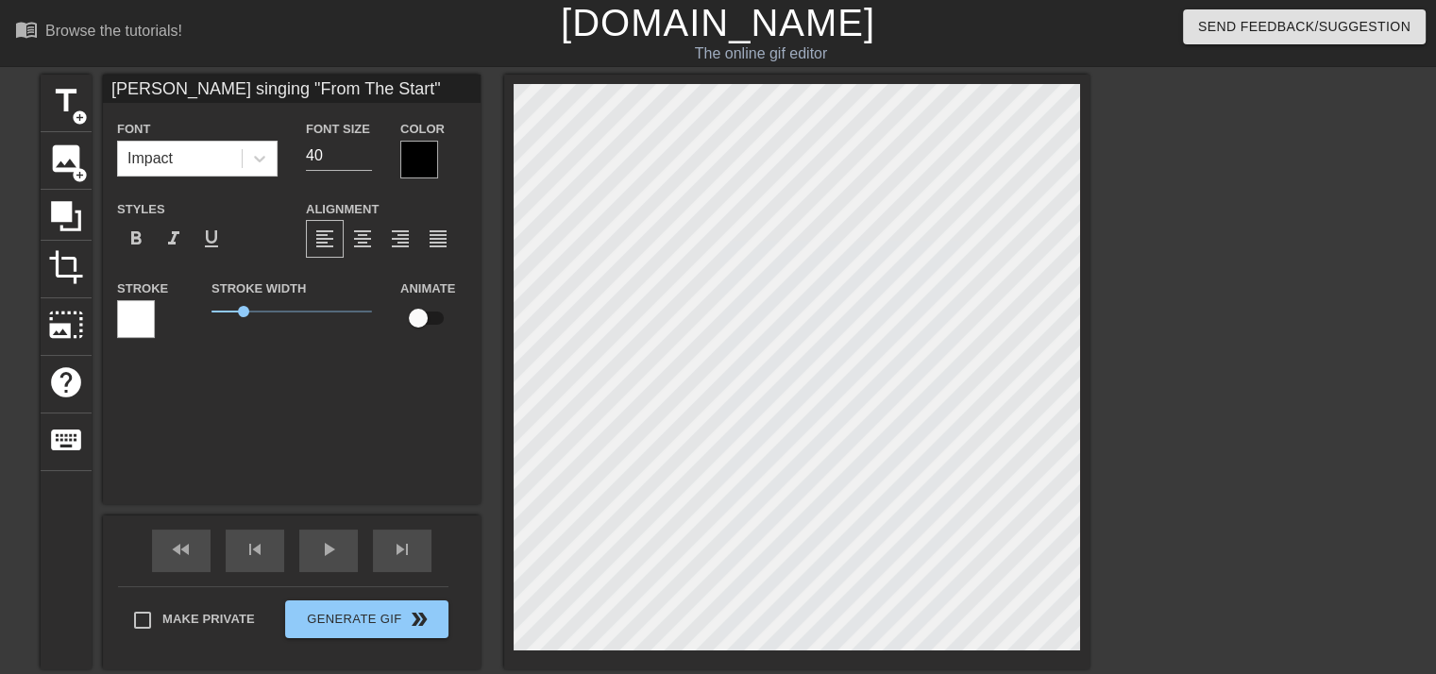
click at [419, 348] on div "Animate" at bounding box center [433, 316] width 94 height 78
click at [413, 376] on div "[PERSON_NAME] singing "From The Start" Font Impact Font Size 40 Color Styles fo…" at bounding box center [292, 290] width 378 height 430
click at [324, 159] on input "40" at bounding box center [339, 156] width 66 height 30
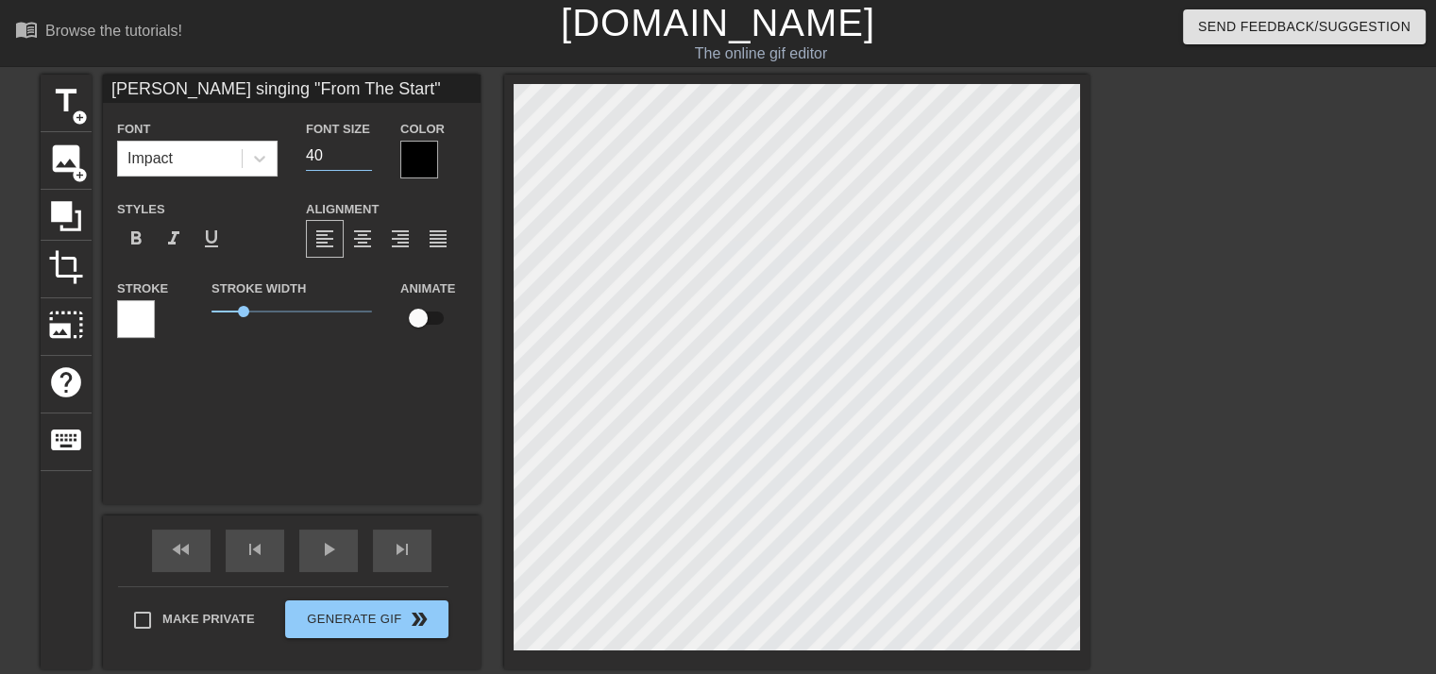
click at [324, 159] on input "40" at bounding box center [339, 156] width 66 height 30
type input "39"
type input "8"
type textarea "8"
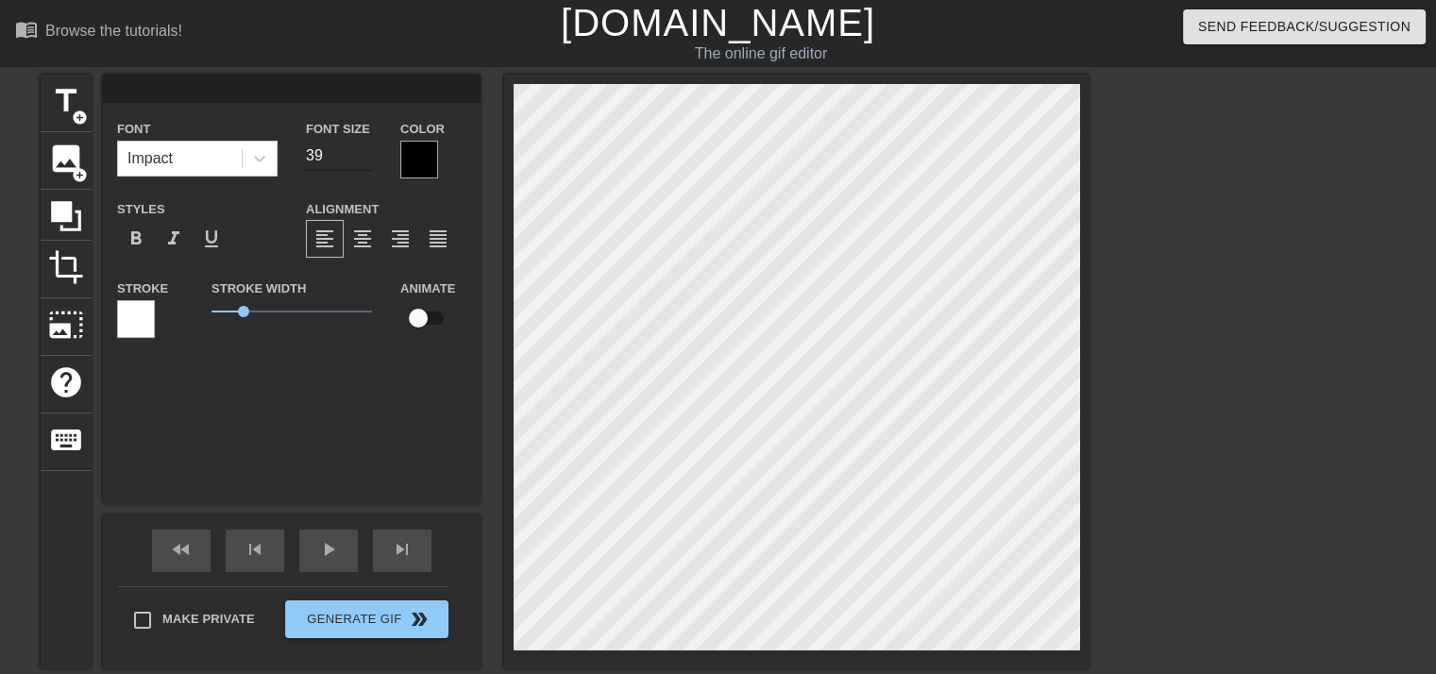
type input "3"
type textarea "3"
type input "39"
type textarea "39"
click at [230, 94] on input at bounding box center [292, 89] width 378 height 28
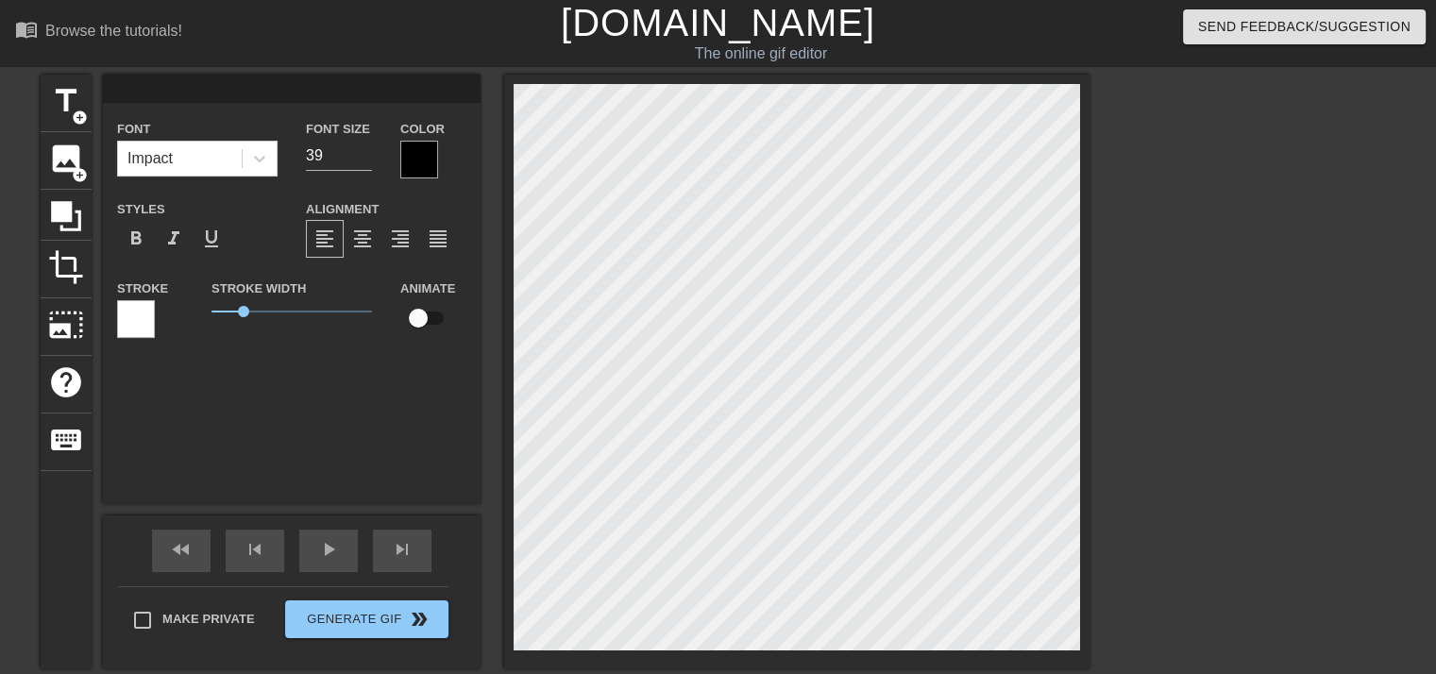
drag, startPoint x: 230, startPoint y: 94, endPoint x: 209, endPoint y: 90, distance: 22.2
click at [209, 90] on input at bounding box center [292, 89] width 378 height 28
type input "8"
type textarea "8"
type input "[PERSON_NAME] singing "From The Start""
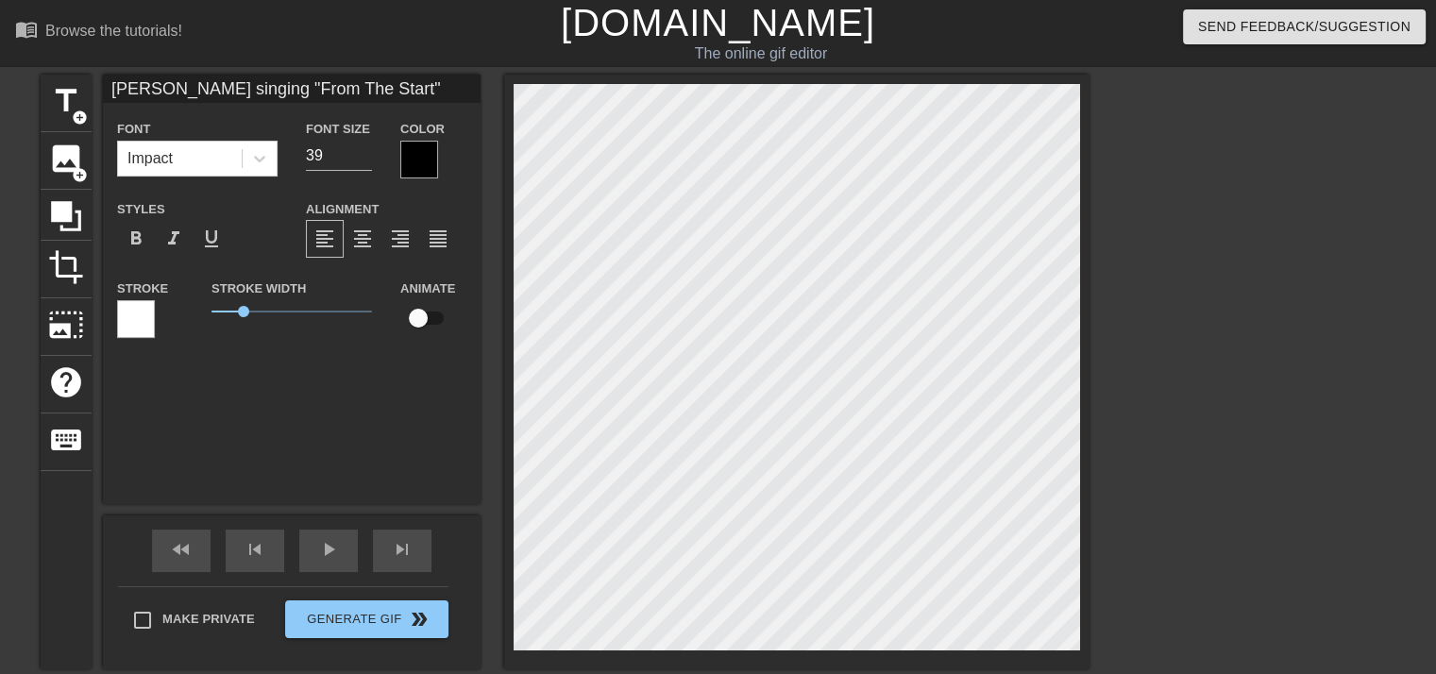
type textarea "[PERSON_NAME] singing "From The Start""
click at [330, 153] on input "39" at bounding box center [339, 156] width 66 height 30
click at [365, 151] on input "40" at bounding box center [339, 156] width 66 height 30
click at [364, 161] on input "39" at bounding box center [339, 156] width 66 height 30
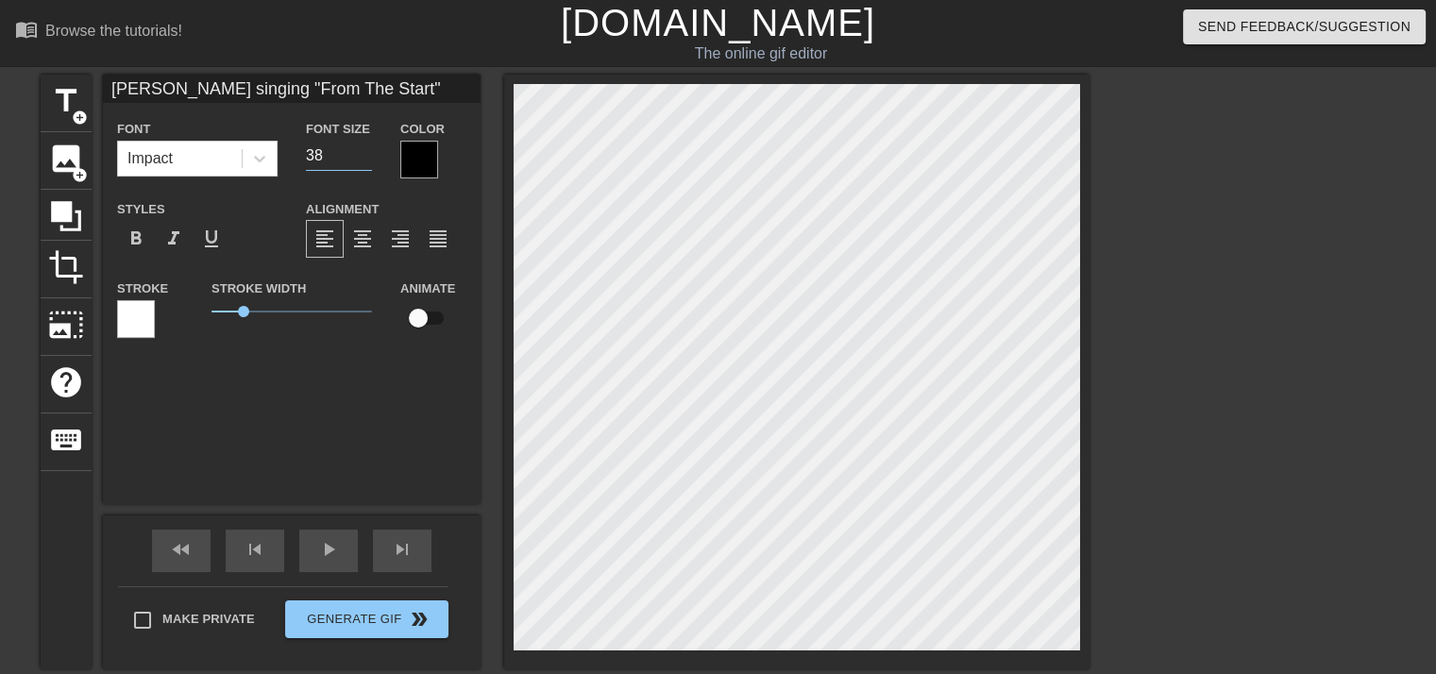
click at [364, 161] on input "38" at bounding box center [339, 156] width 66 height 30
click at [364, 161] on input "37" at bounding box center [339, 156] width 66 height 30
type input "36"
click at [364, 161] on input "36" at bounding box center [339, 156] width 66 height 30
click at [310, 360] on div "[PERSON_NAME] singing "From The Start" Font Impact Font Size 36 Color Styles fo…" at bounding box center [292, 290] width 378 height 430
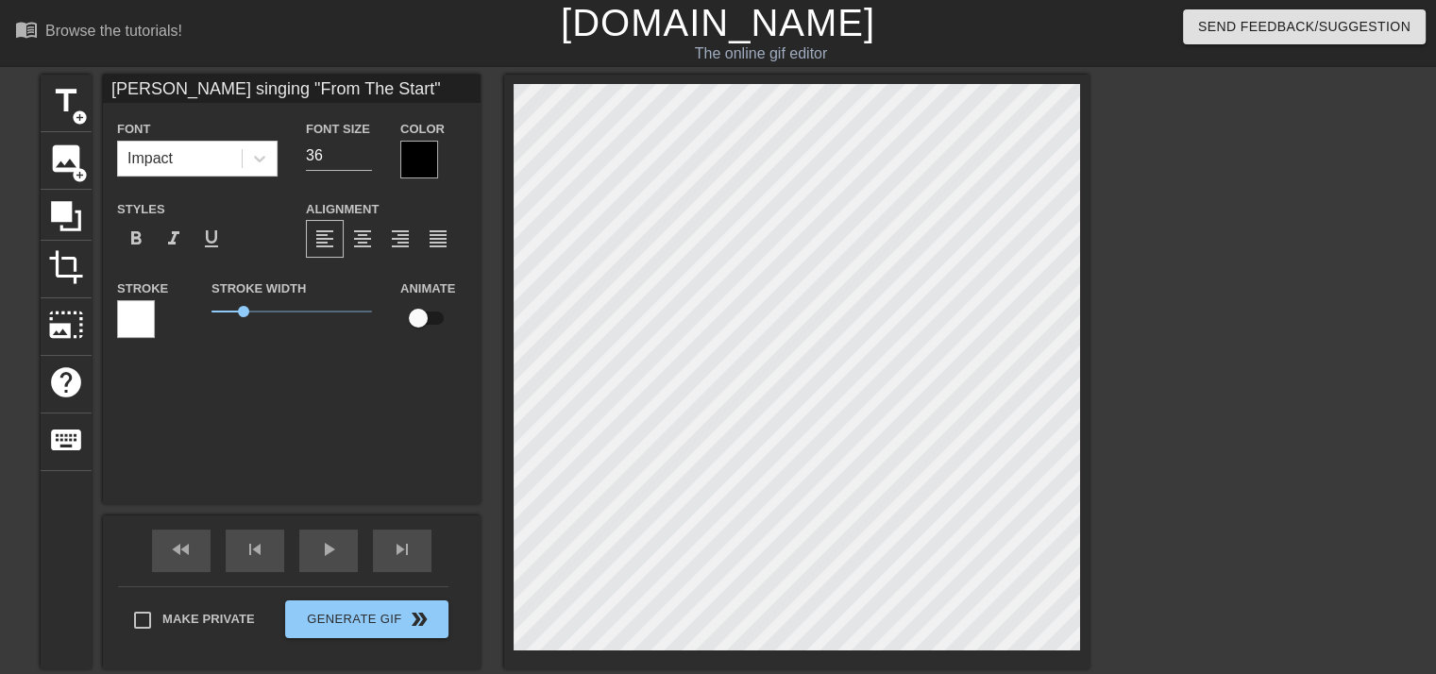
scroll to position [2, 8]
click at [1211, 559] on div at bounding box center [1253, 358] width 283 height 567
click at [337, 155] on input "36" at bounding box center [339, 156] width 66 height 30
type input "37"
click at [366, 152] on input "37" at bounding box center [339, 156] width 66 height 30
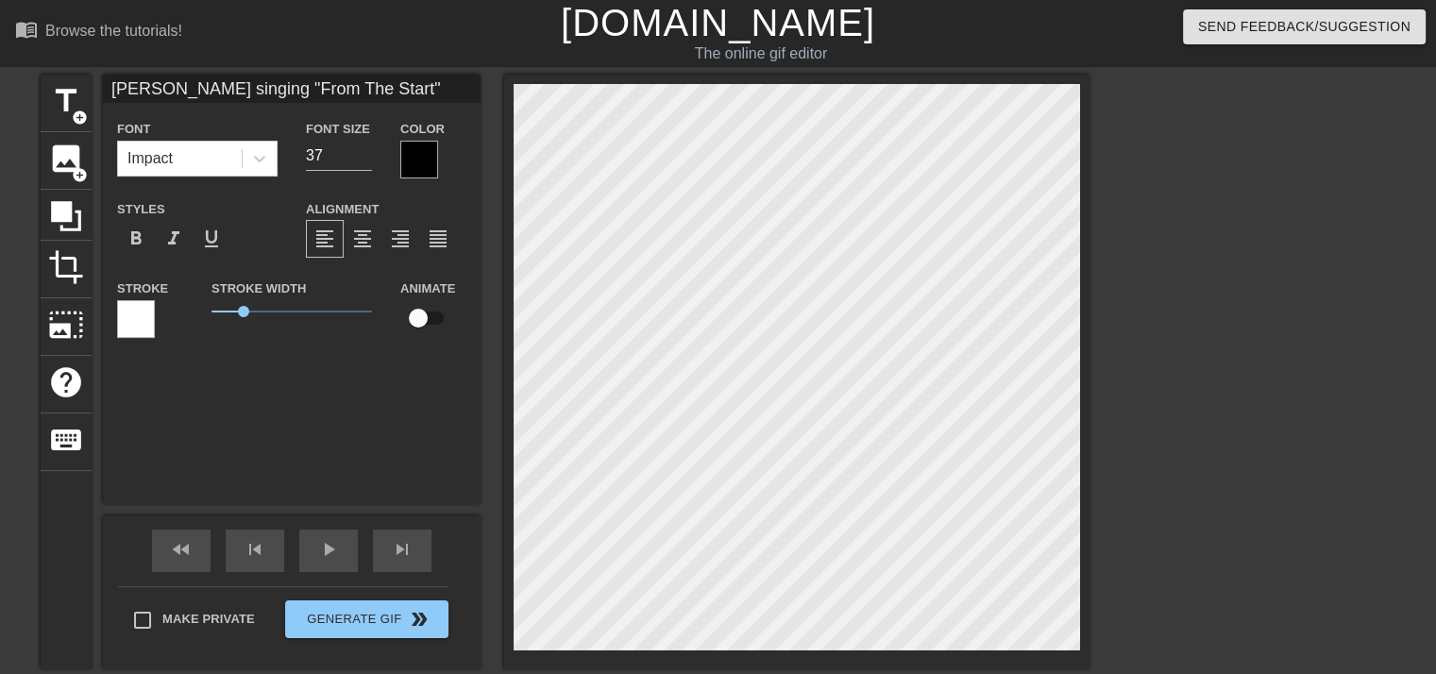
click at [419, 160] on div at bounding box center [419, 160] width 38 height 38
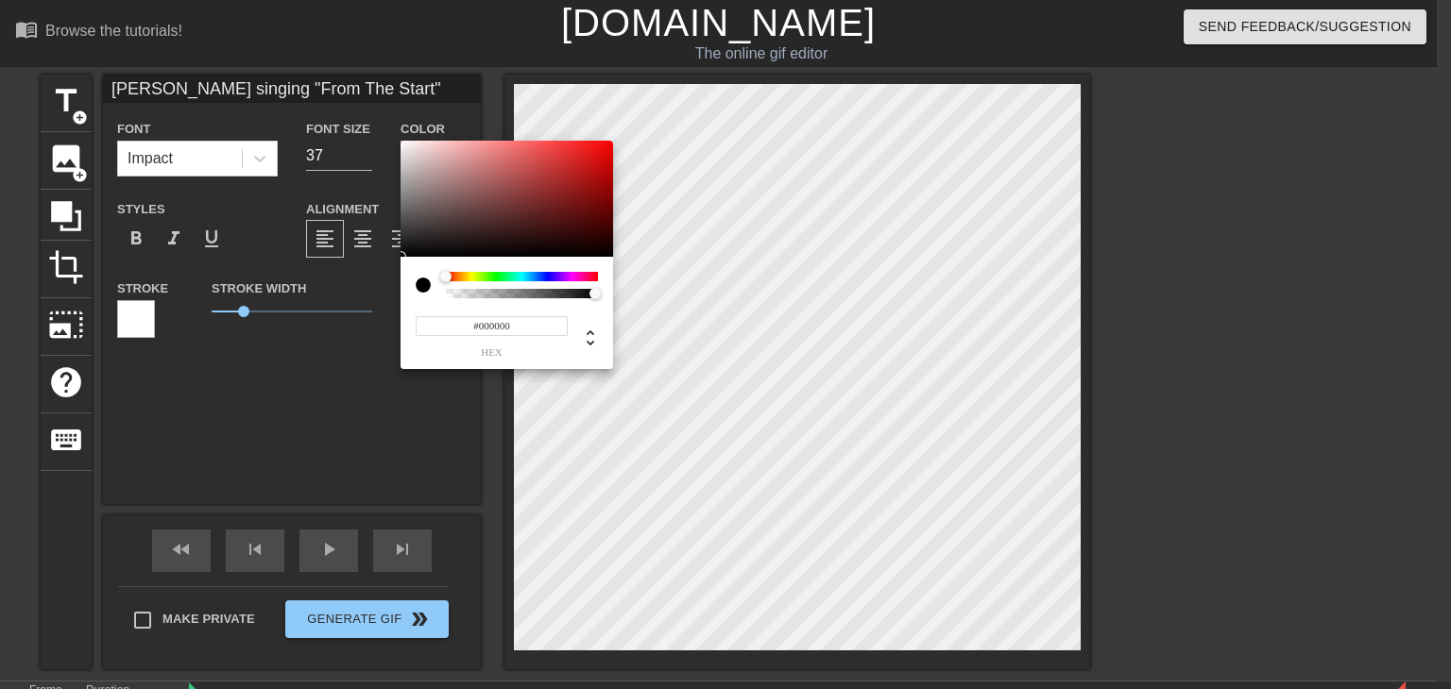
click at [492, 322] on input "#000000" at bounding box center [492, 326] width 152 height 20
paste input "E4C0F7"
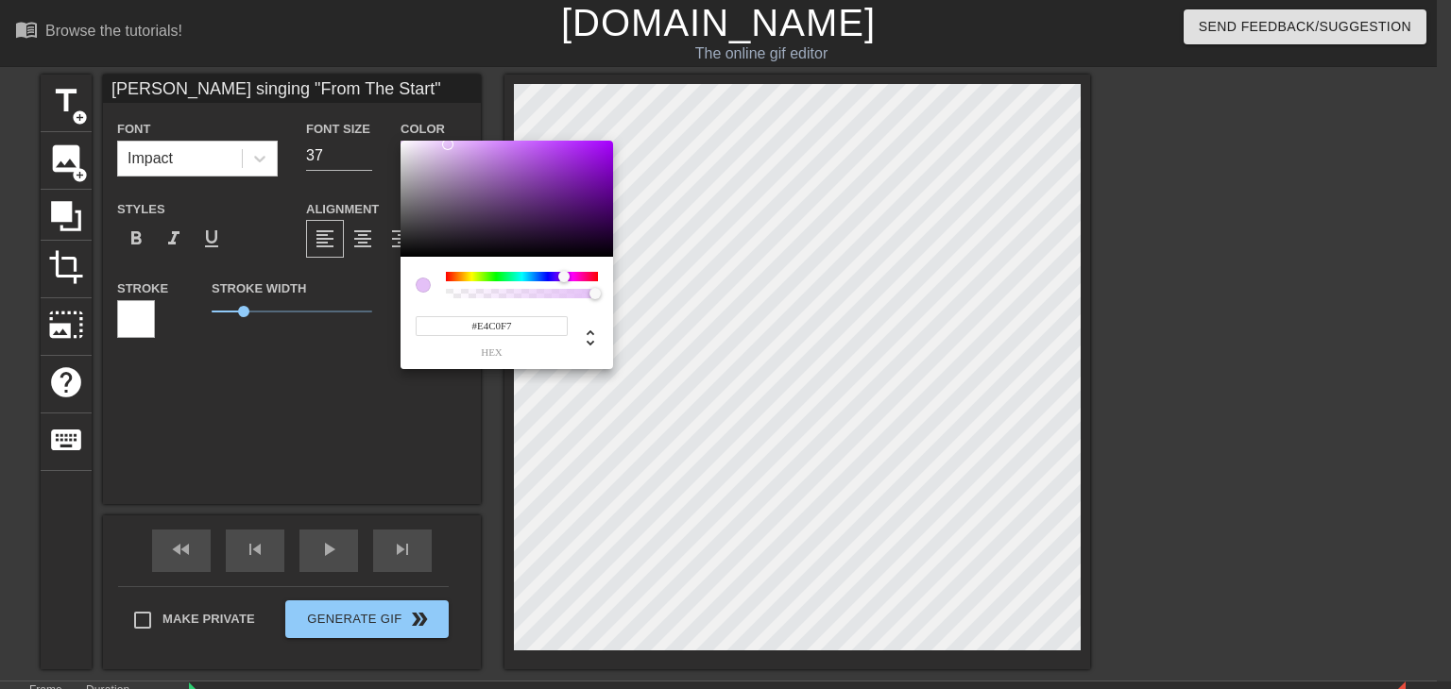
type input "#E4C0F7"
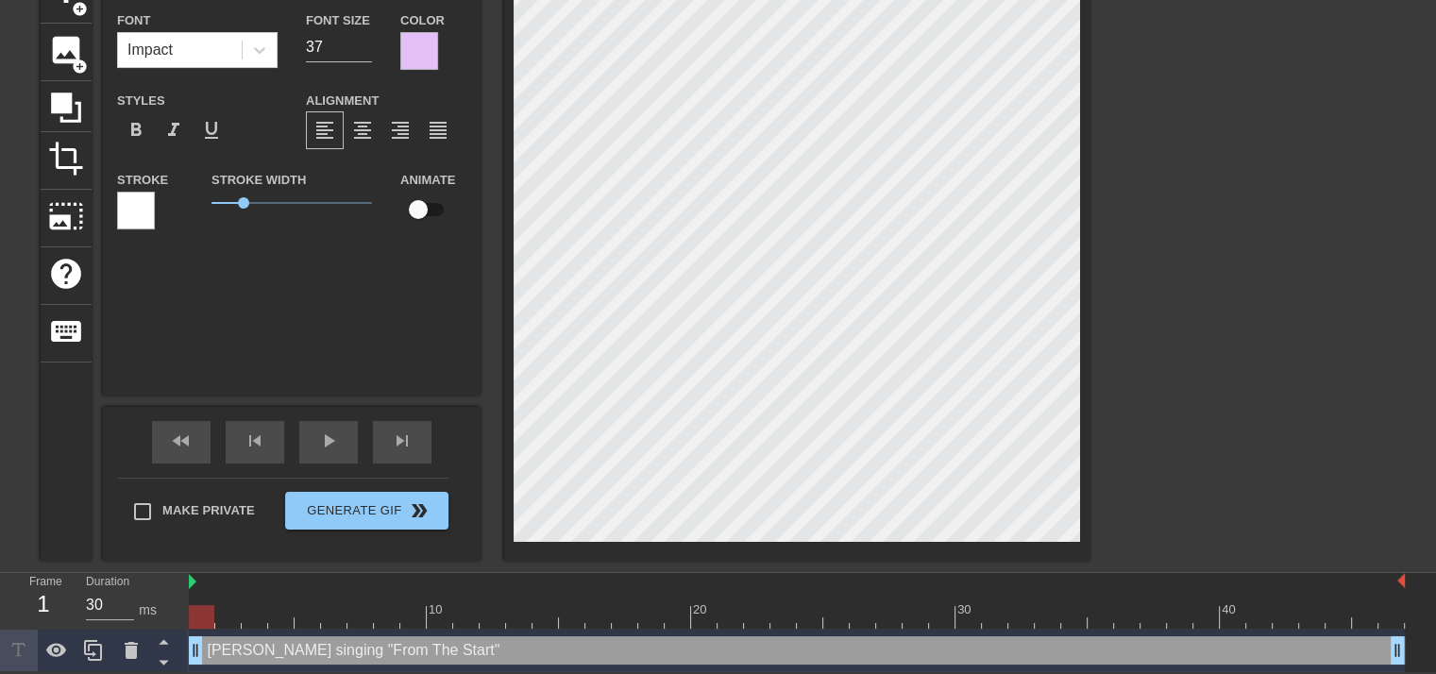
scroll to position [110, 0]
click at [325, 441] on span "play_arrow" at bounding box center [328, 441] width 23 height 23
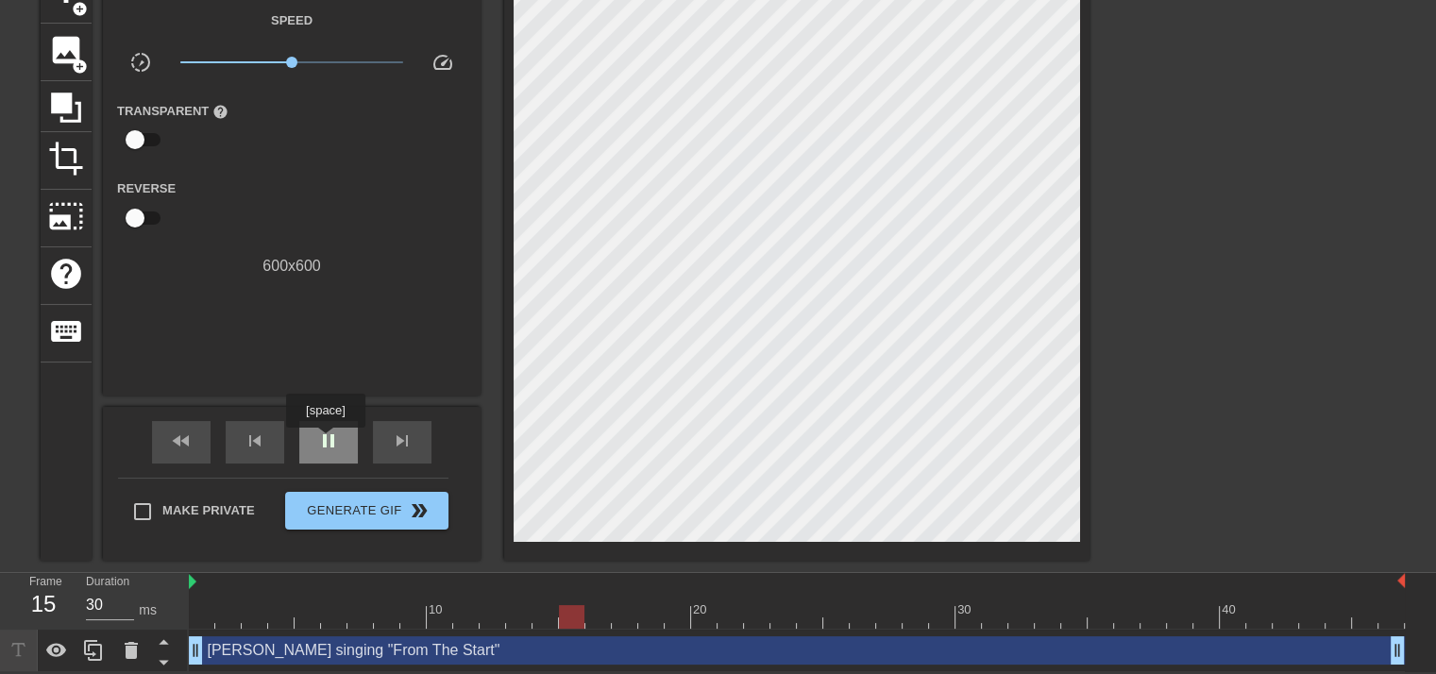
click at [325, 441] on span "pause" at bounding box center [328, 441] width 23 height 23
type input "30"
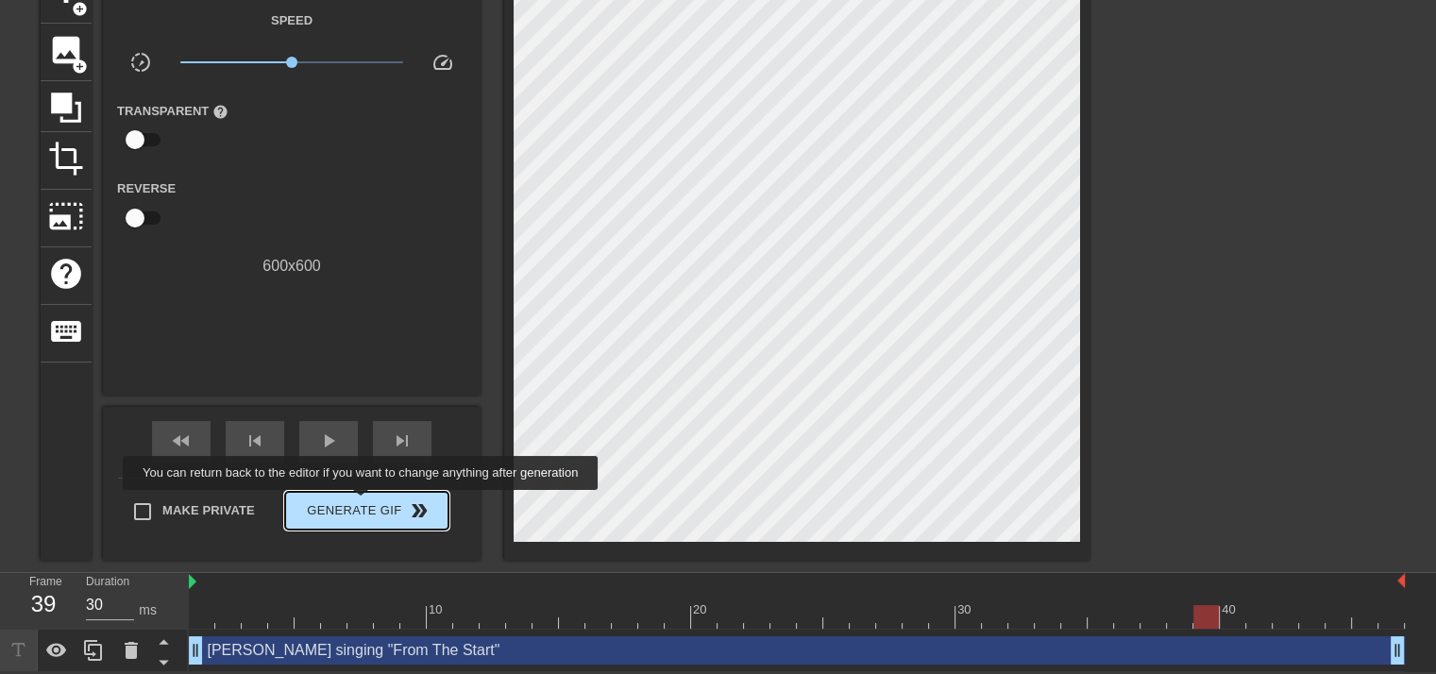
click at [363, 503] on span "Generate Gif double_arrow" at bounding box center [367, 511] width 148 height 23
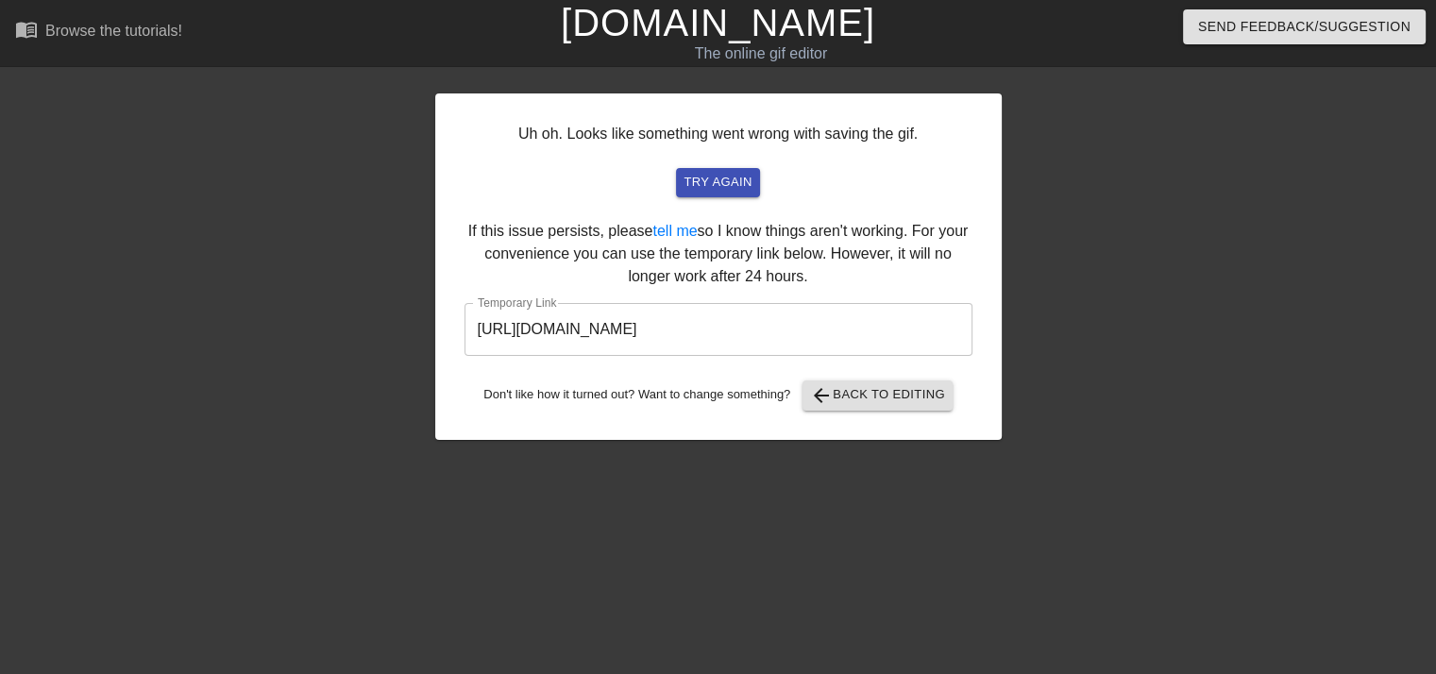
scroll to position [0, 0]
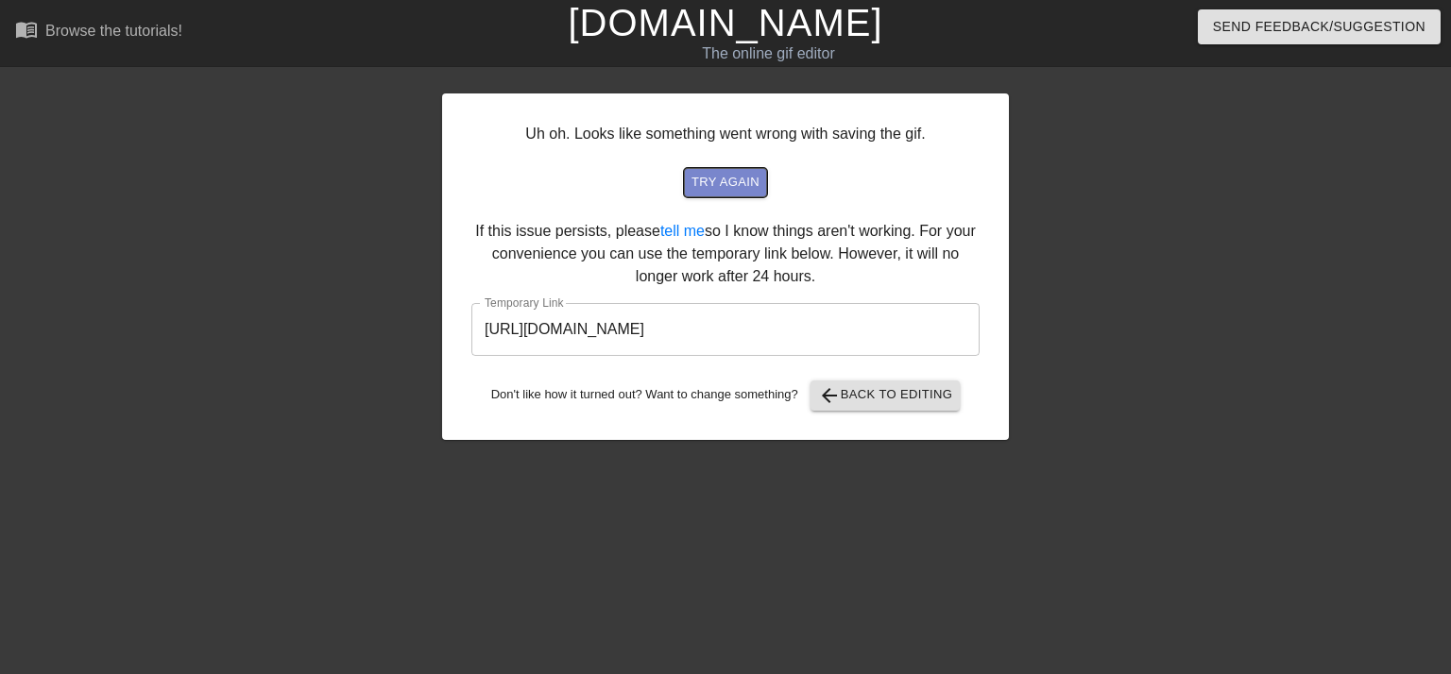
click at [721, 192] on span "try again" at bounding box center [725, 183] width 68 height 22
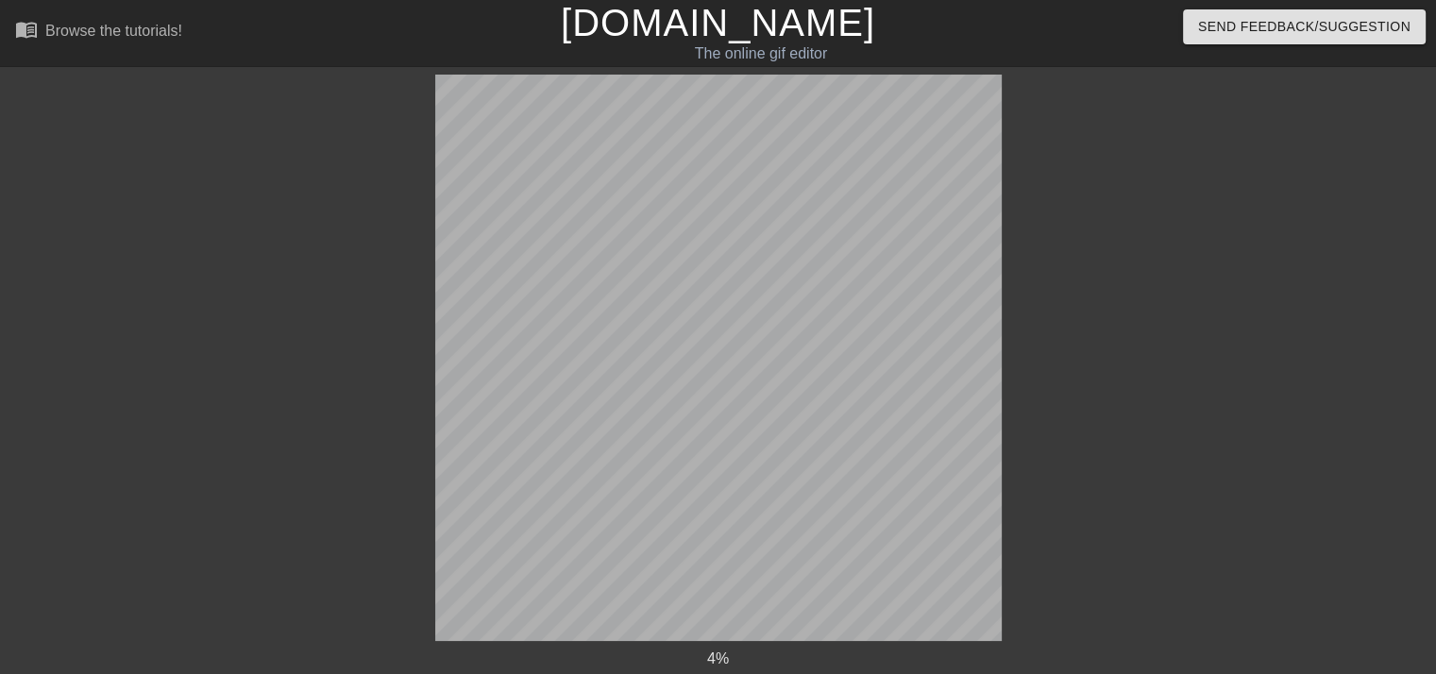
scroll to position [124, 0]
